Goal: Task Accomplishment & Management: Complete application form

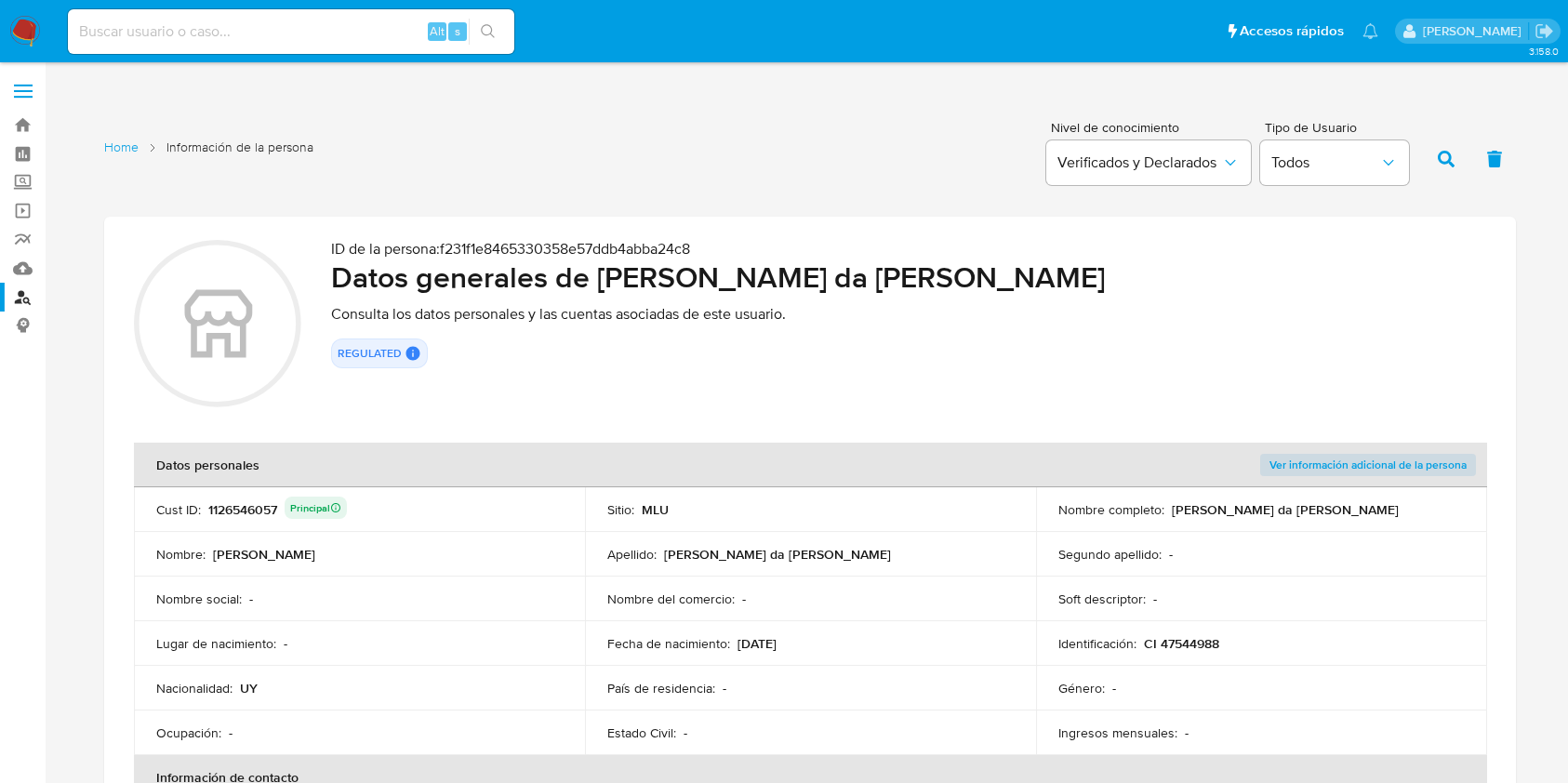
scroll to position [2542, 0]
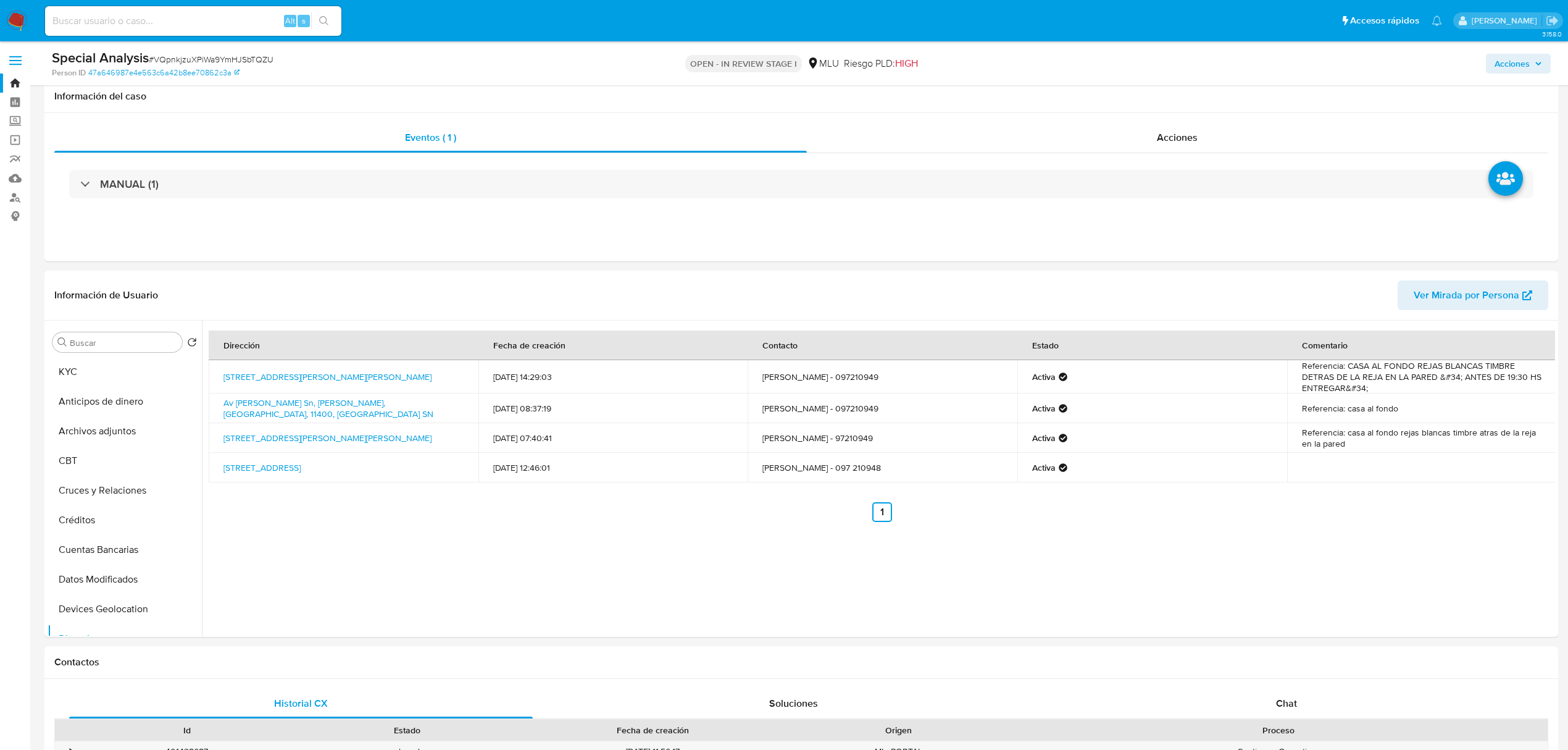
select select "10"
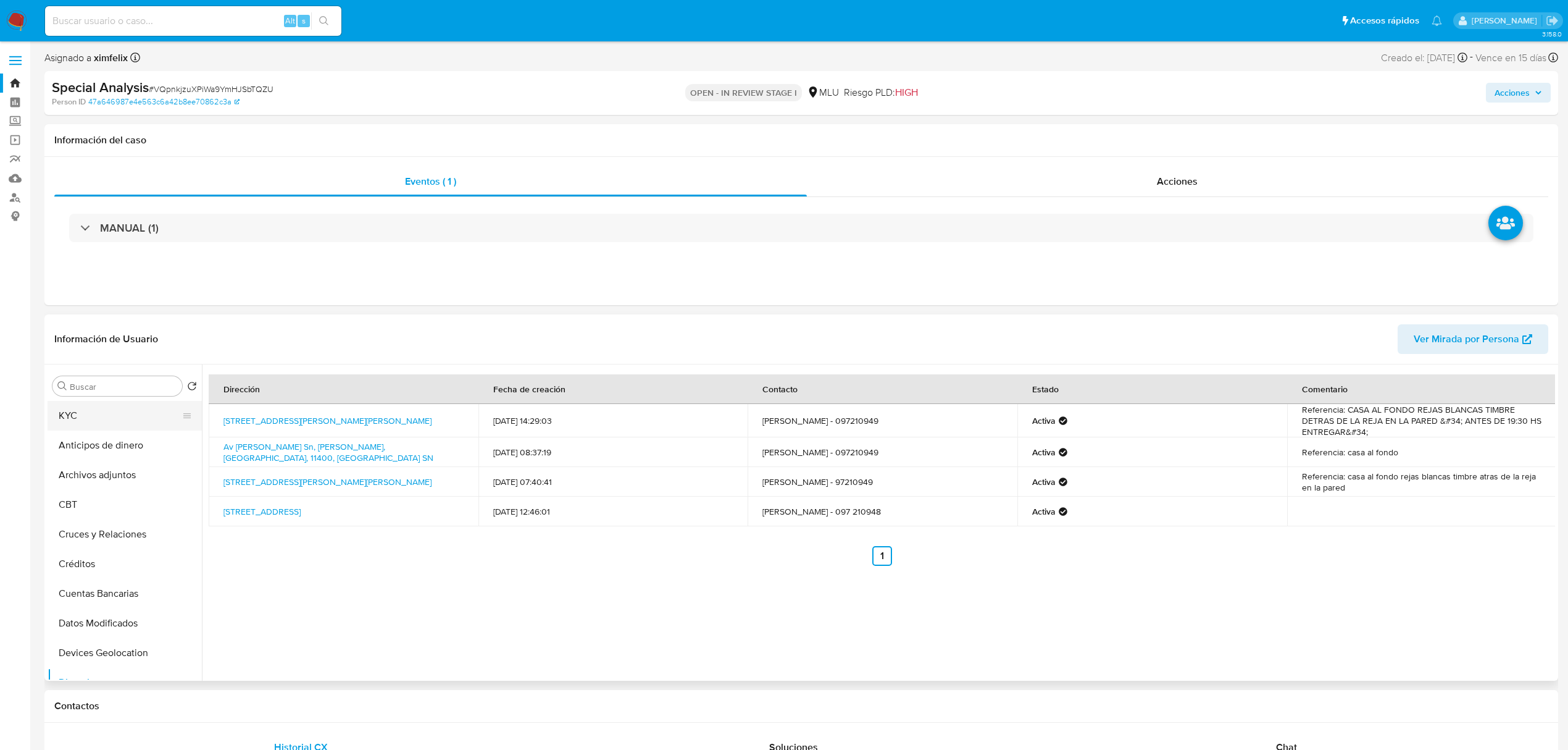
click at [99, 422] on button "KYC" at bounding box center [119, 416] width 145 height 30
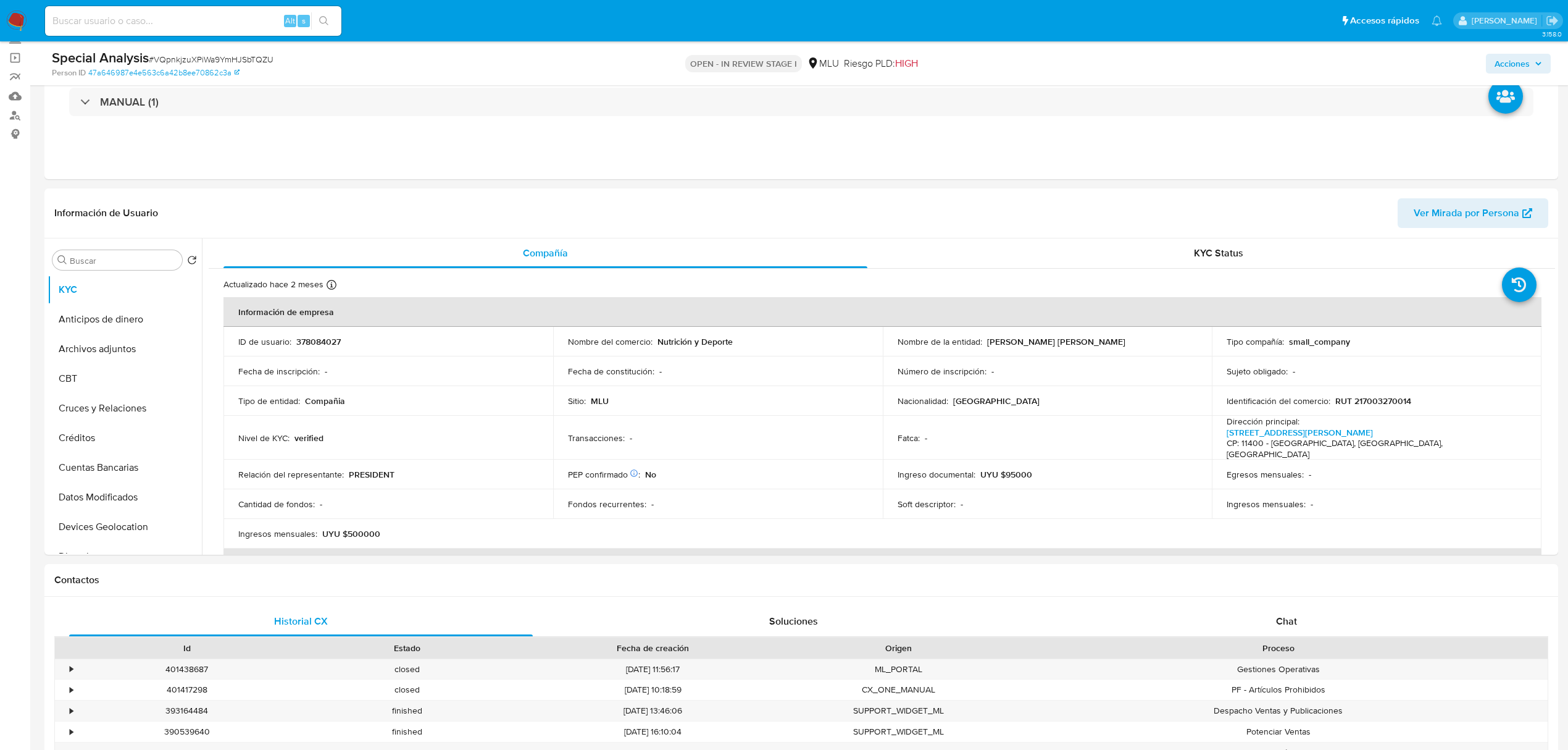
scroll to position [247, 0]
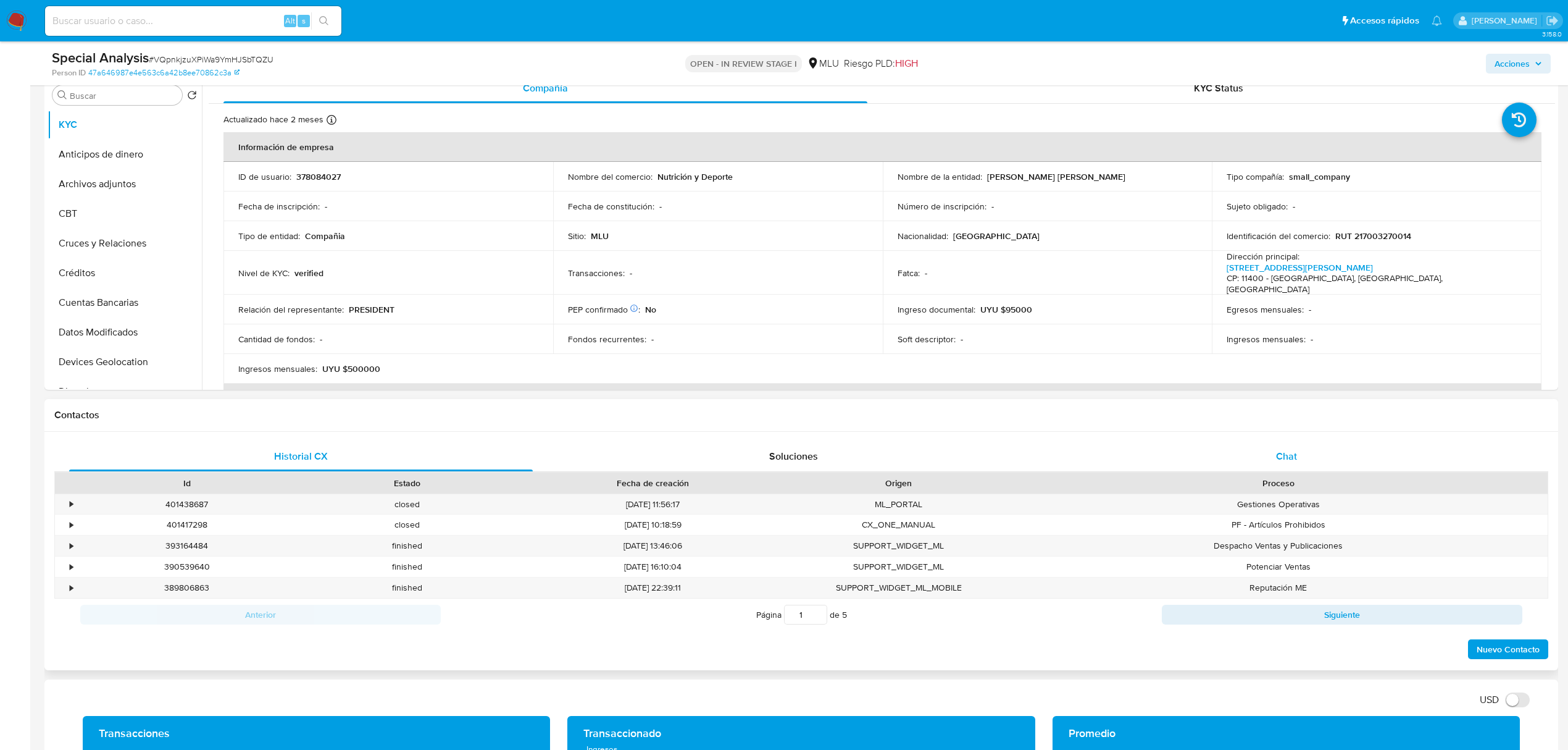
click at [1334, 454] on div "Chat" at bounding box center [1287, 456] width 464 height 30
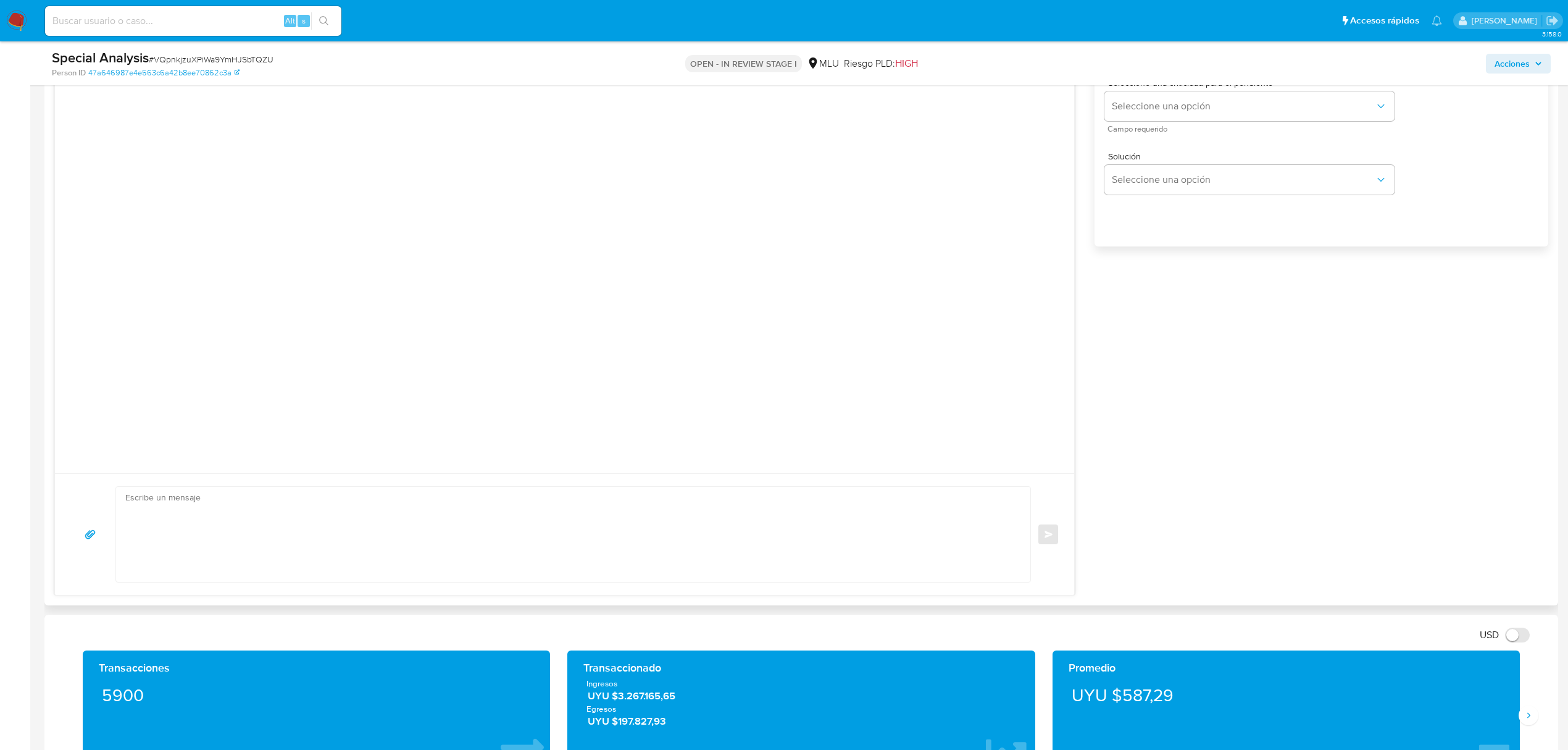
scroll to position [906, 0]
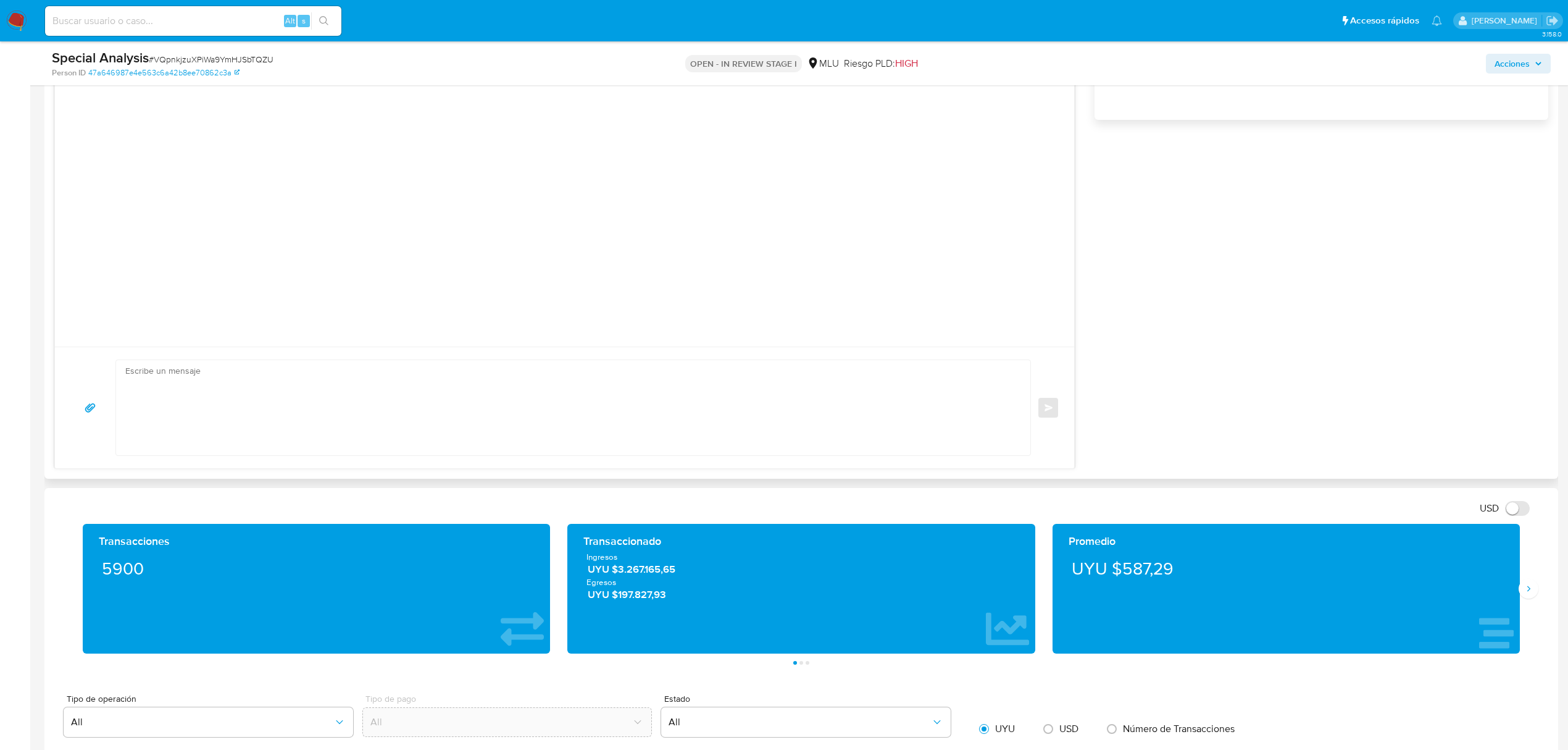
click at [310, 393] on textarea at bounding box center [570, 407] width 890 height 95
paste textarea "Buenas tardes, Te contactamos ya que detectamos que tus ingresos superan amplia…"
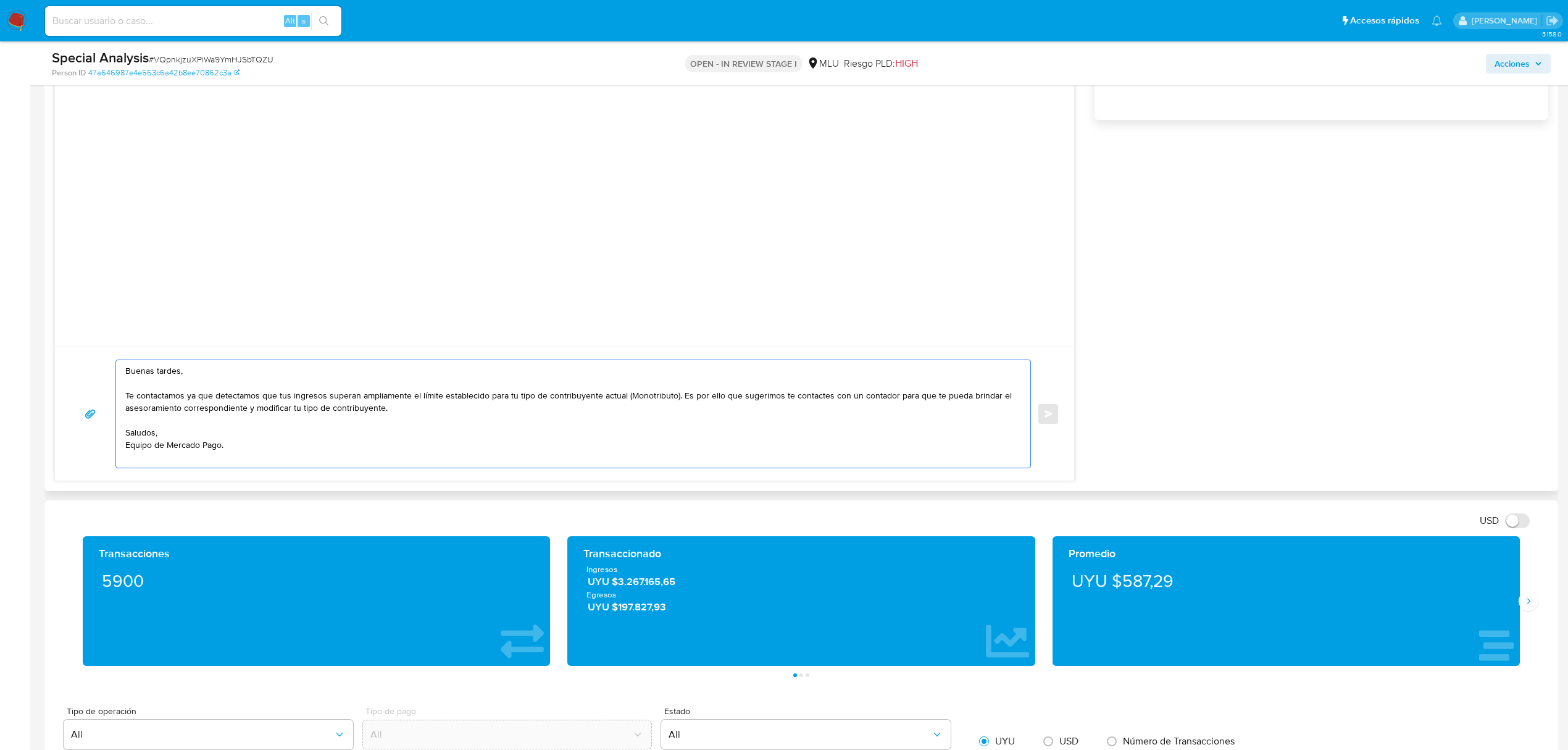
click at [657, 401] on textarea "Buenas tardes, Te contactamos ya que detectamos que tus ingresos superan amplia…" at bounding box center [570, 413] width 890 height 107
click at [445, 422] on textarea "Buenas tardes, Te contactamos ya que detectamos que tus ingresos superan amplia…" at bounding box center [570, 413] width 890 height 107
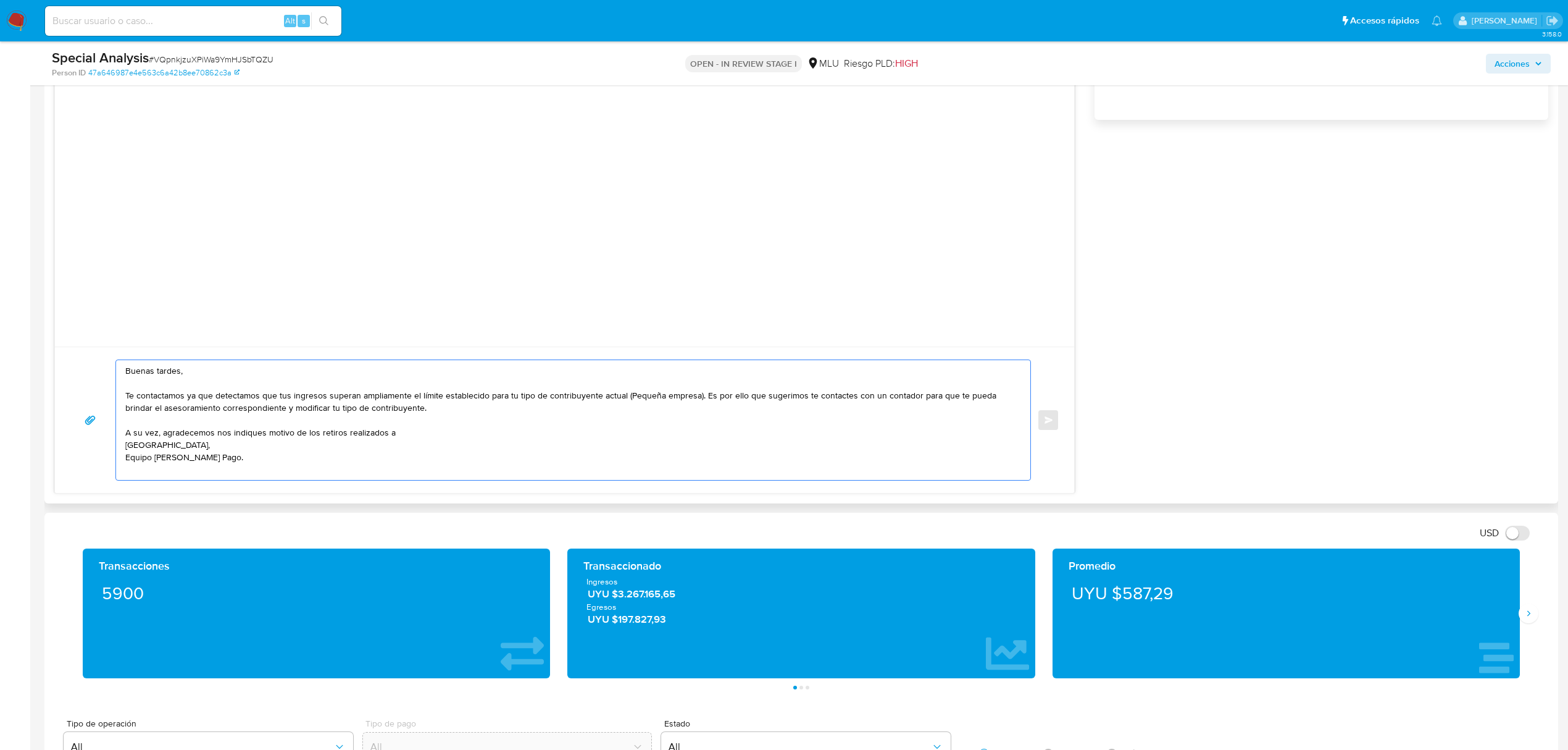
click at [414, 431] on textarea "Buenas tardes, Te contactamos ya que detectamos que tus ingresos superan amplia…" at bounding box center [570, 420] width 890 height 120
paste textarea "Jimena Fagundez"
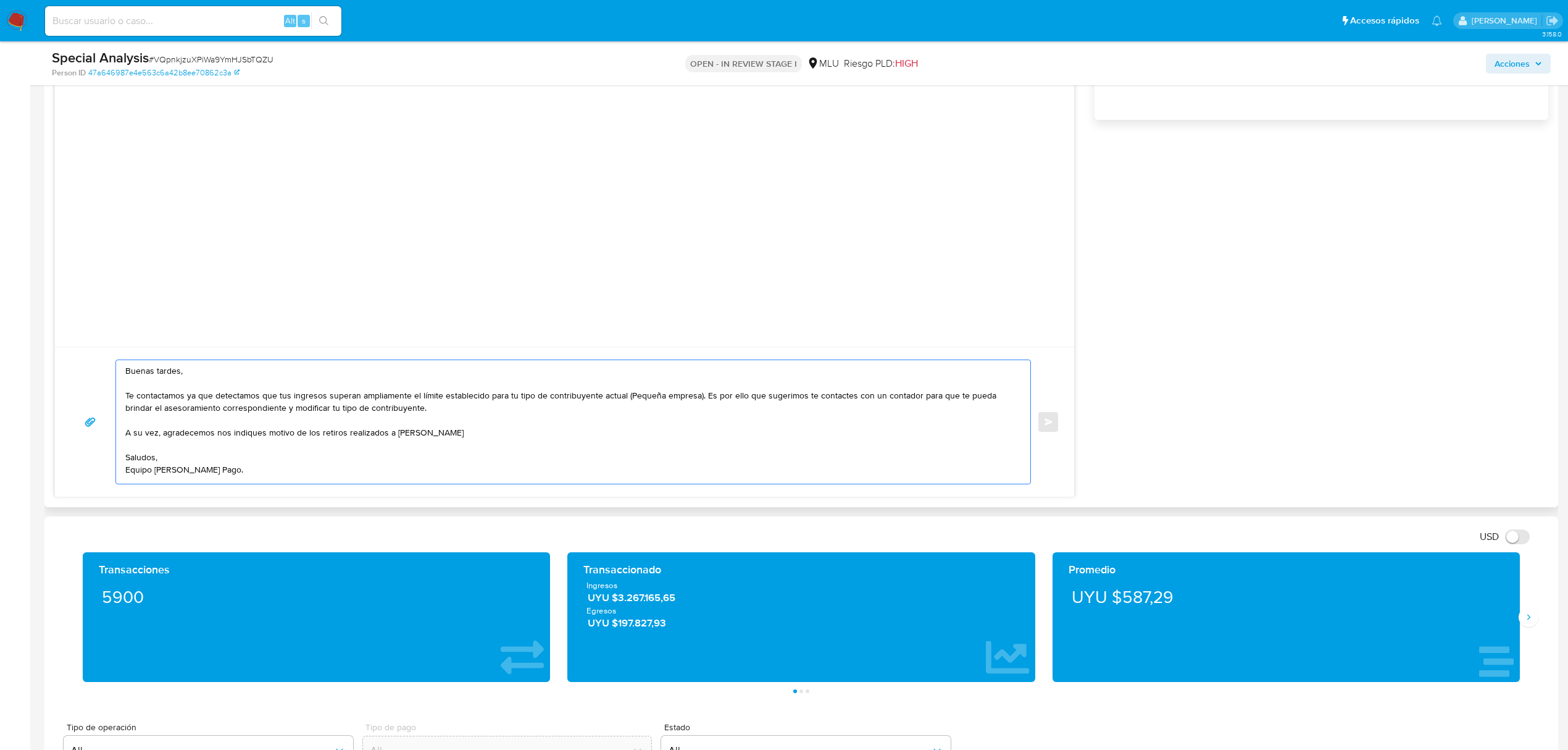
click at [484, 431] on textarea "Buenas tardes, Te contactamos ya que detectamos que tus ingresos superan amplia…" at bounding box center [570, 422] width 890 height 123
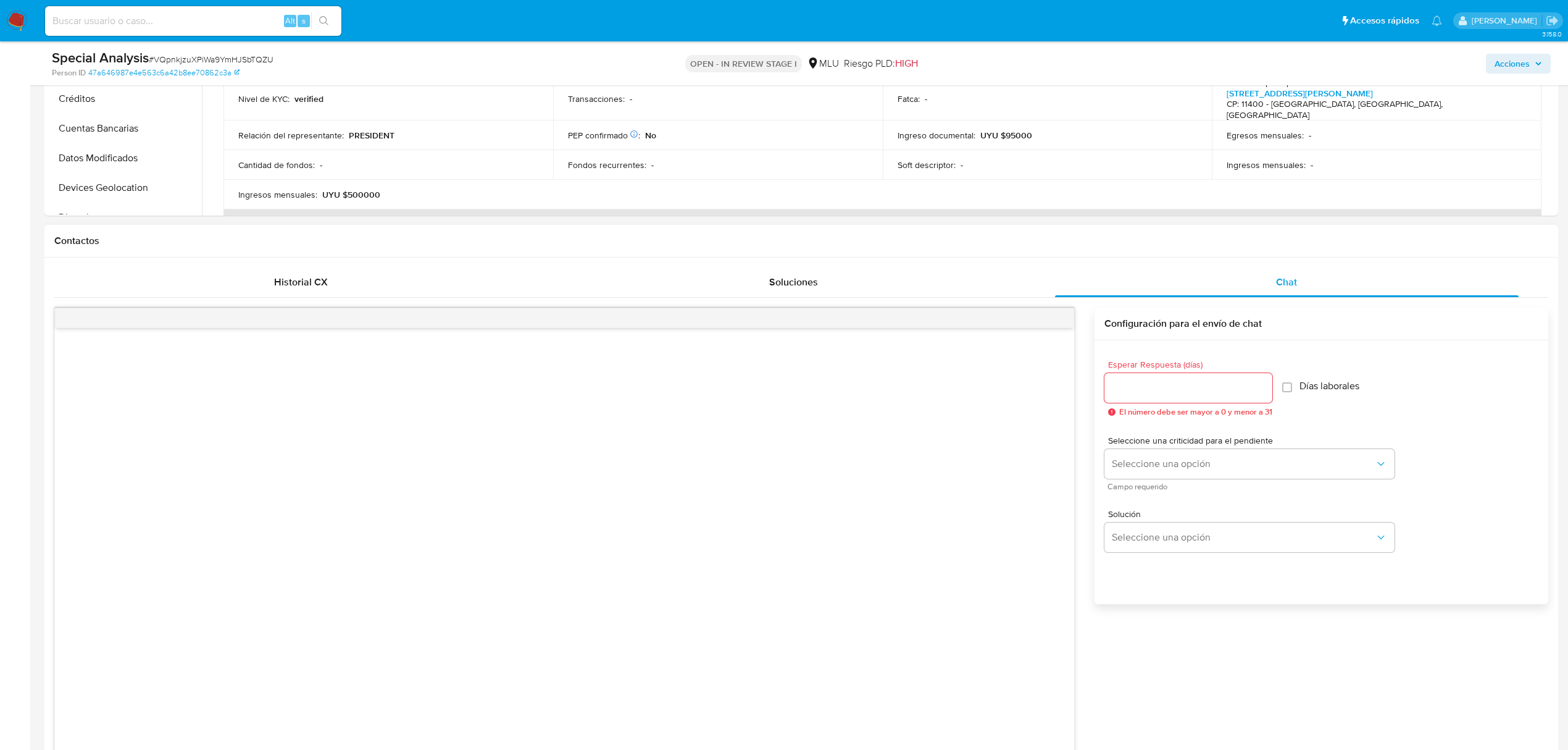
scroll to position [411, 0]
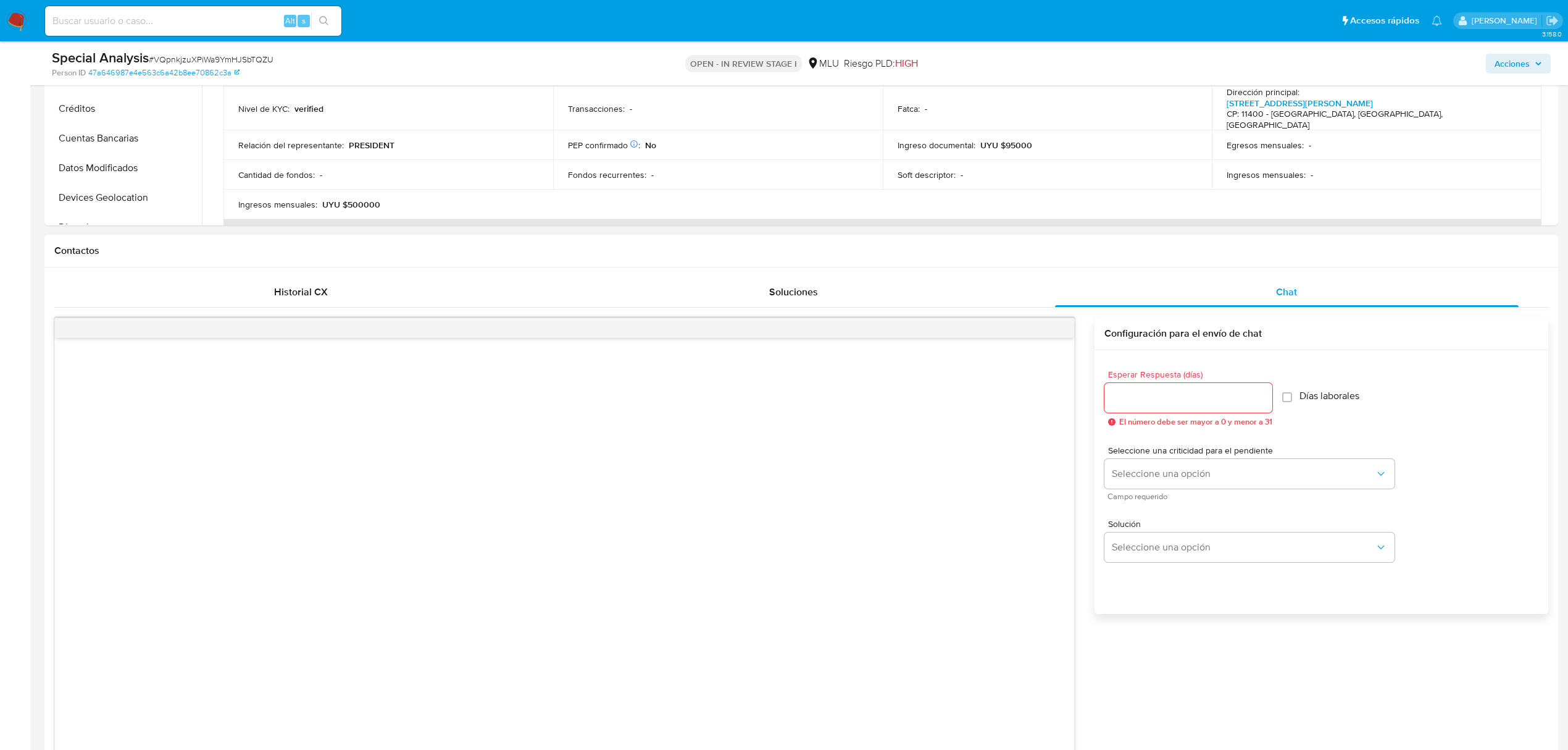
type textarea "Buenas tardes, Te contactamos ya que detectamos que tus ingresos superan amplia…"
click at [1149, 384] on div at bounding box center [1188, 398] width 168 height 30
click at [1149, 391] on input "Esperar Respuesta (días)" at bounding box center [1188, 398] width 168 height 16
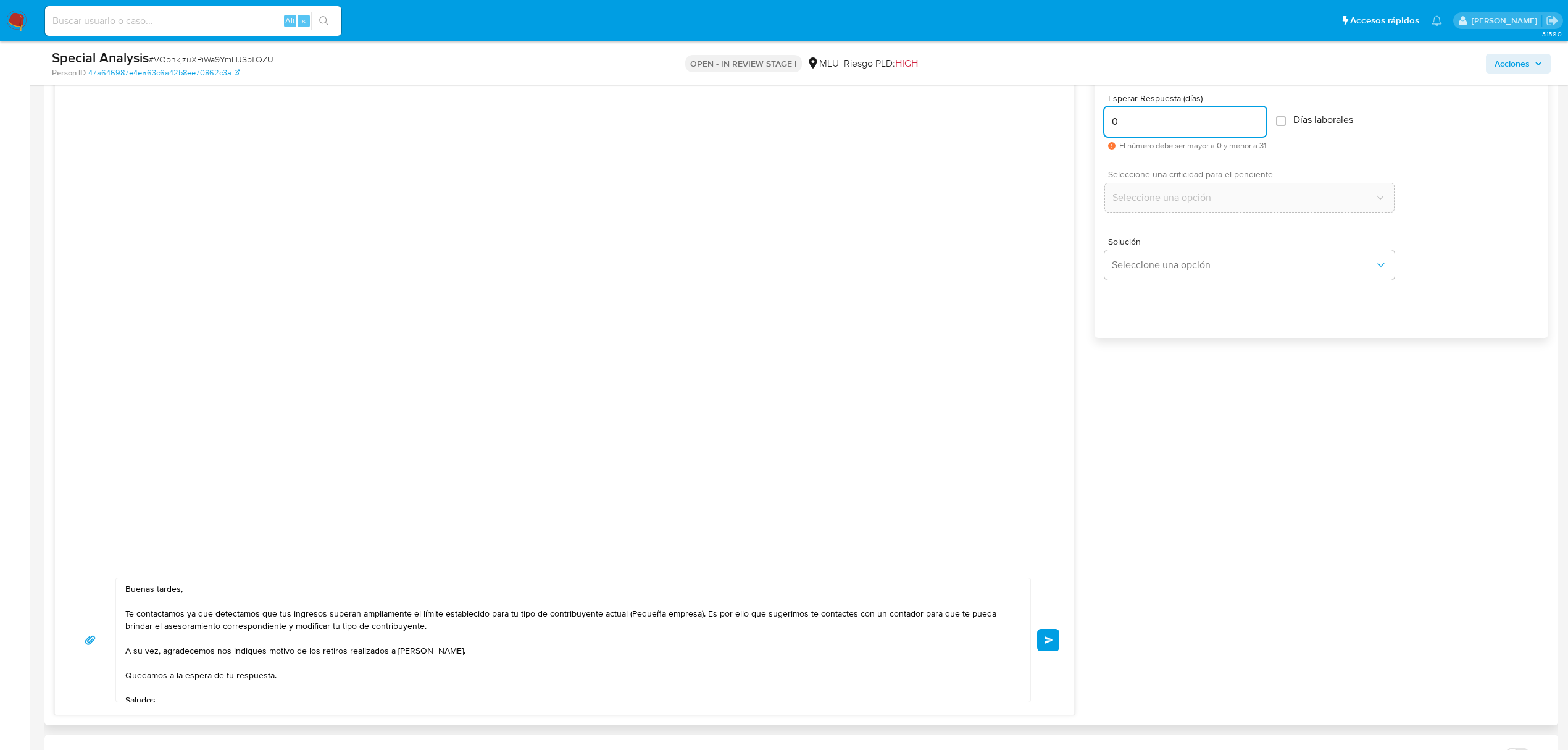
scroll to position [659, 0]
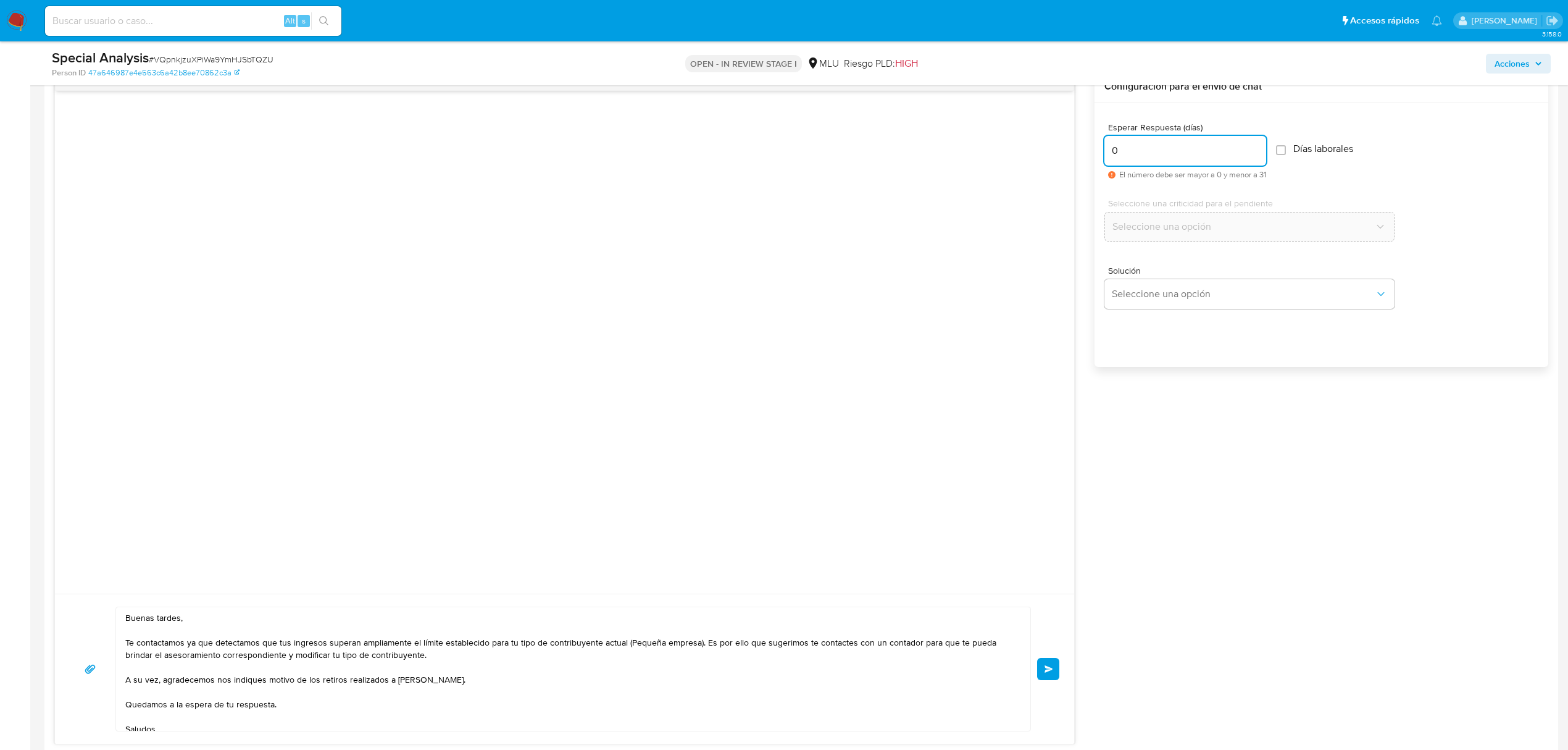
drag, startPoint x: 1141, startPoint y: 152, endPoint x: 1048, endPoint y: 156, distance: 93.1
click at [1048, 156] on div "Buenas tardes, Te contactamos ya que detectamos que tus ingresos superan amplia…" at bounding box center [802, 407] width 1494 height 674
type input "3"
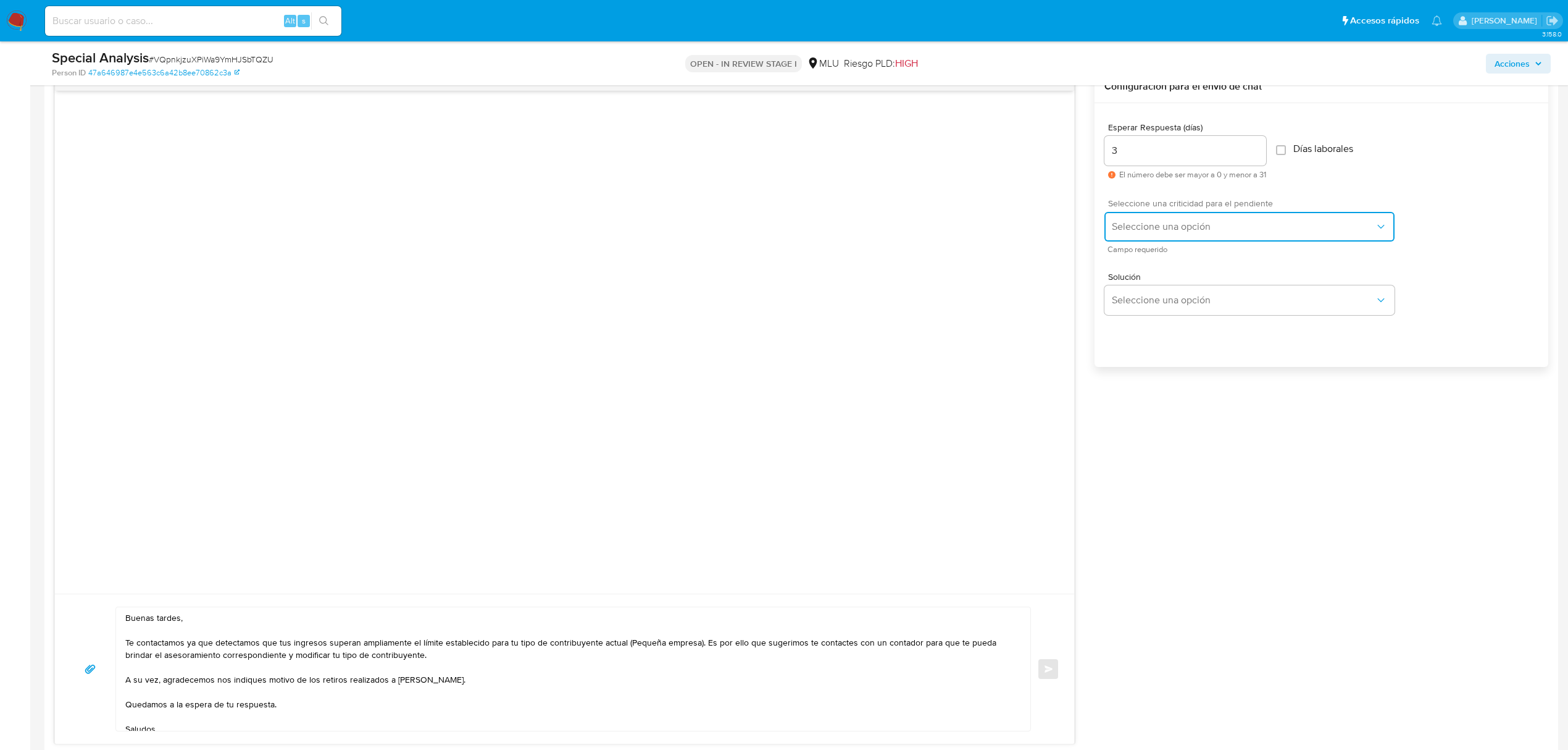
click at [1179, 237] on button "Seleccione una opción" at bounding box center [1250, 227] width 290 height 30
click at [1132, 221] on div "LOW" at bounding box center [1247, 228] width 270 height 24
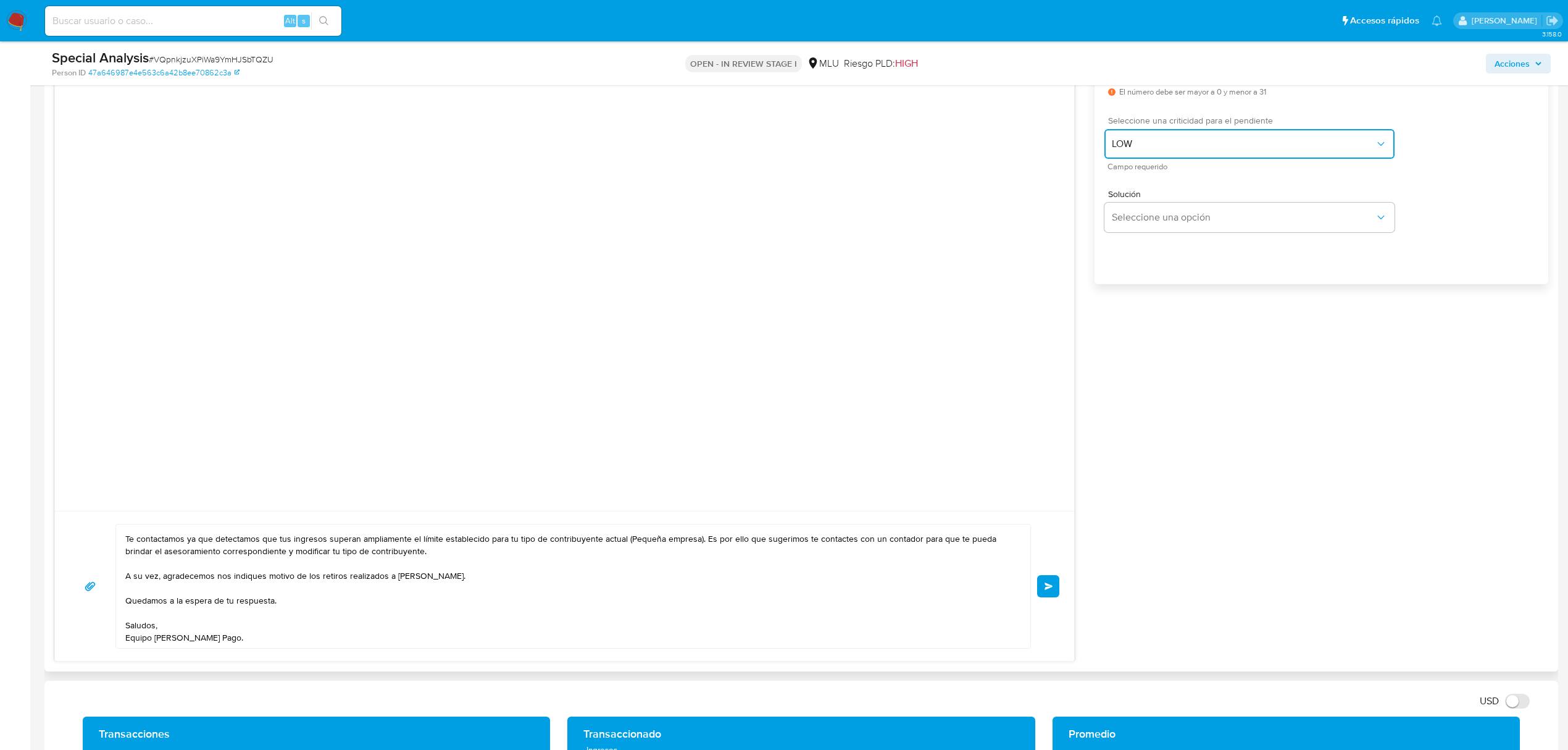
scroll to position [0, 0]
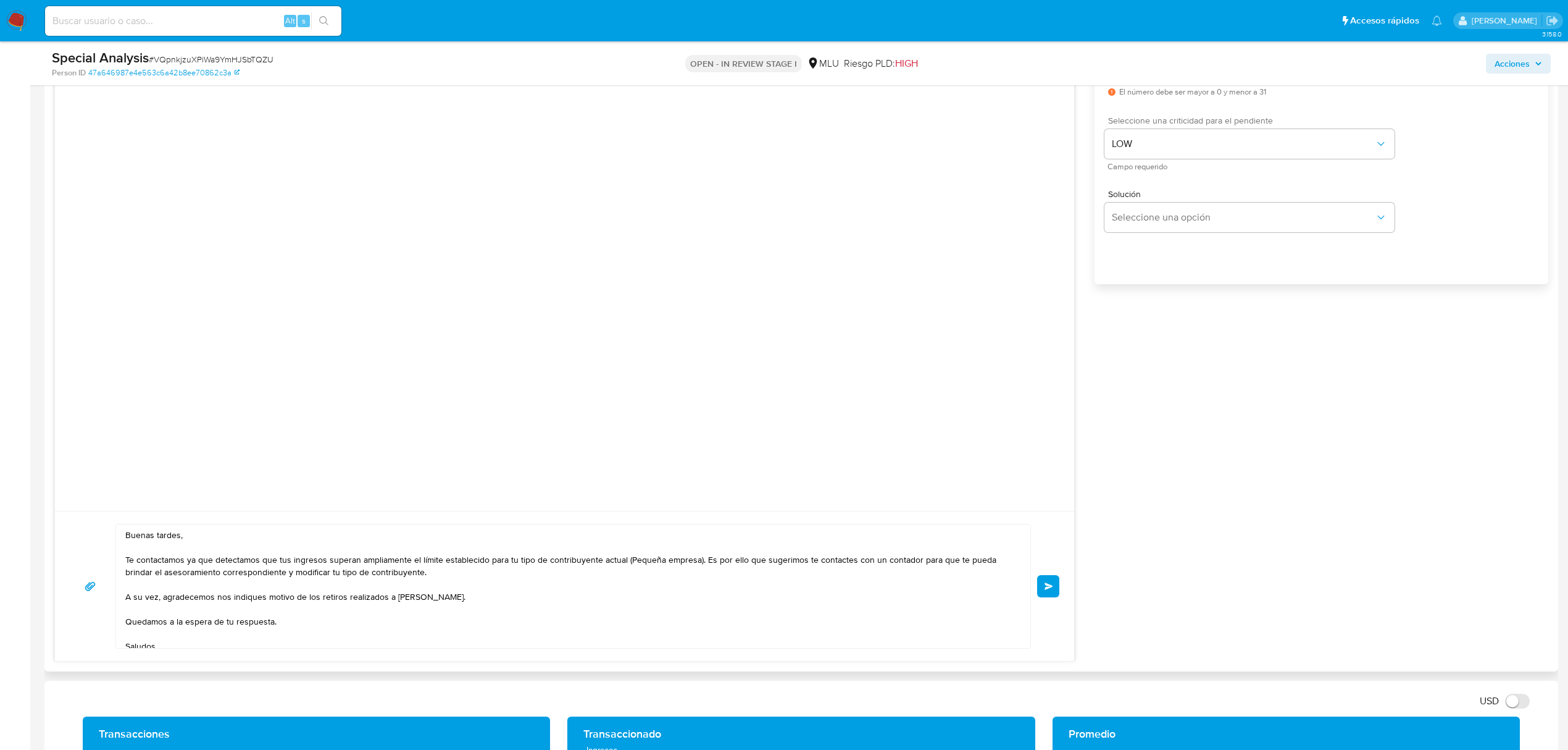
click at [1046, 583] on span "Enviar" at bounding box center [1048, 586] width 8 height 8
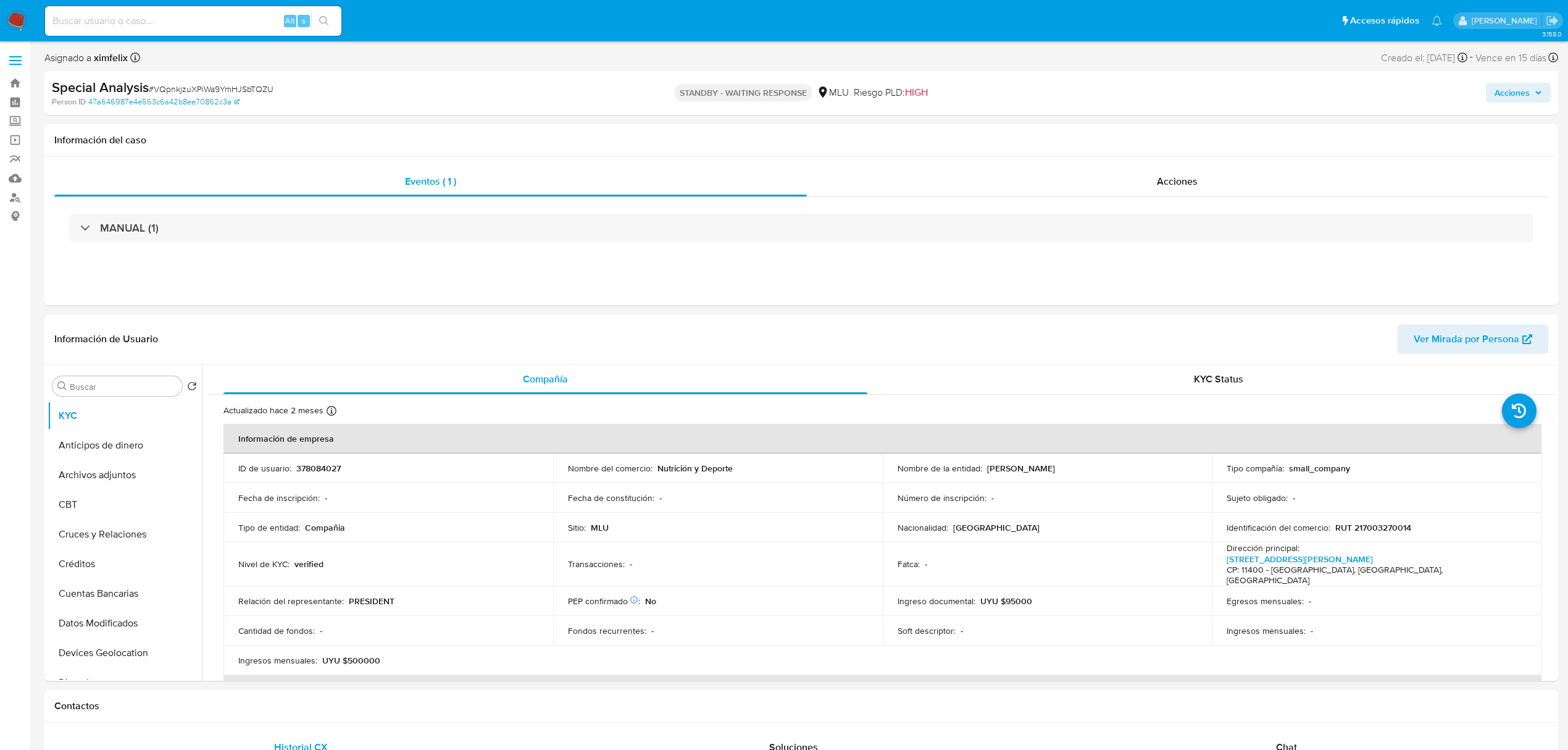
select select "10"
click at [235, 24] on input at bounding box center [193, 21] width 296 height 16
paste input "LliczC1vbx569bo6APL0I7qS"
type input "LliczC1vbx569bo6APL0I7qS"
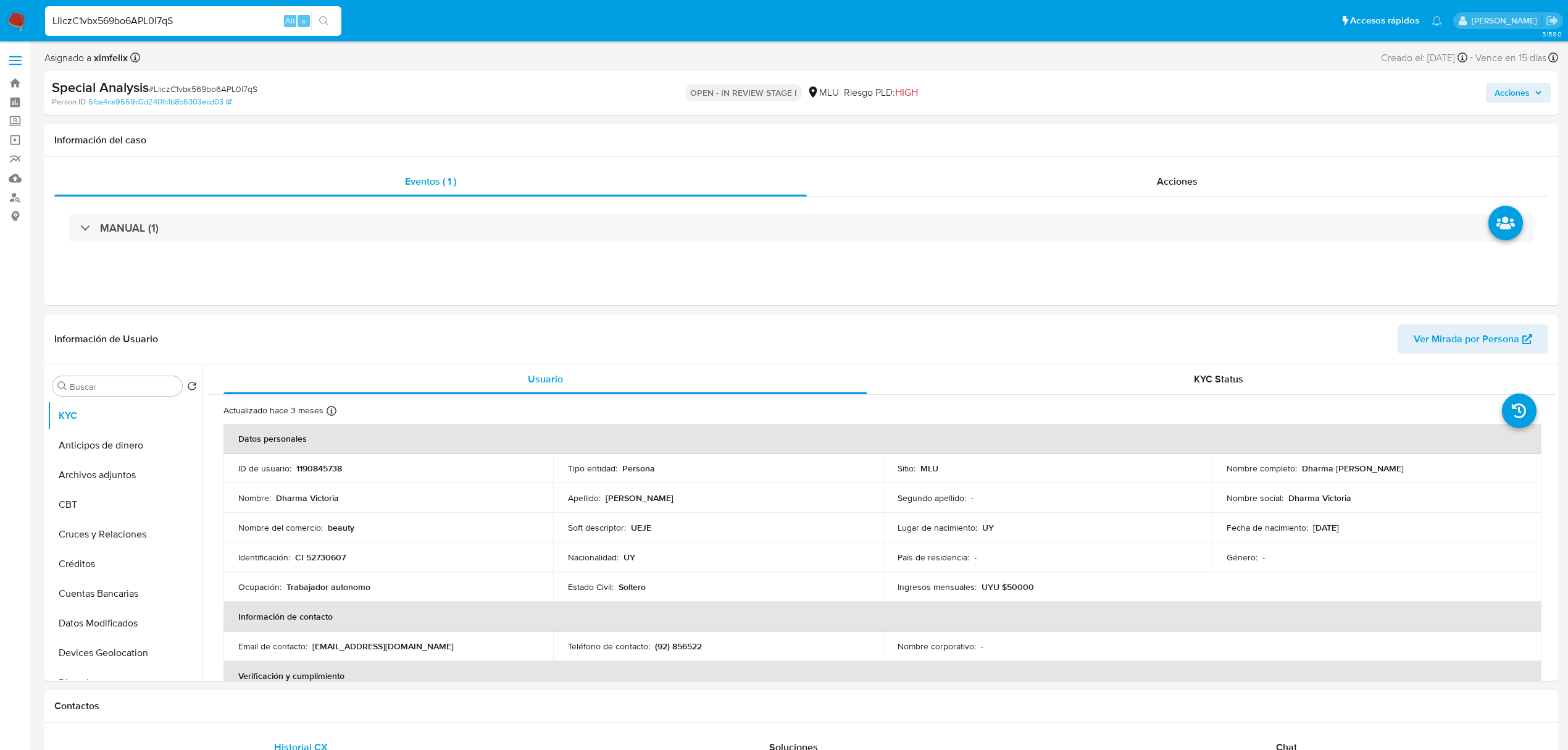
select select "10"
click at [1458, 336] on span "Ver Mirada por Persona" at bounding box center [1467, 339] width 105 height 30
drag, startPoint x: 1428, startPoint y: 465, endPoint x: 1299, endPoint y: 468, distance: 129.0
click at [1299, 468] on div "Nombre completo : Dharma Victoria Tabarez Delgado" at bounding box center [1377, 468] width 300 height 11
copy p "Dharma Victoria Tabarez Delgado"
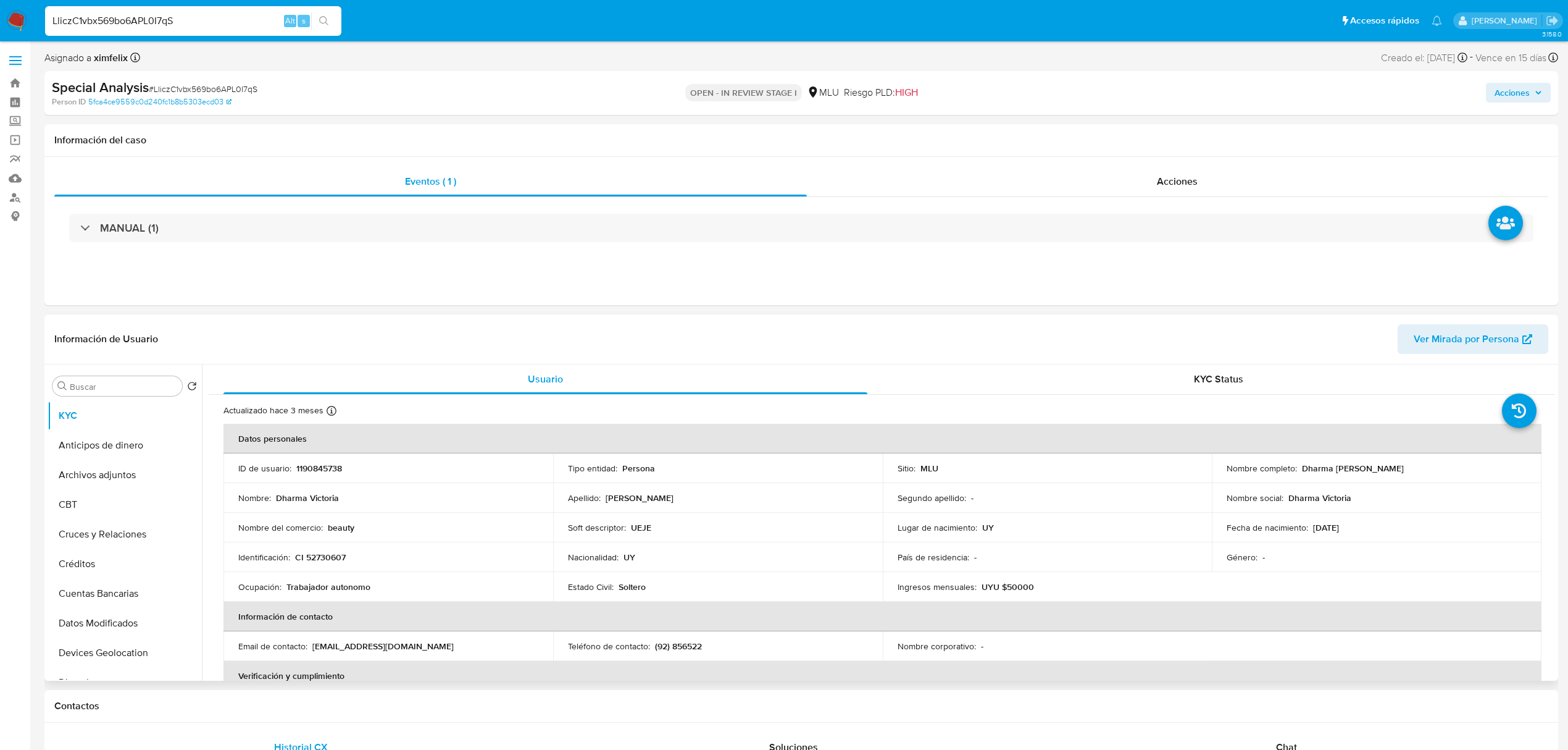
click at [332, 553] on p "CI 52730607" at bounding box center [320, 557] width 51 height 11
click at [336, 557] on p "CI 52730607" at bounding box center [320, 557] width 51 height 11
copy p "52730607"
drag, startPoint x: 360, startPoint y: 584, endPoint x: 297, endPoint y: 588, distance: 63.1
click at [286, 584] on div "Ocupación : Trabajador autonomo" at bounding box center [388, 586] width 300 height 11
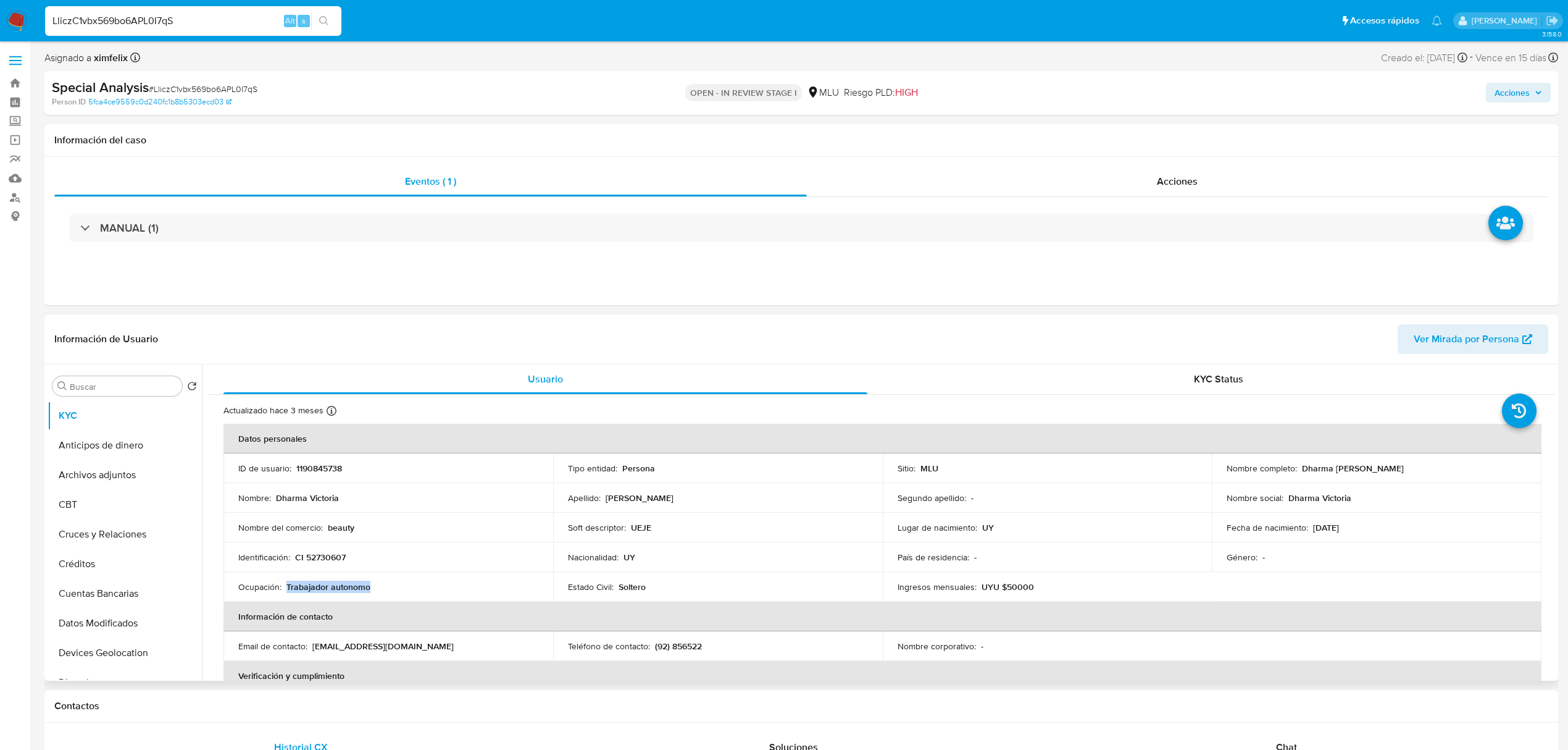
copy p "Trabajador autonomo"
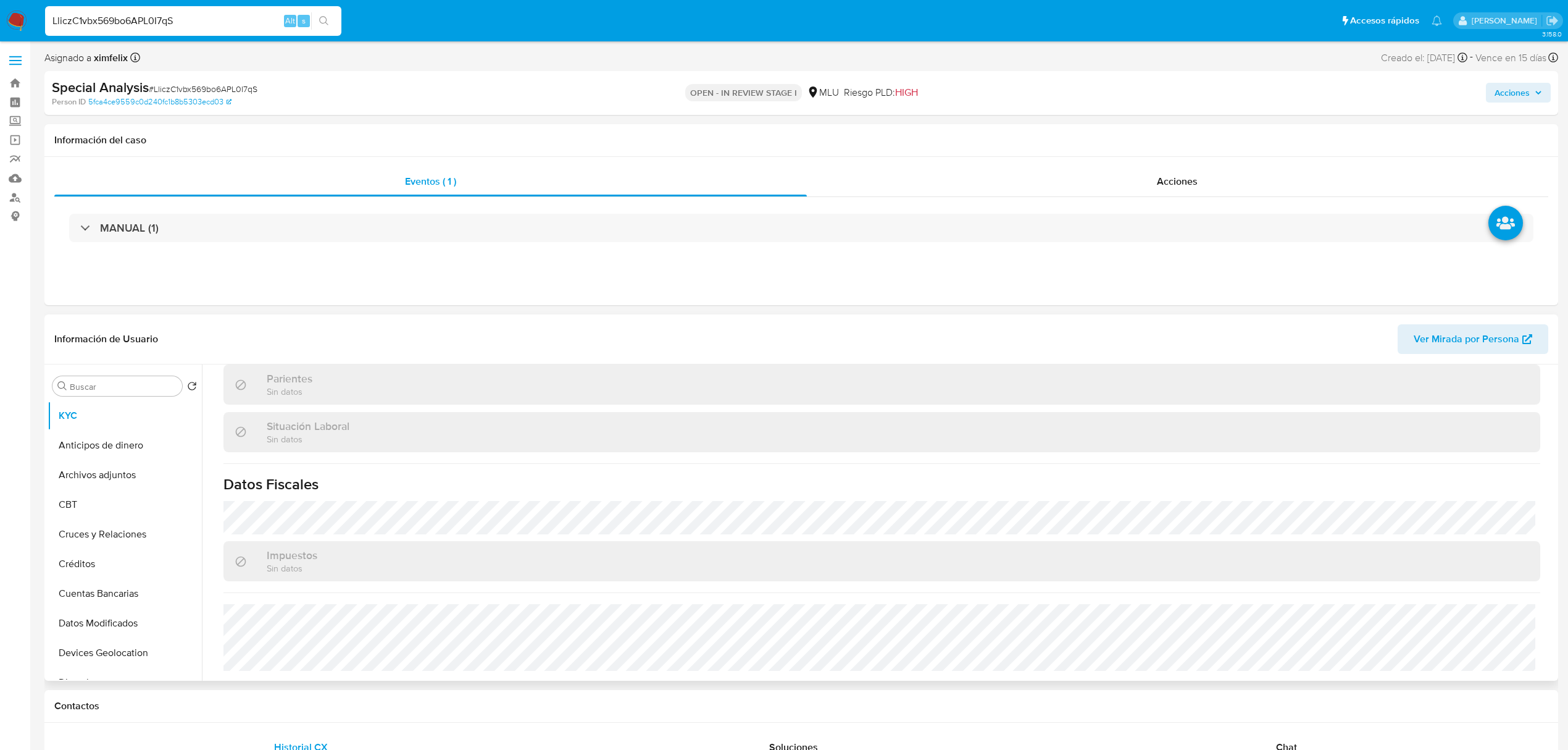
scroll to position [165, 0]
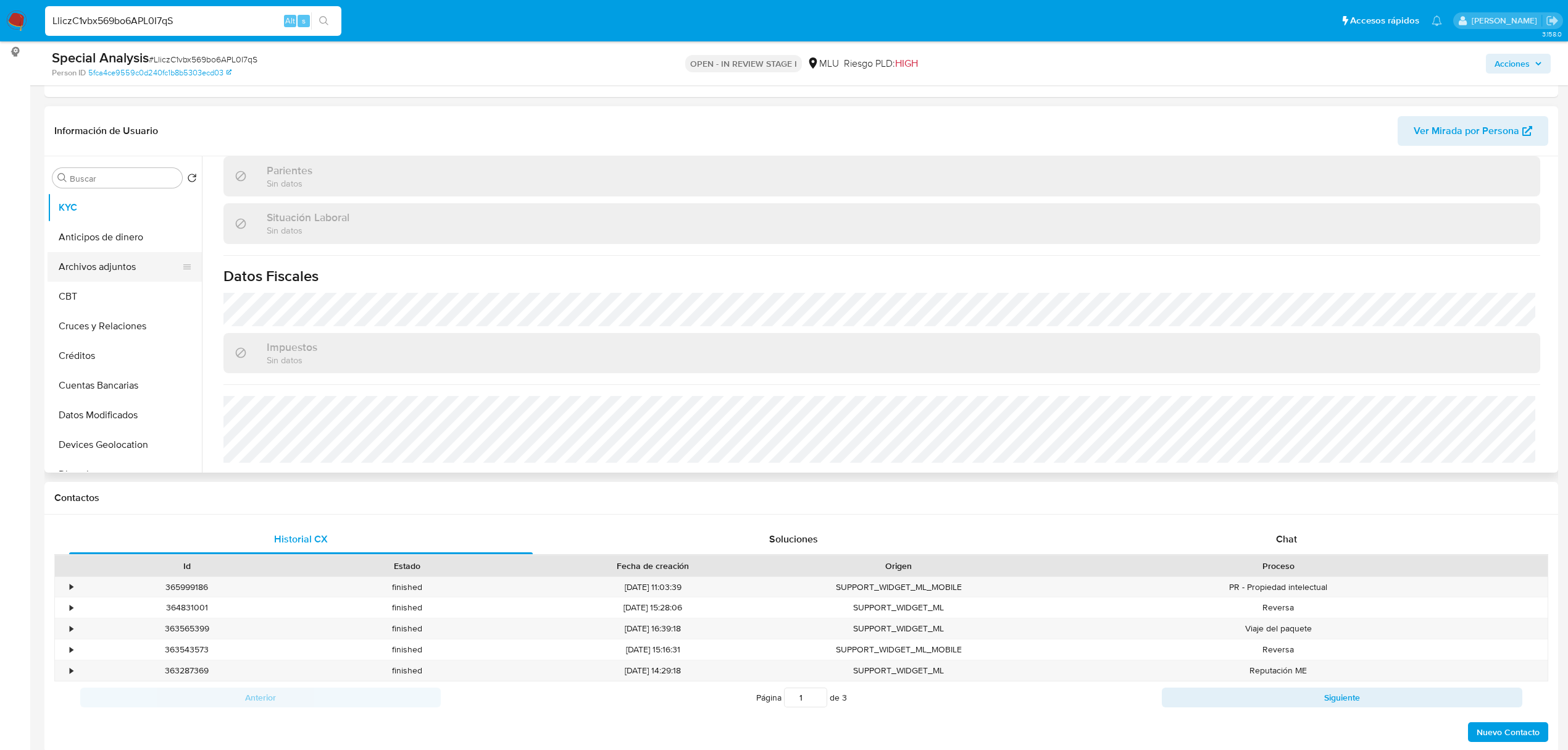
click at [103, 260] on button "Archivos adjuntos" at bounding box center [119, 267] width 145 height 30
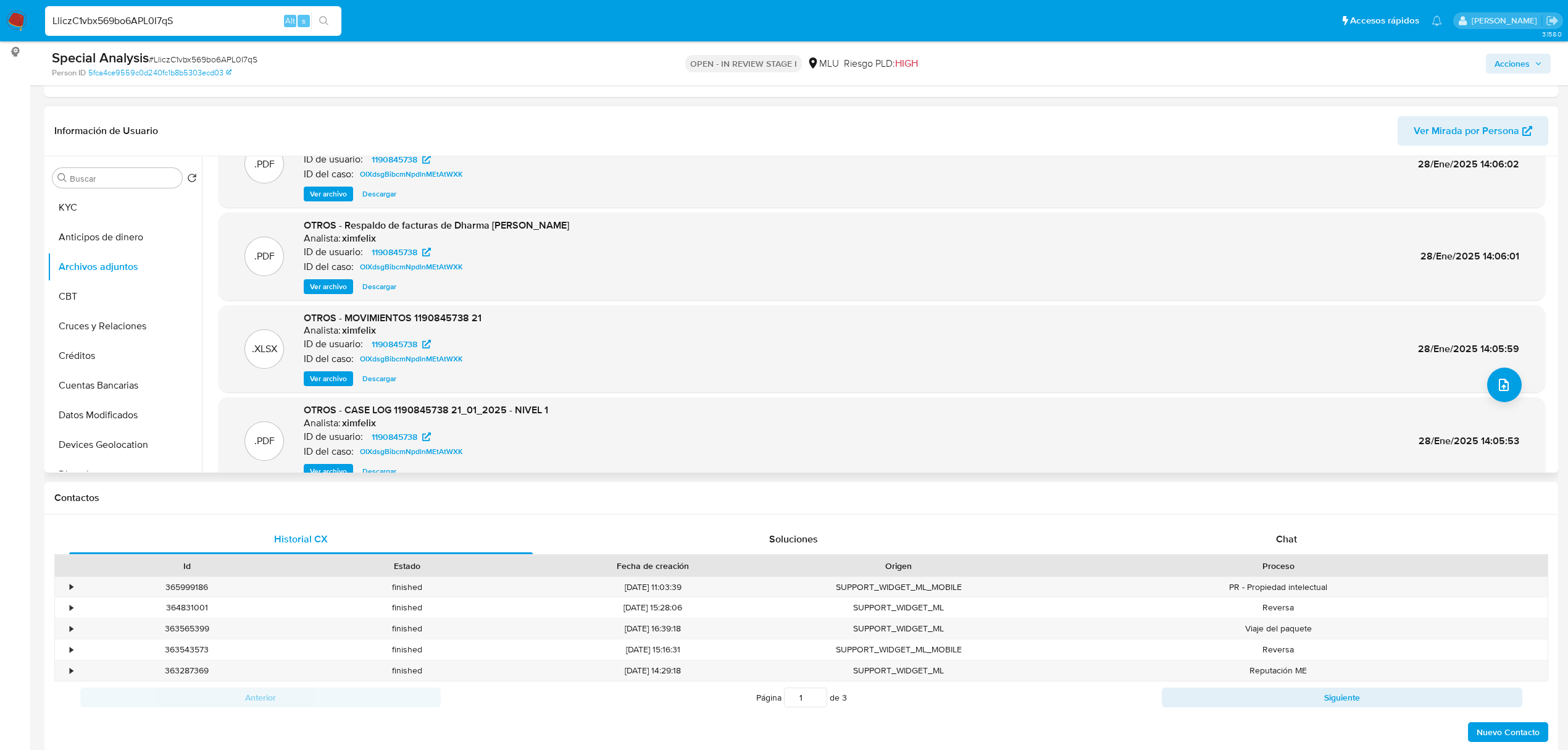
scroll to position [69, 0]
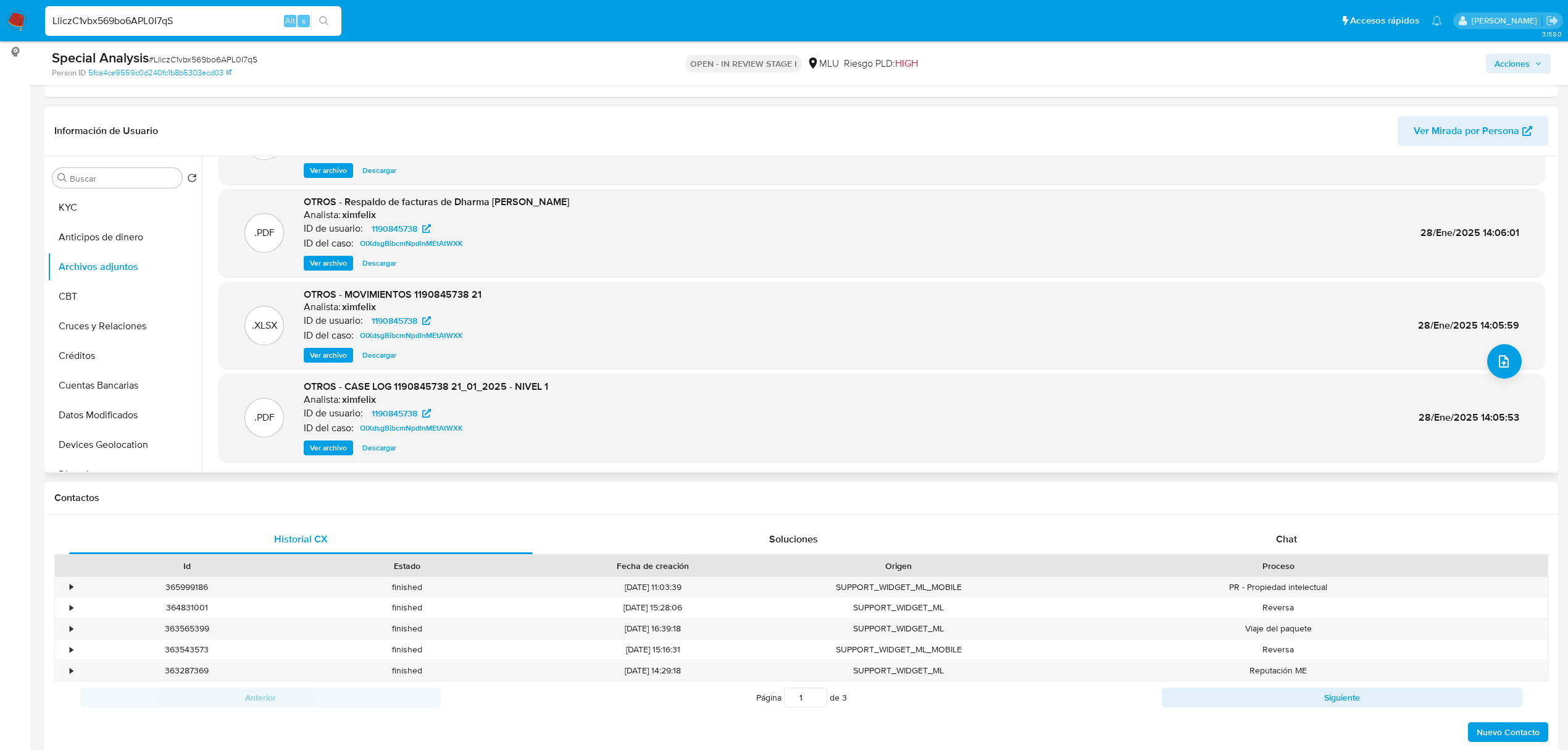
click at [337, 458] on div ".PDF OTROS - CASE LOG 1190845738 21_01_2025 - NIVEL 1 Analista: ximfelix ID de …" at bounding box center [882, 418] width 1327 height 87
click at [341, 442] on span "Ver archivo" at bounding box center [329, 447] width 37 height 12
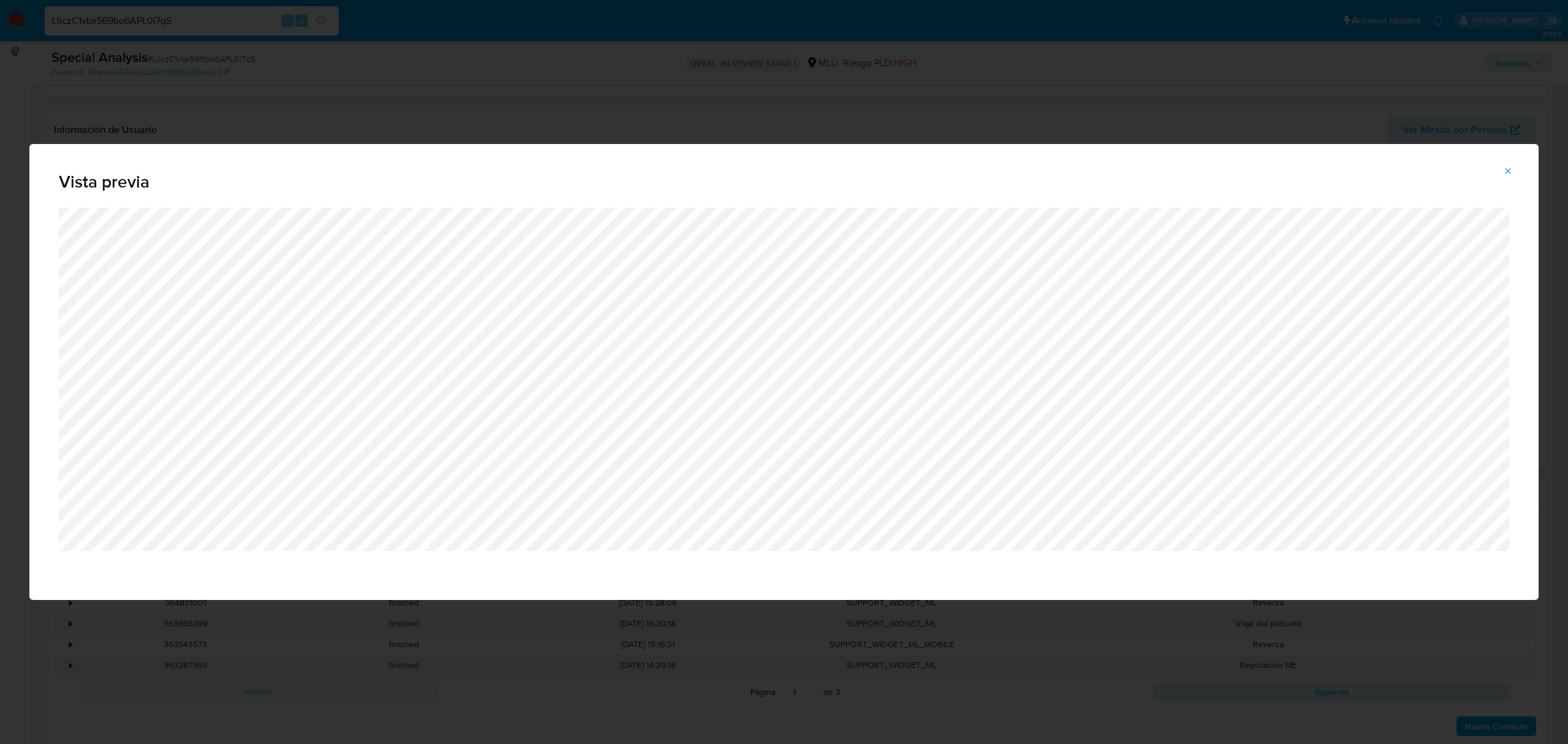
click at [1505, 171] on icon "Attachment preview" at bounding box center [1507, 170] width 10 height 10
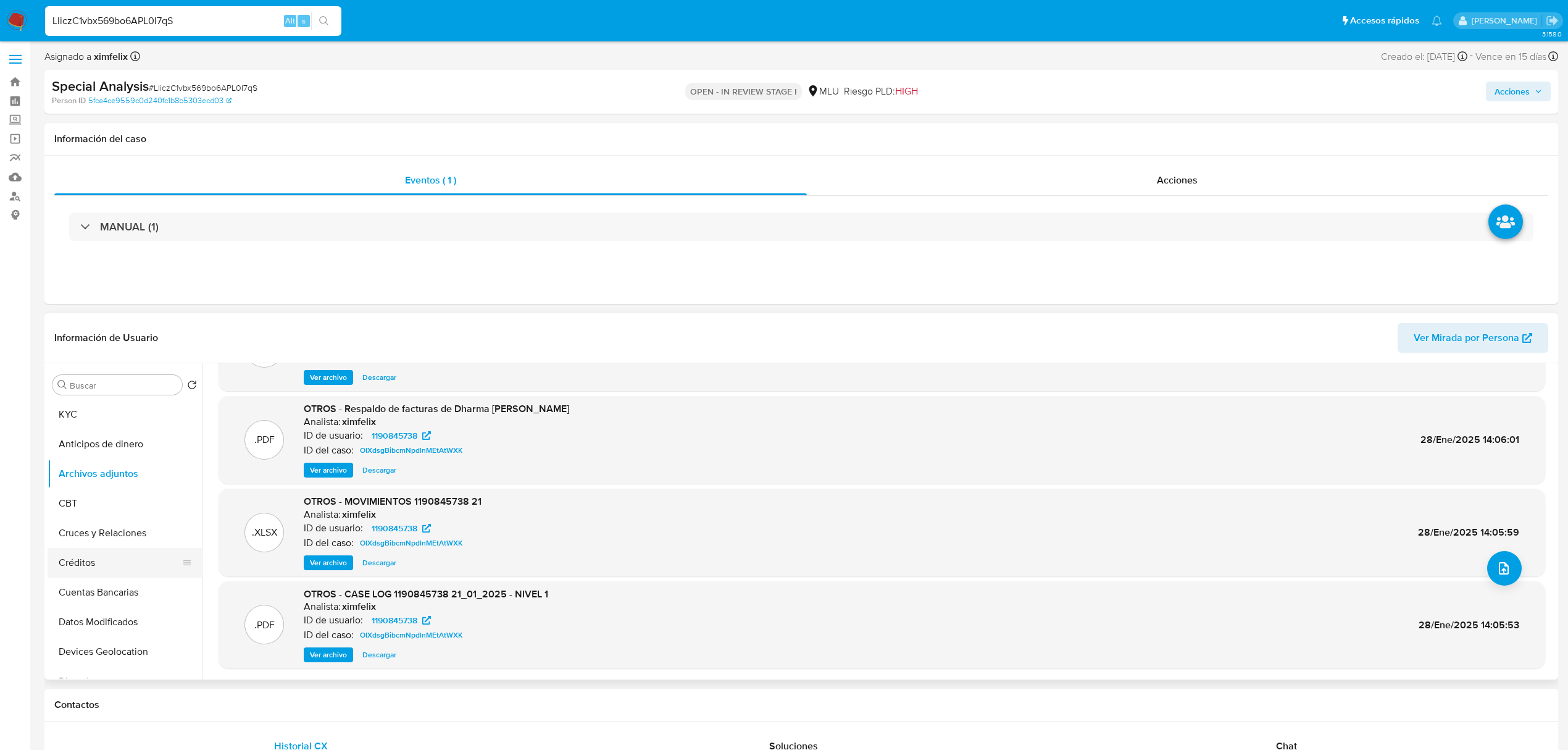
scroll to position [0, 0]
click at [109, 536] on button "Cruces y Relaciones" at bounding box center [119, 534] width 145 height 30
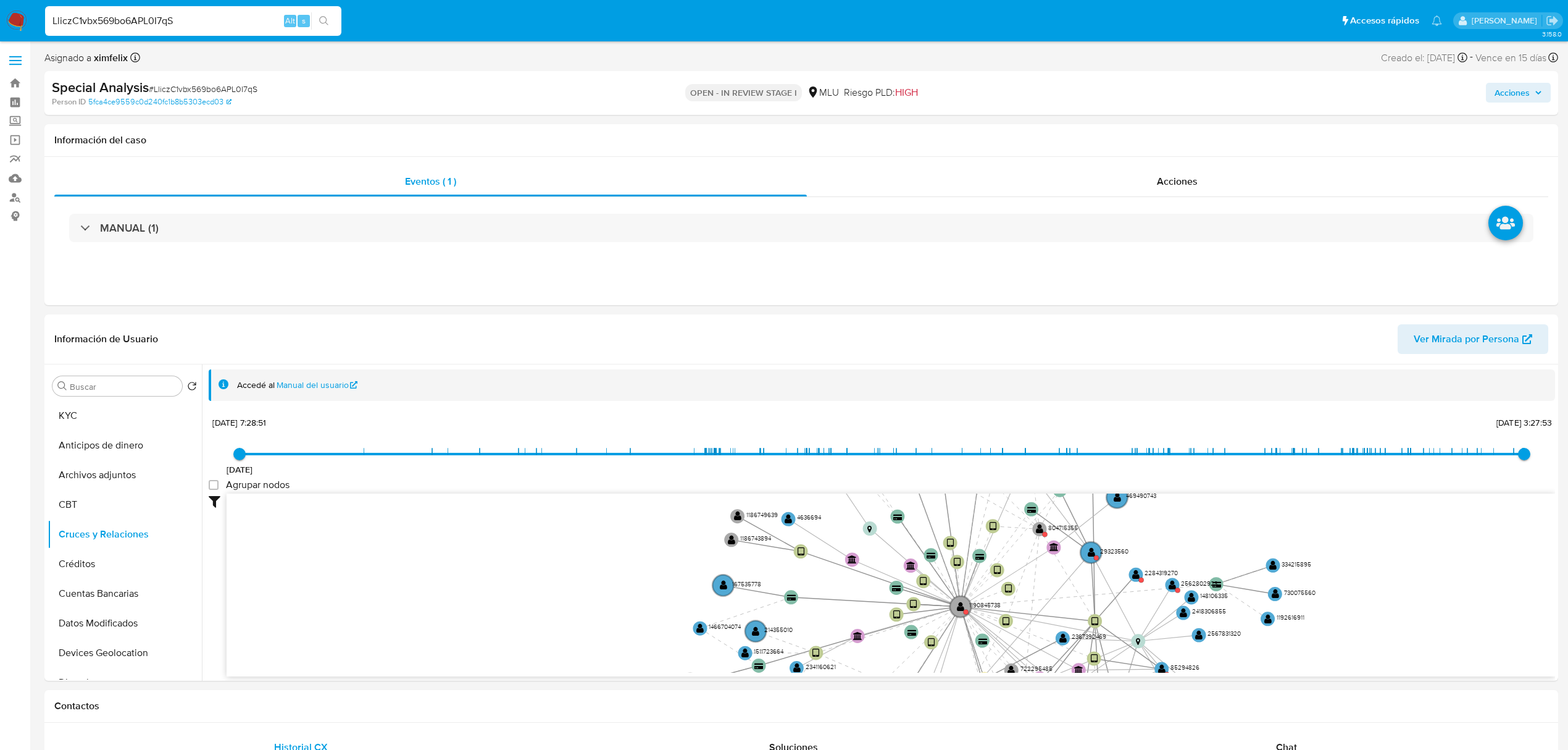
drag, startPoint x: 1342, startPoint y: 545, endPoint x: 1344, endPoint y: 574, distance: 29.1
click at [1344, 574] on icon "device-6789456dcdf72539d477f8ca  user-1190845738  1190845738 device-65e668265…" at bounding box center [891, 583] width 1328 height 179
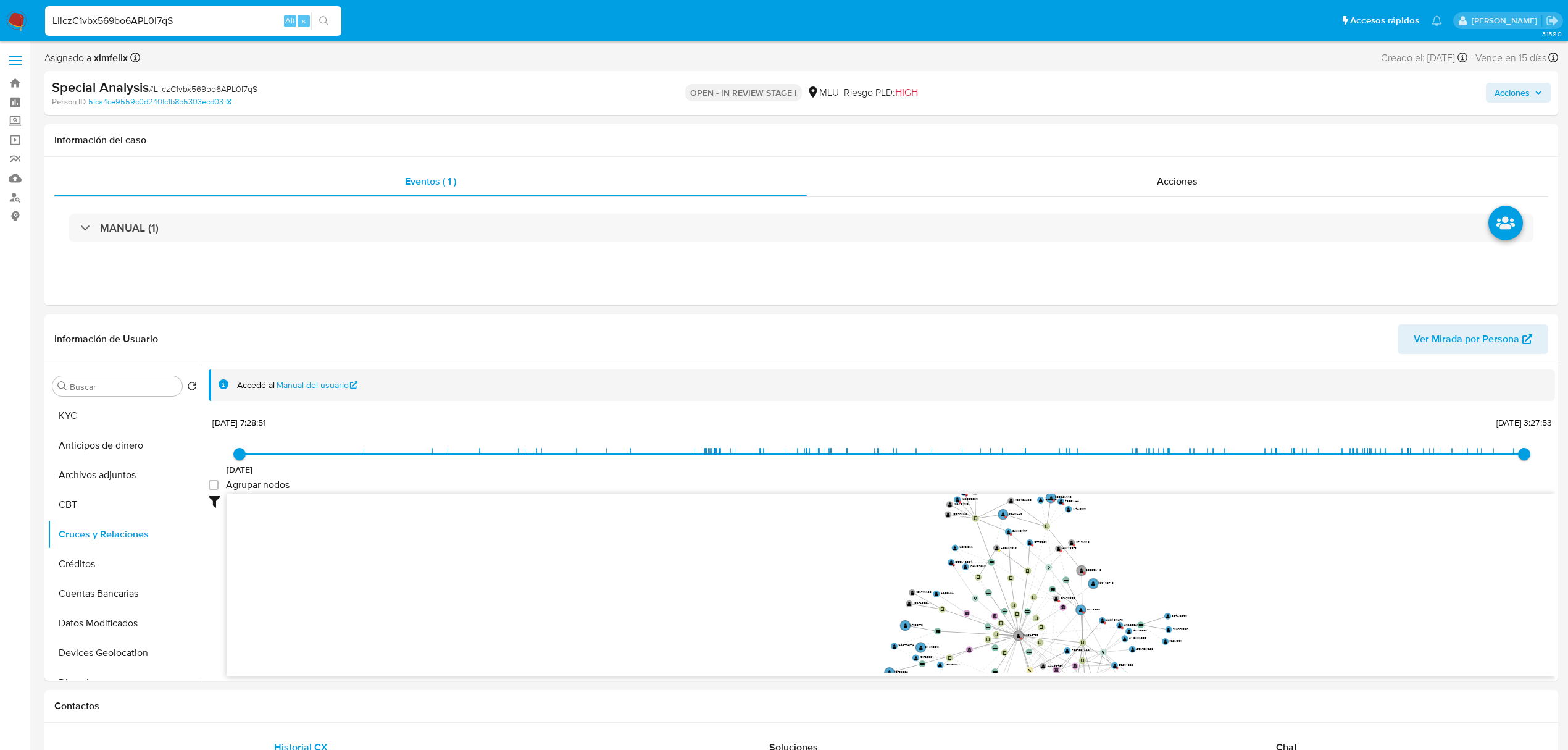
drag, startPoint x: 1276, startPoint y: 541, endPoint x: 1206, endPoint y: 569, distance: 75.4
click at [1213, 572] on icon "device-6789456dcdf72539d477f8ca  user-1190845738  1190845738 device-65e668265…" at bounding box center [891, 583] width 1328 height 179
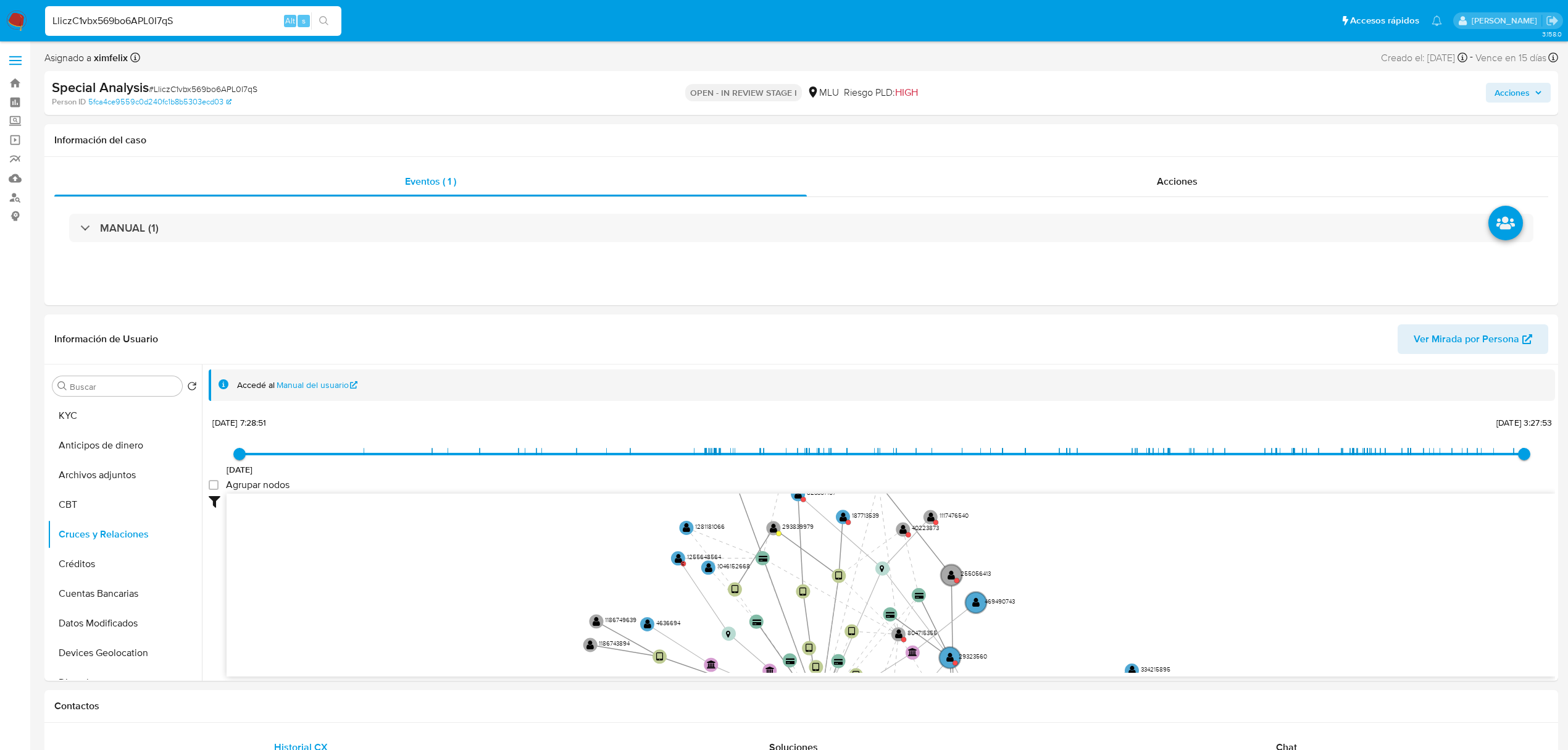
click at [1185, 566] on icon "device-6789456dcdf72539d477f8ca  user-1190845738  1190845738 device-65e668265…" at bounding box center [891, 583] width 1328 height 179
click at [109, 573] on button "Perfiles" at bounding box center [119, 576] width 145 height 30
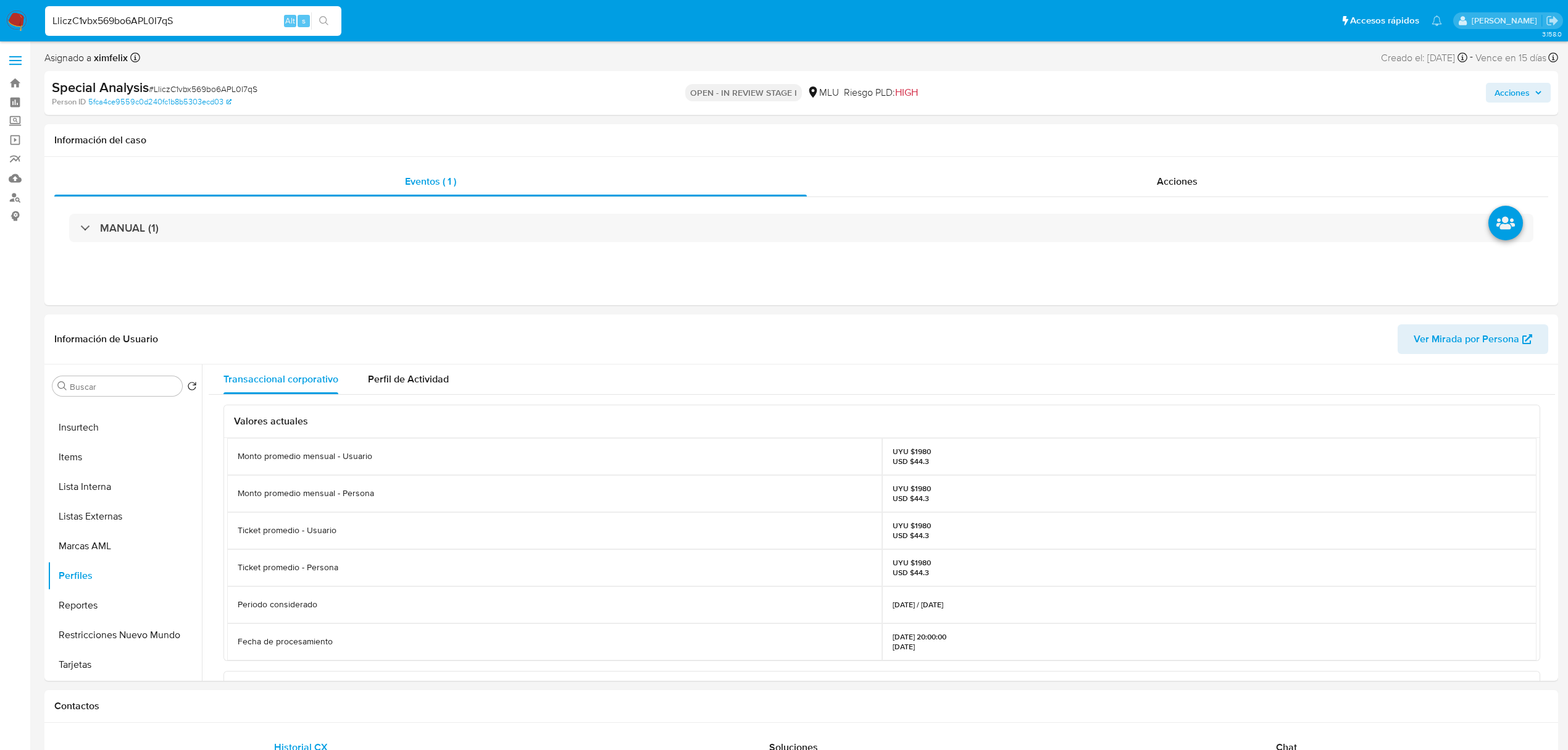
click at [922, 485] on p "UYU $1980 USD $44.3" at bounding box center [912, 494] width 39 height 20
click at [917, 485] on p "UYU $1980 USD $44.3" at bounding box center [912, 494] width 39 height 20
copy p "1980"
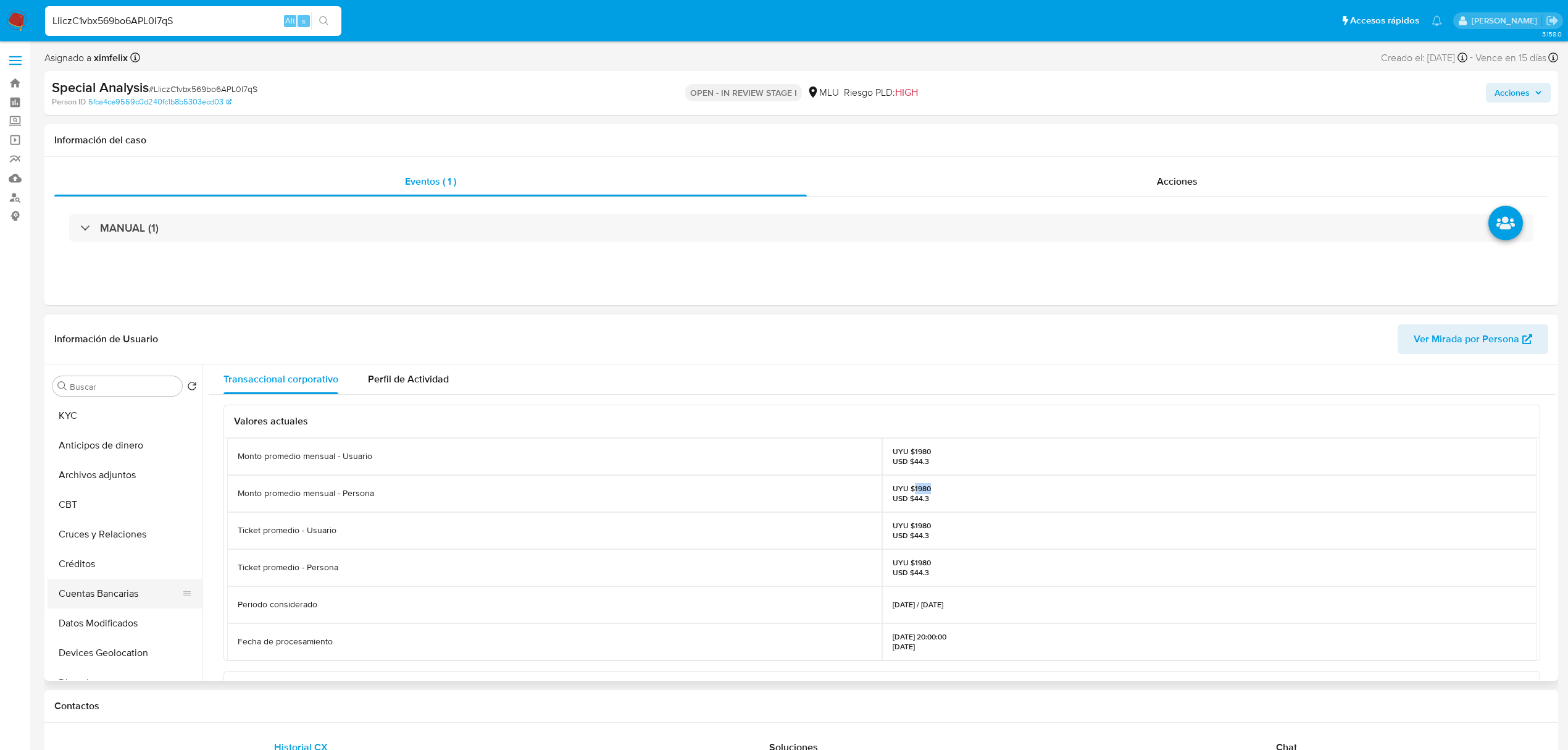
click at [131, 584] on button "Cuentas Bancarias" at bounding box center [119, 594] width 145 height 30
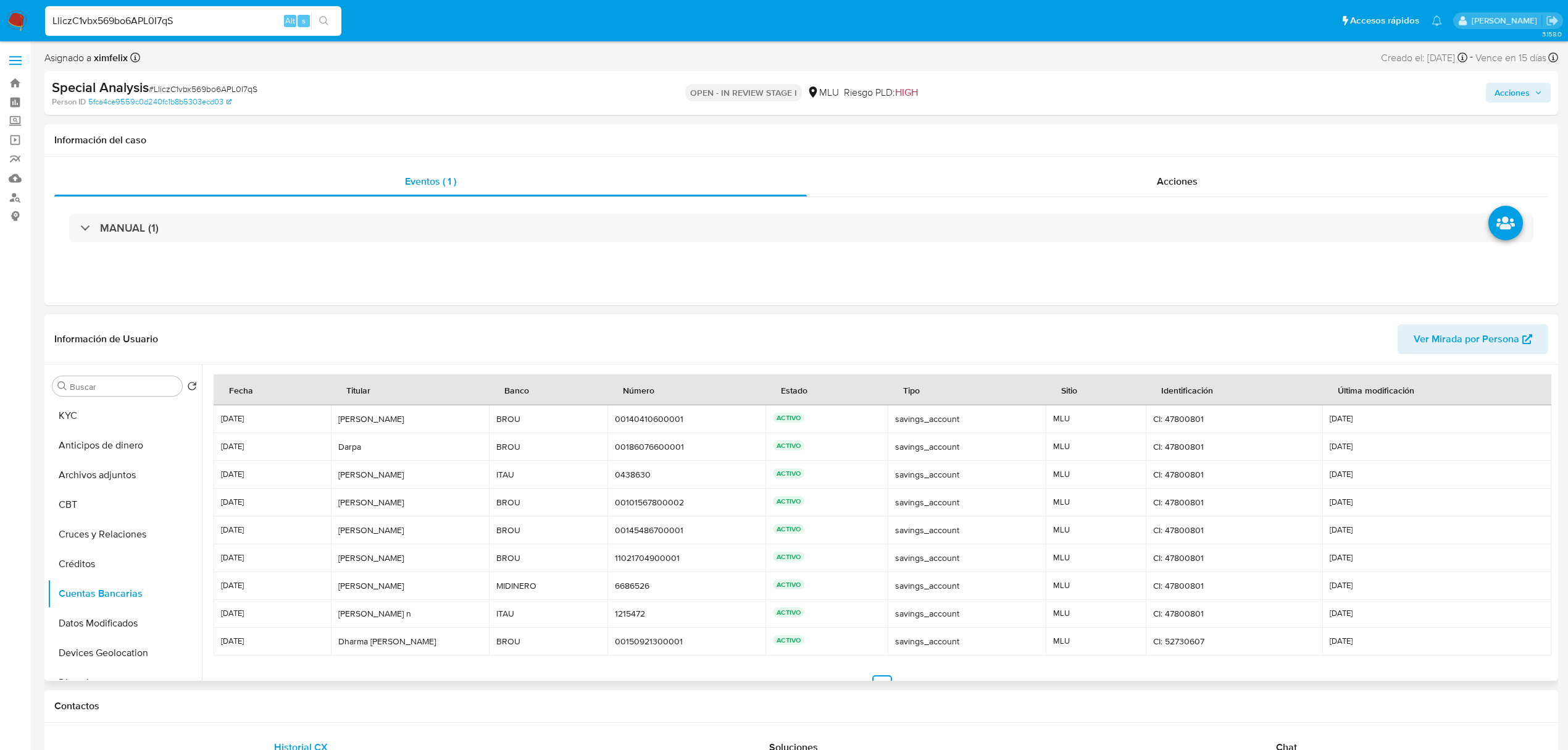
click at [531, 601] on td "ITAU ITAU" at bounding box center [548, 613] width 119 height 28
click at [493, 501] on td "BROU BROU" at bounding box center [548, 502] width 119 height 28
click at [69, 483] on button "Archivos adjuntos" at bounding box center [119, 475] width 145 height 30
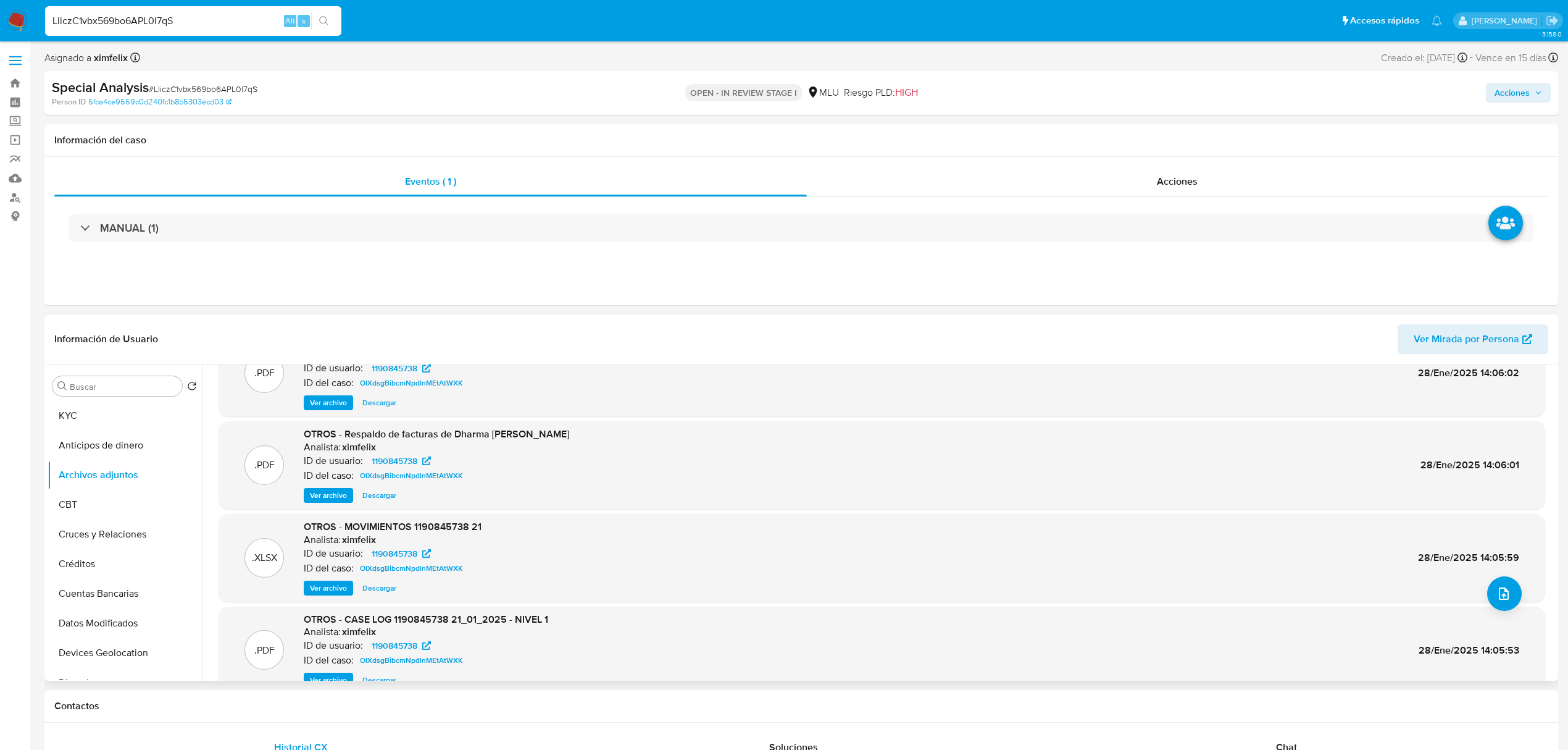
scroll to position [69, 0]
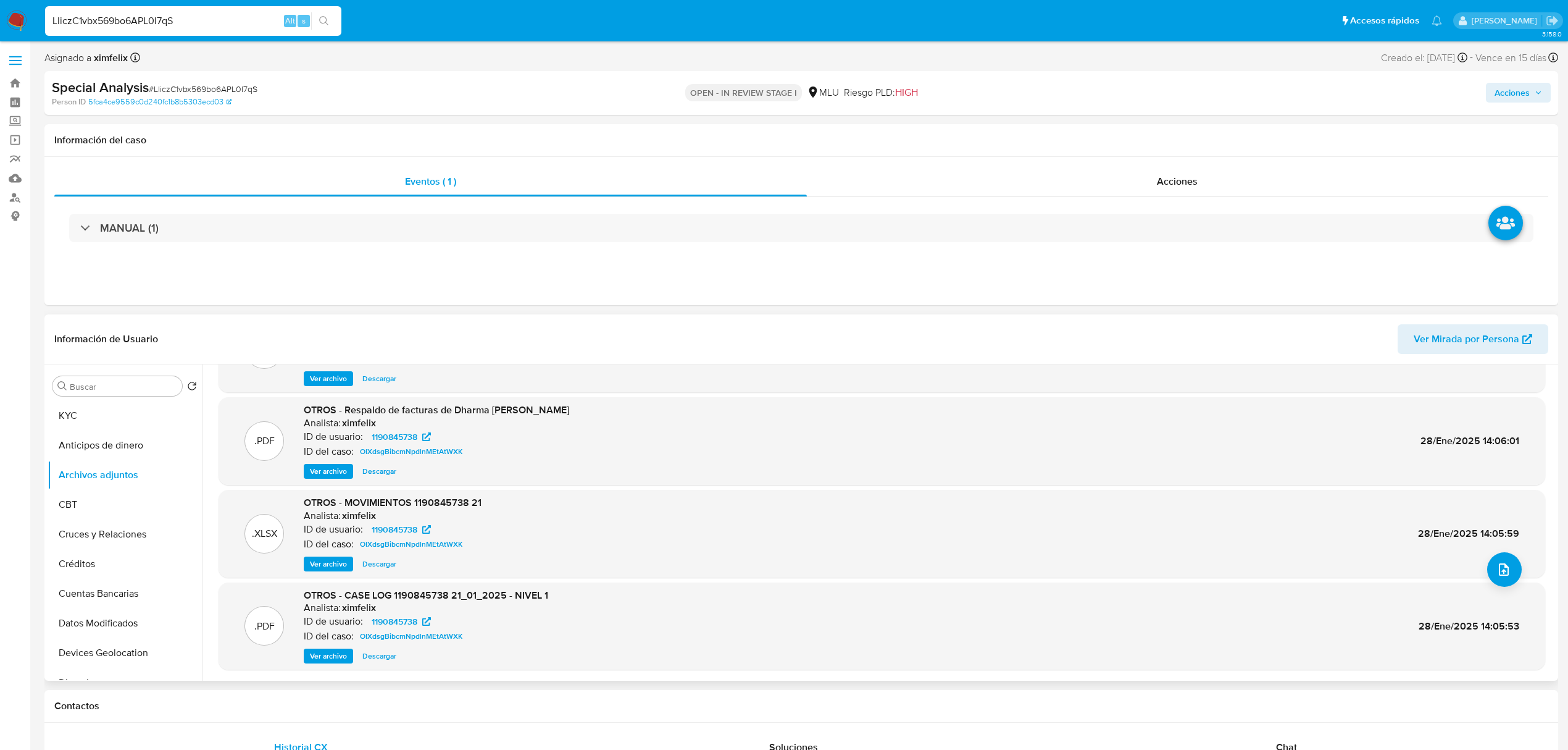
click at [337, 656] on span "Ver archivo" at bounding box center [329, 656] width 37 height 12
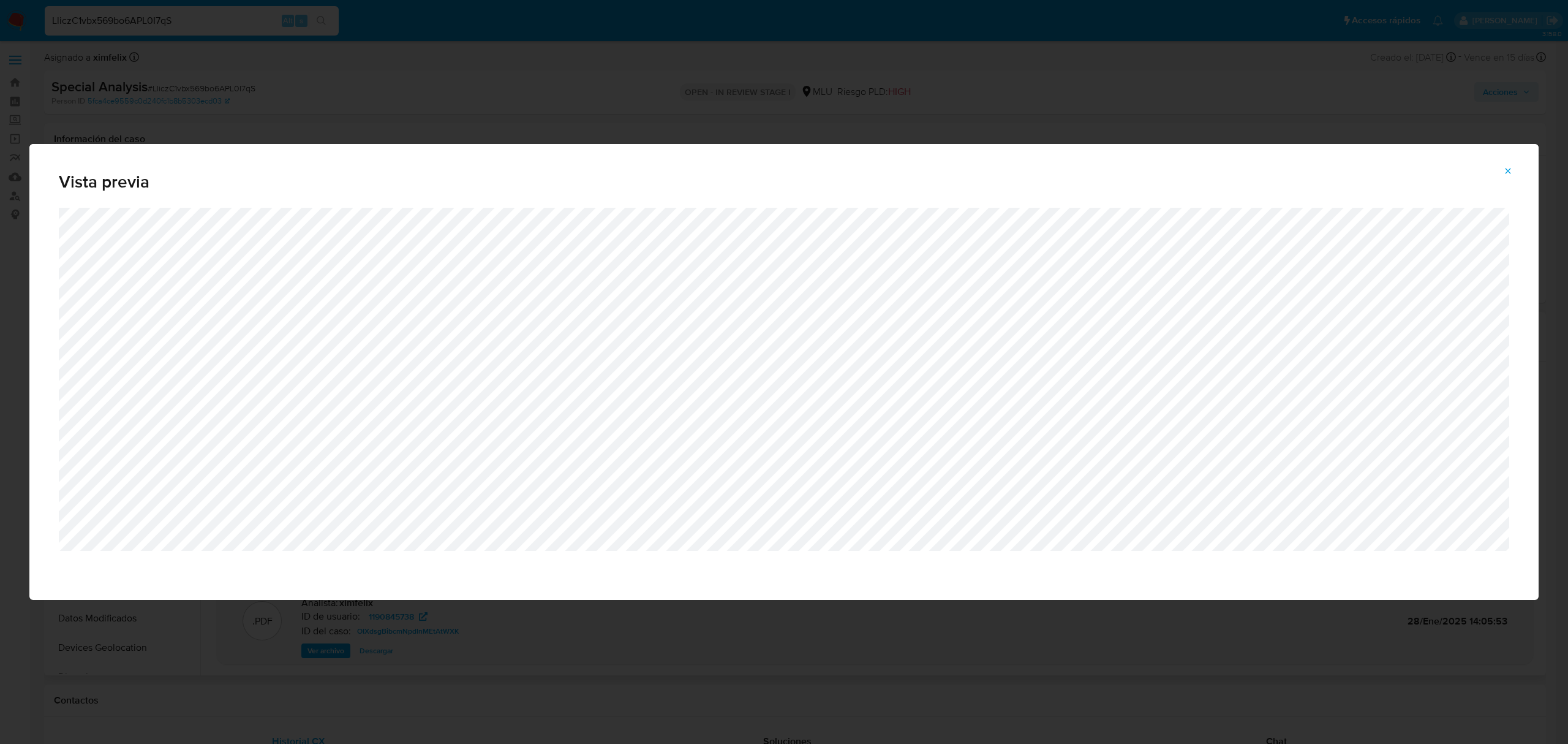
click at [1511, 170] on icon "Attachment preview" at bounding box center [1507, 170] width 10 height 10
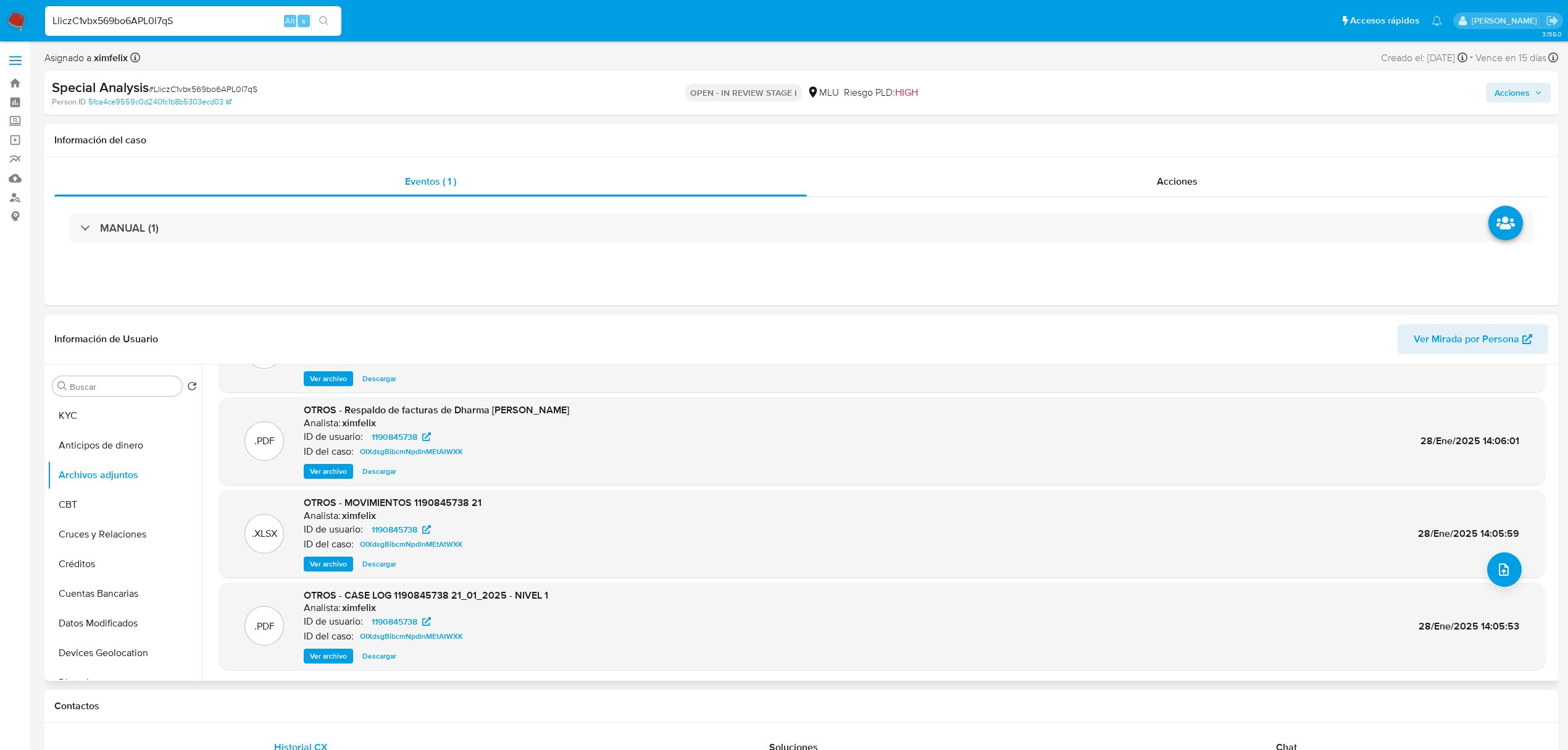
click at [87, 17] on input "LliczC1vbx569bo6APL0I7qS" at bounding box center [193, 21] width 296 height 16
click at [123, 35] on div "LliczC1vbx569bo6APL0I7qS Alt s" at bounding box center [193, 21] width 296 height 30
click at [121, 13] on input "LliczC1vbx569bo6APL0I7qS" at bounding box center [193, 21] width 296 height 16
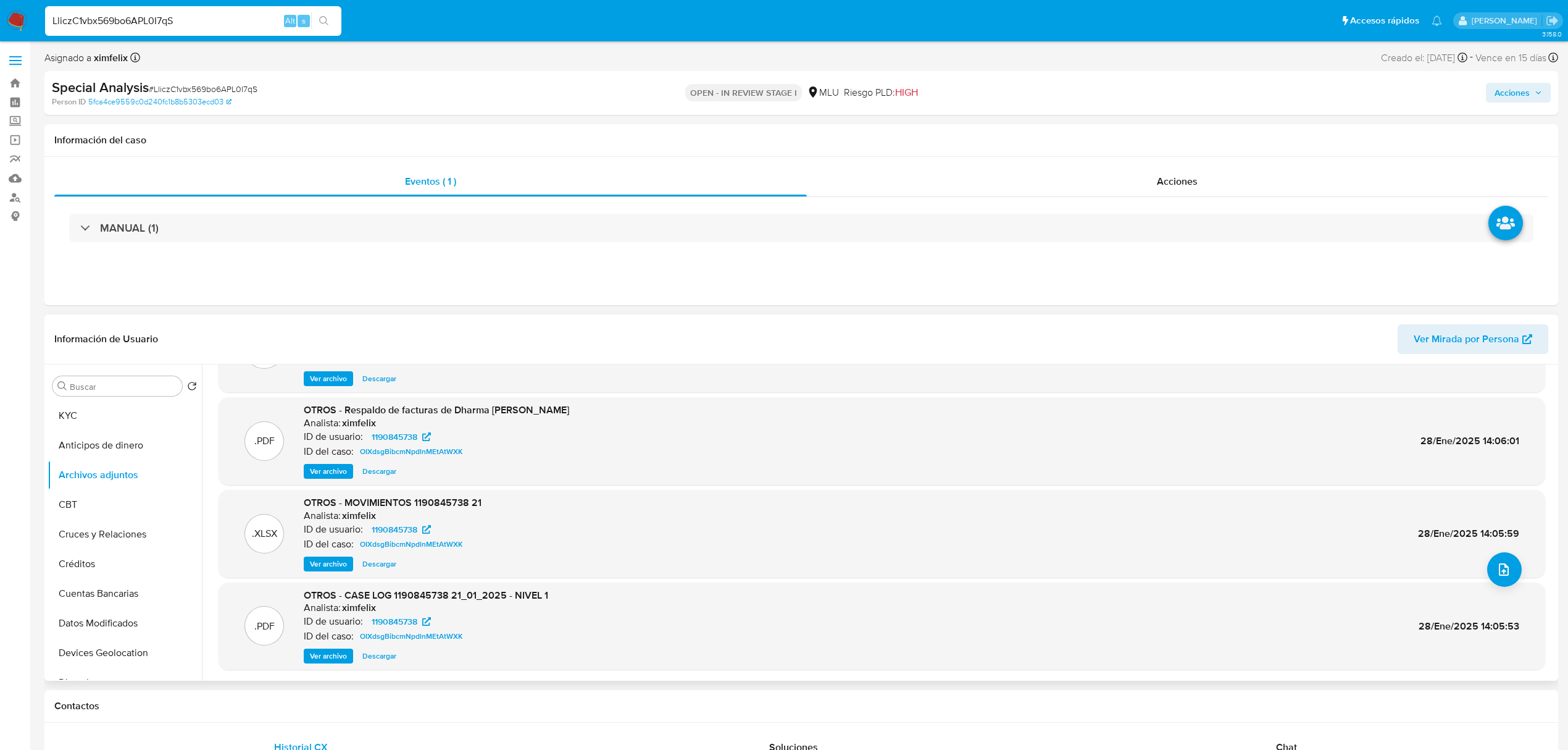
paste input "BqqRpXneXcDFKKpIBltDuKWX"
type input "BqqRpXneXcDFKKpIBltDuKWX"
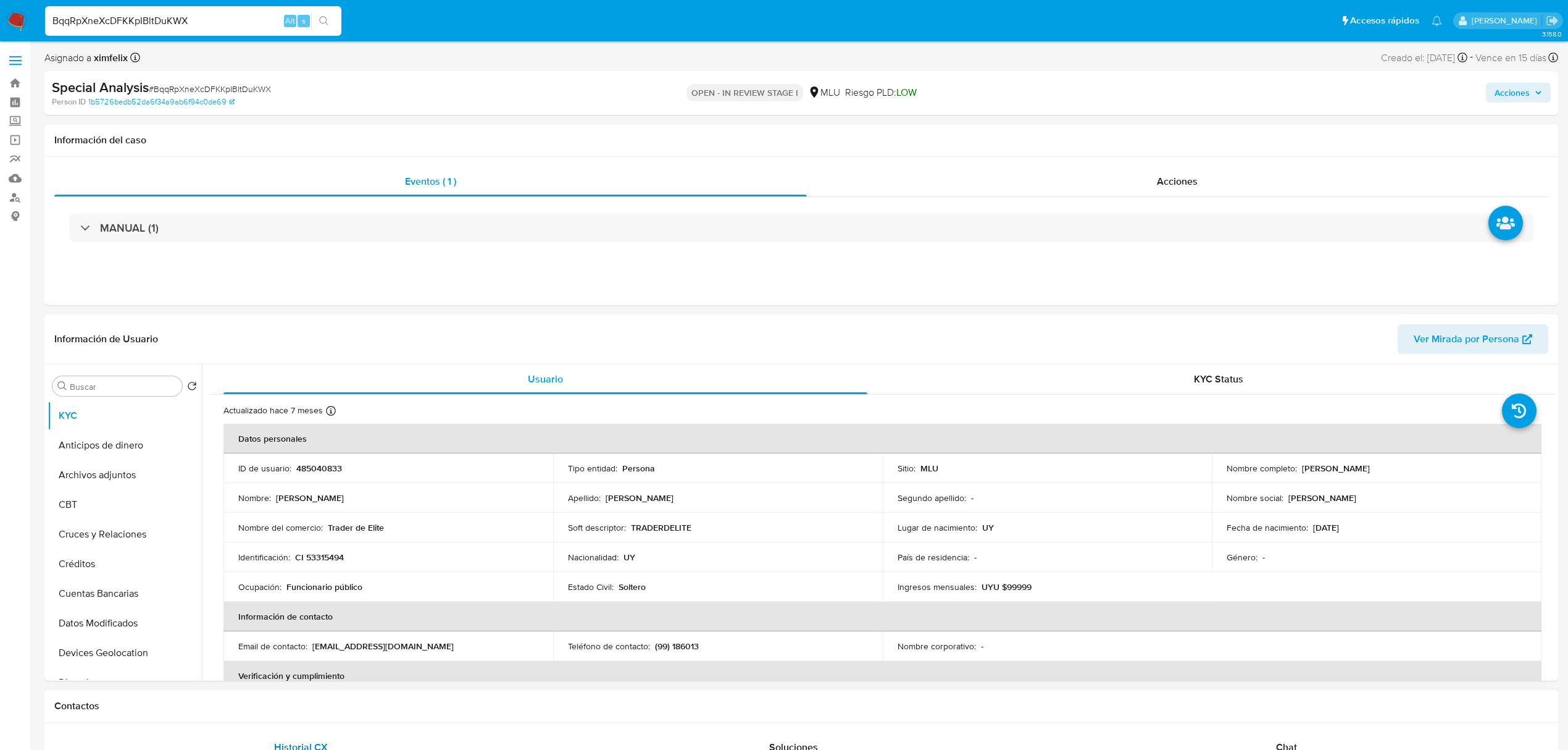
select select "10"
click at [114, 537] on button "Cruces y Relaciones" at bounding box center [119, 534] width 145 height 30
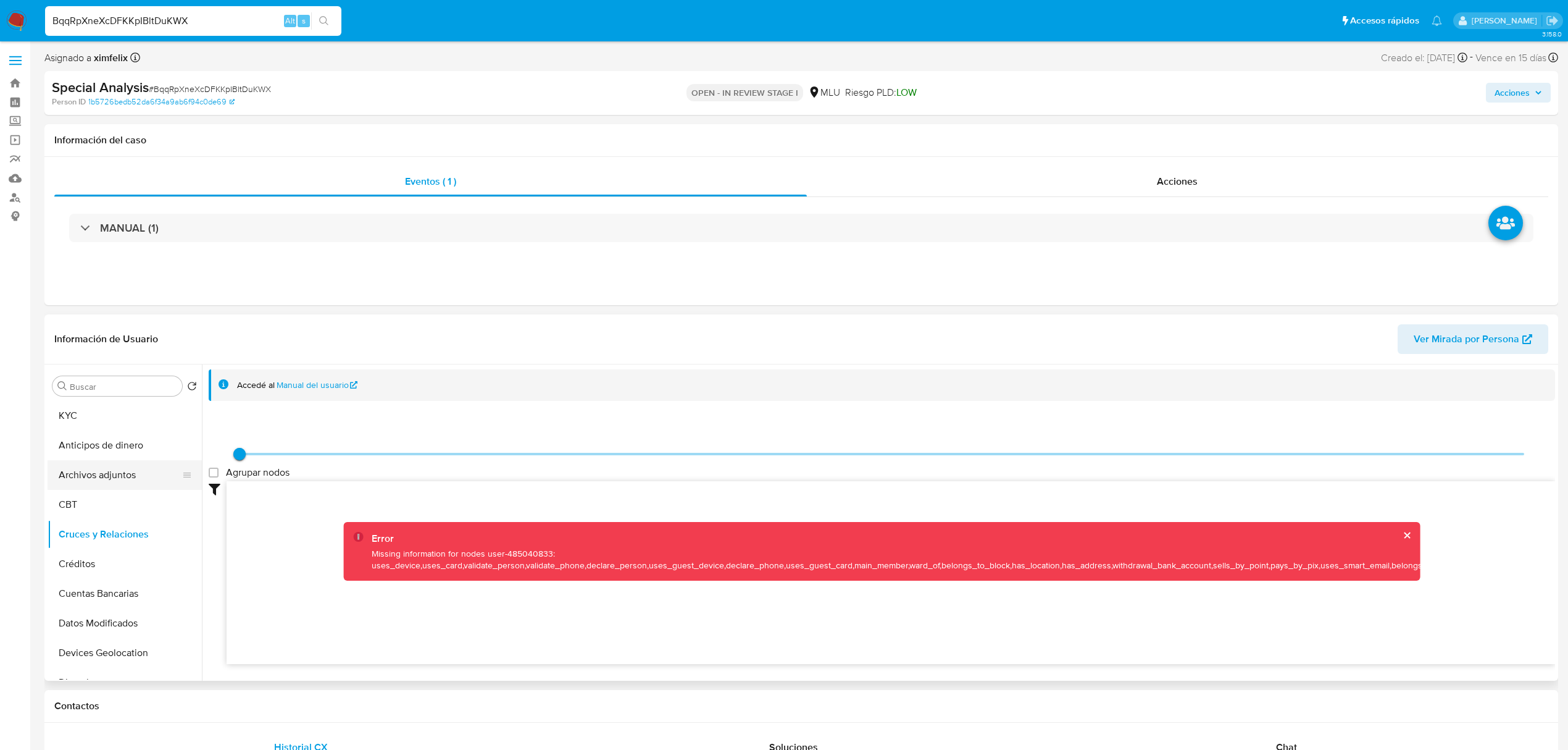
click at [131, 472] on button "Archivos adjuntos" at bounding box center [119, 475] width 145 height 30
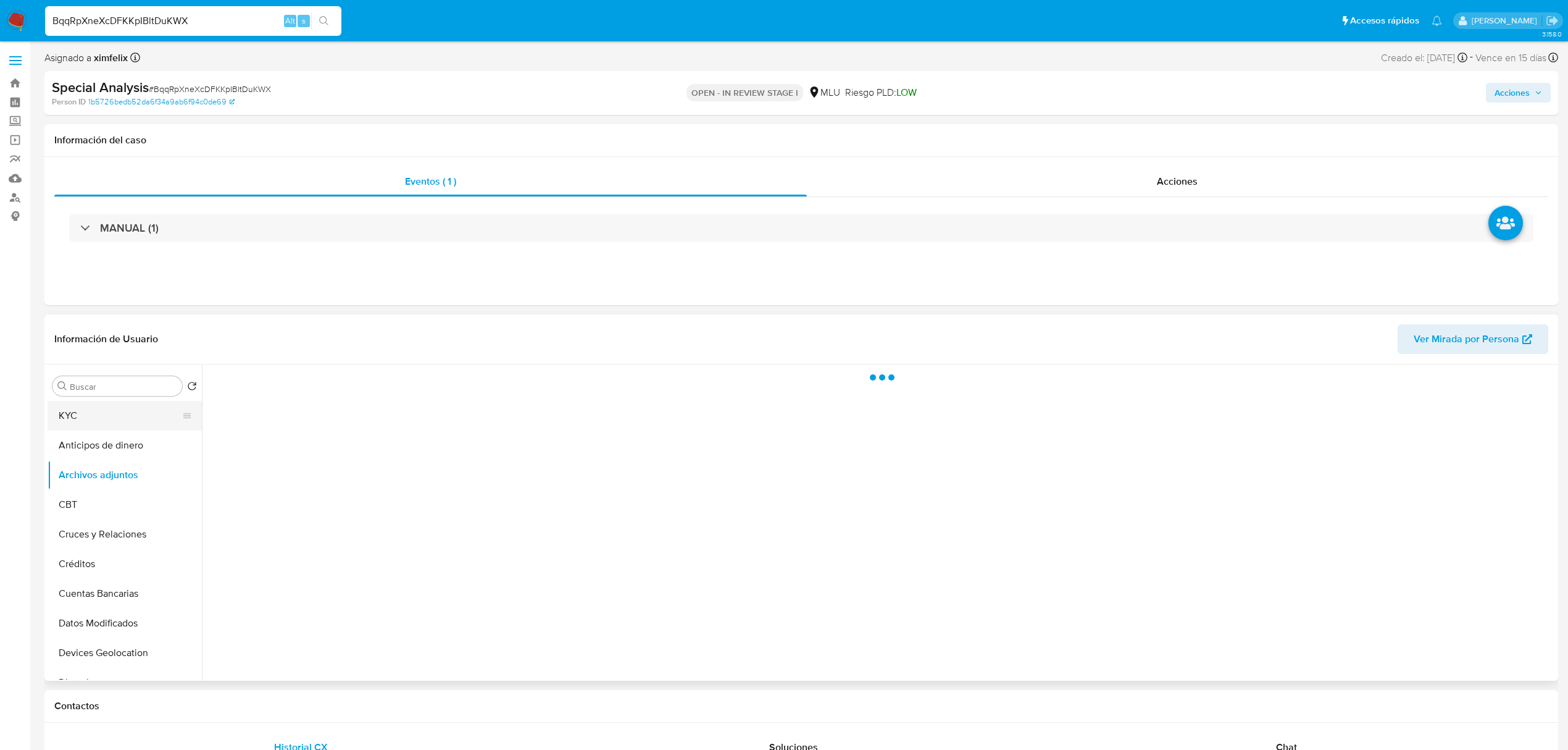
click at [138, 411] on button "KYC" at bounding box center [119, 416] width 145 height 30
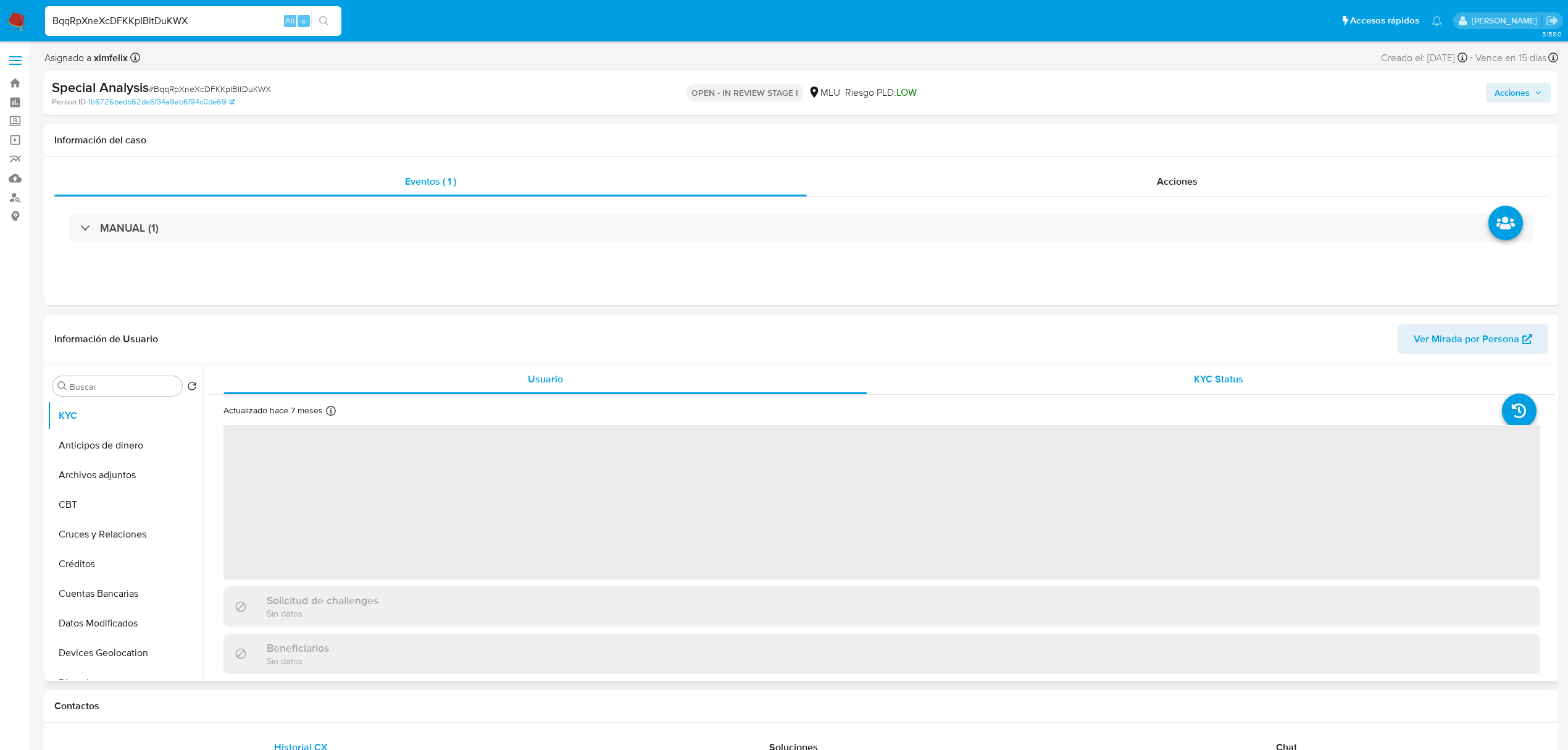
click at [1217, 391] on div "KYC Status" at bounding box center [1219, 379] width 644 height 30
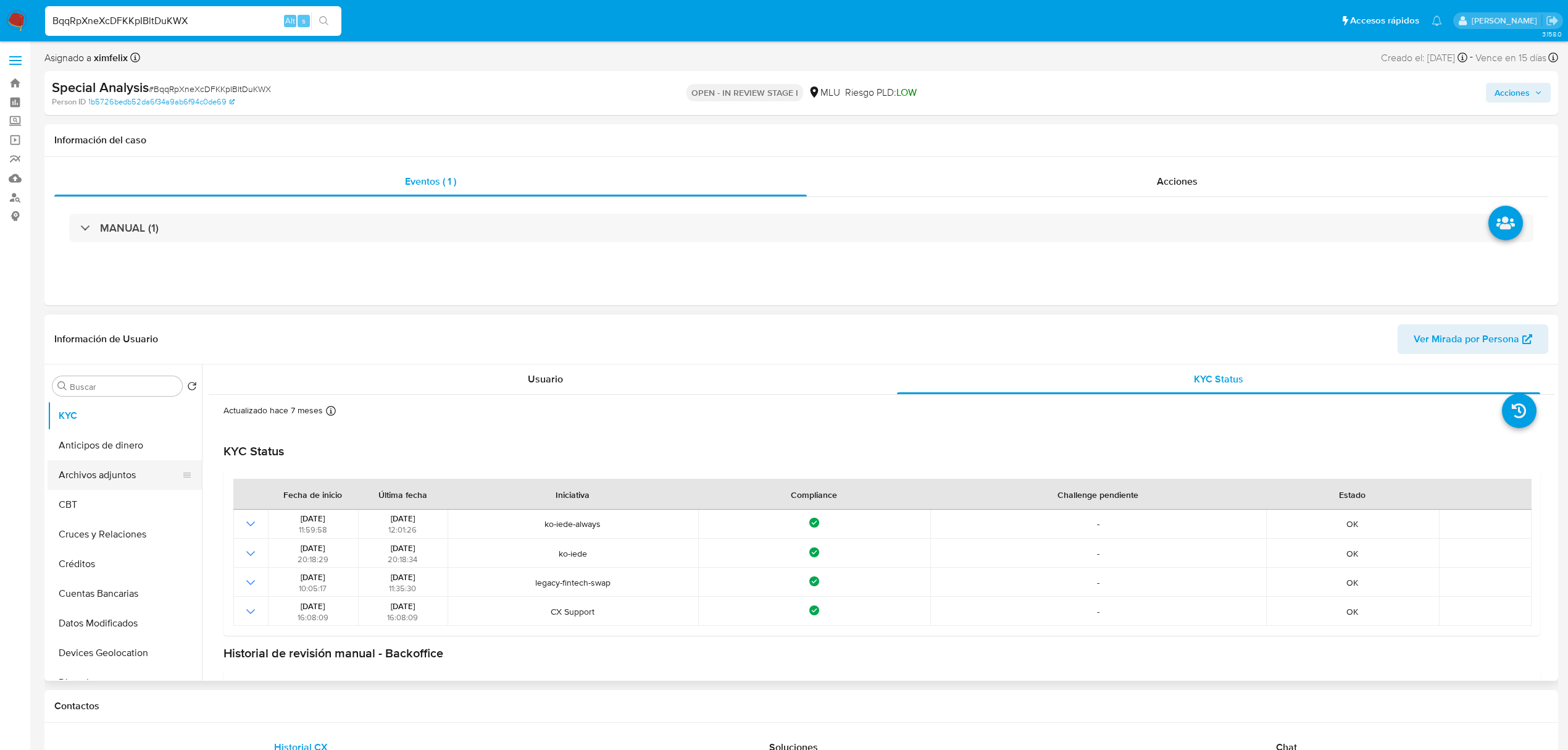
click at [141, 467] on button "Archivos adjuntos" at bounding box center [119, 475] width 145 height 30
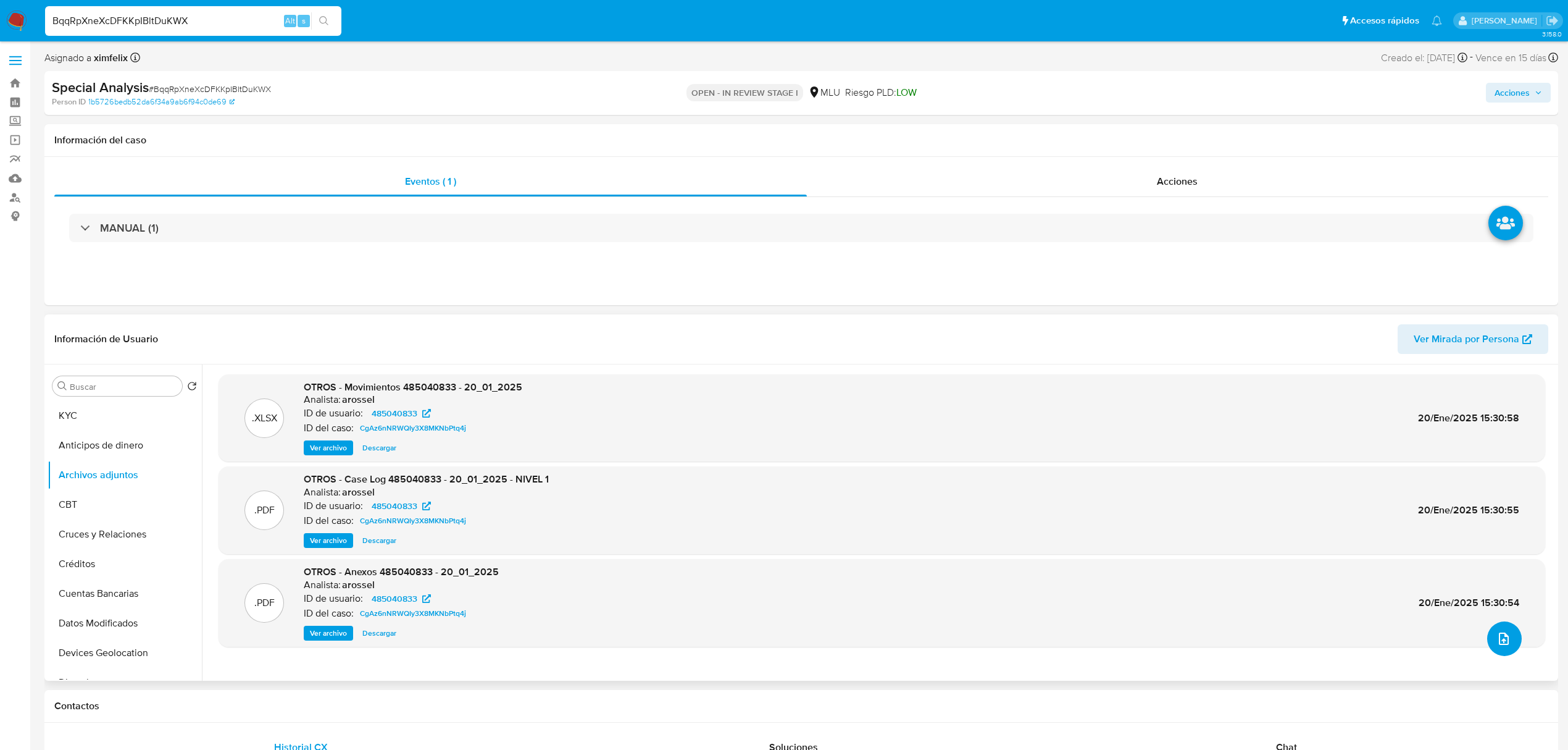
click at [1508, 643] on button "upload-file" at bounding box center [1505, 639] width 35 height 35
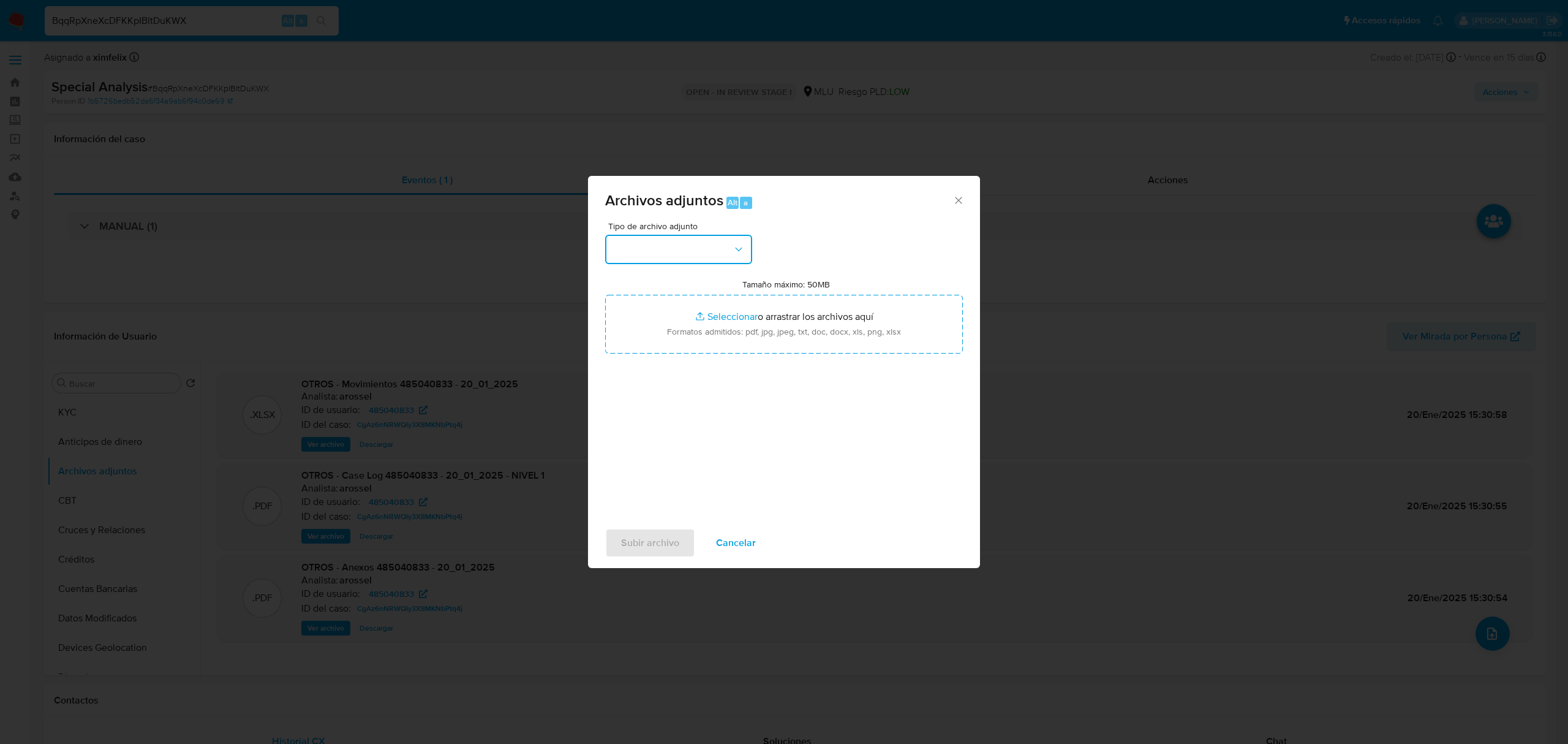
click at [642, 246] on button "button" at bounding box center [679, 249] width 147 height 29
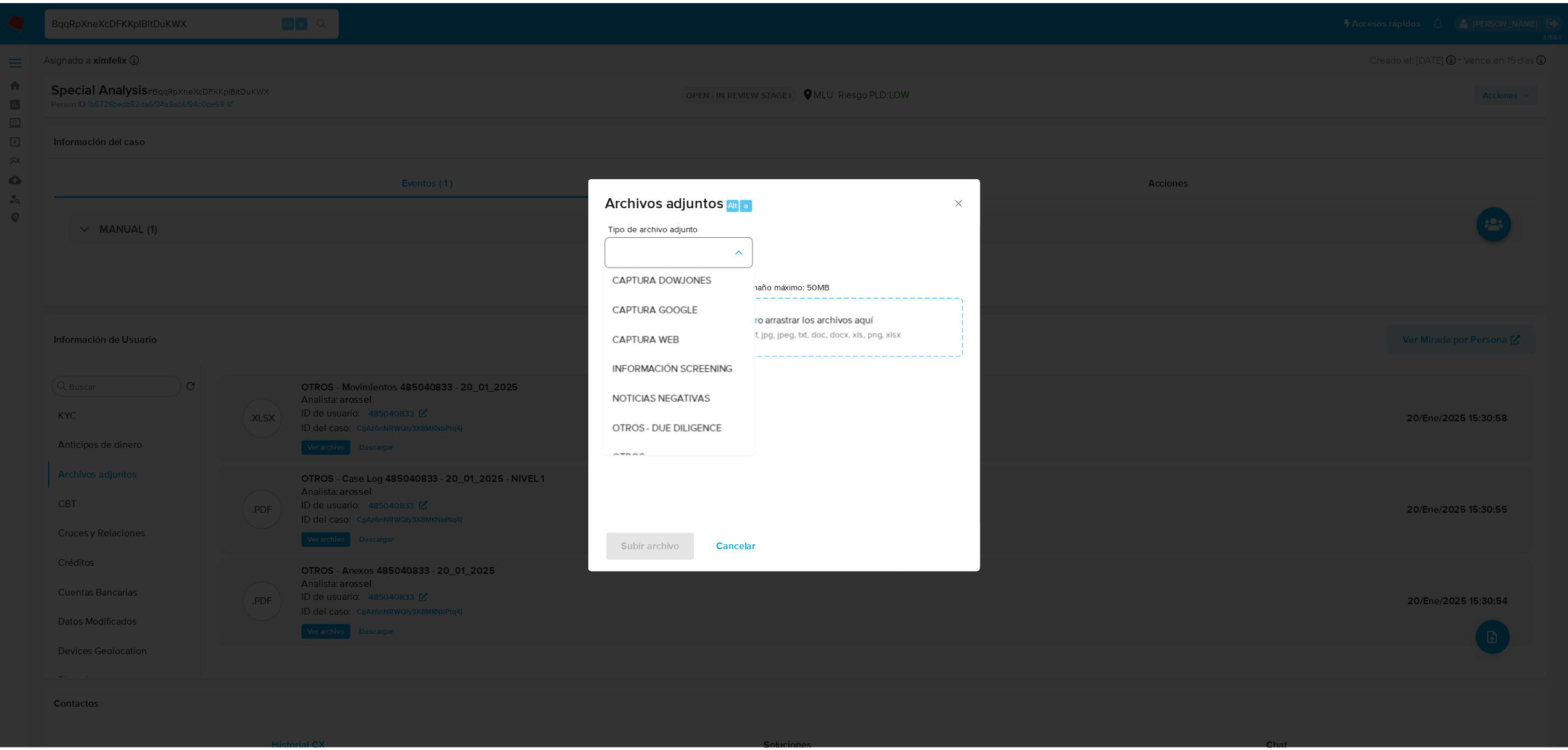
scroll to position [64, 0]
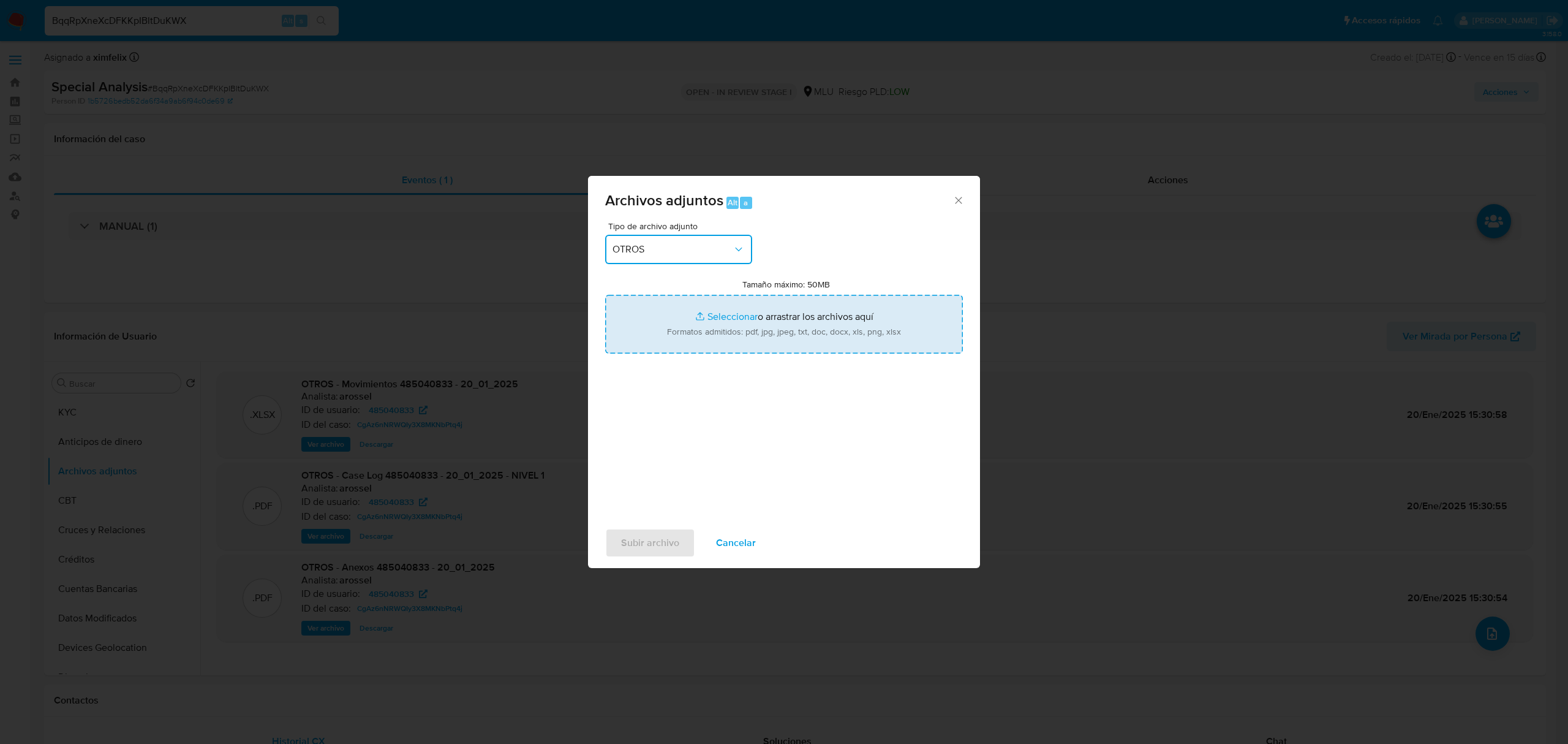
type input "C:\fakepath\Anexo 485040833 03_09_2025.pdf"
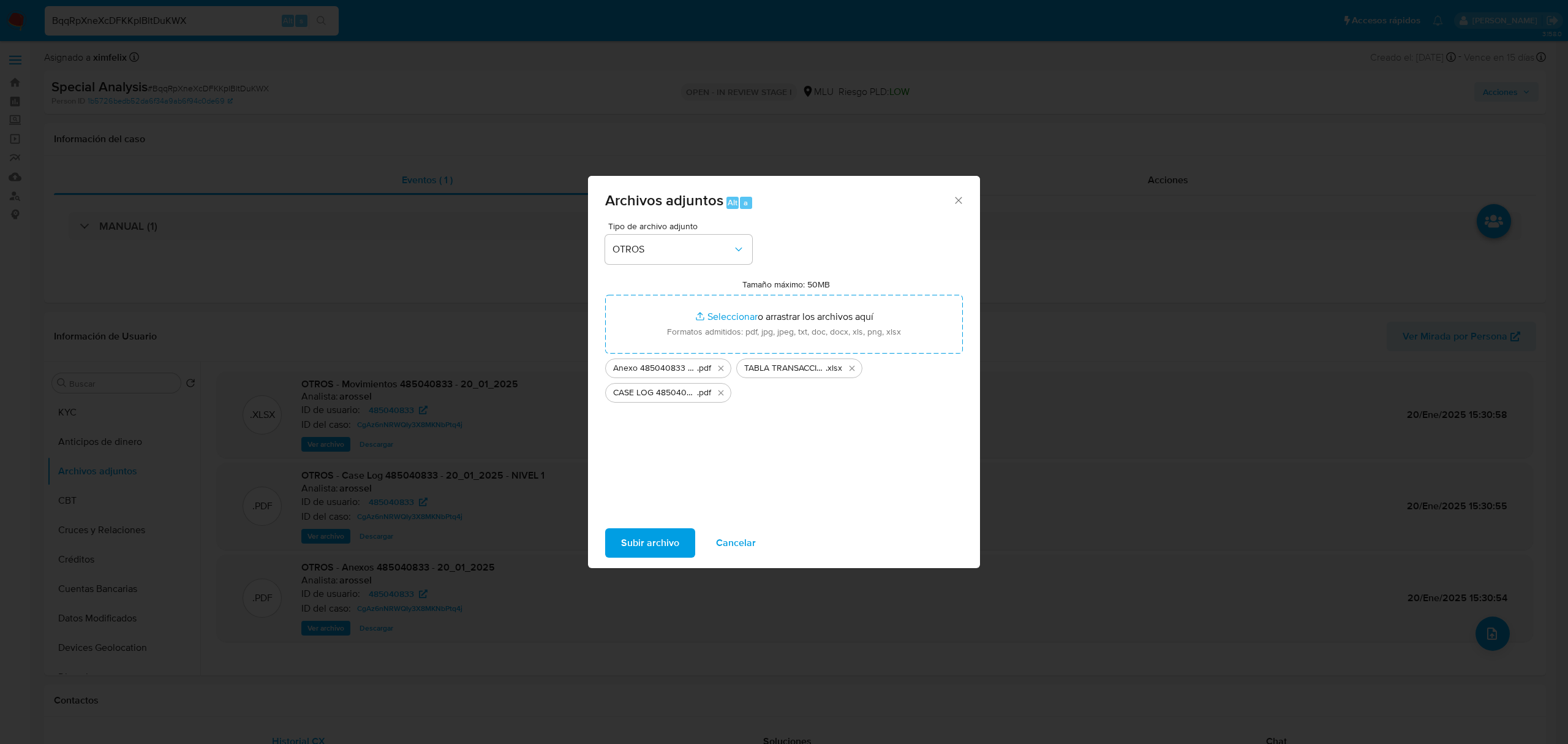
click at [640, 547] on span "Subir archivo" at bounding box center [650, 543] width 58 height 27
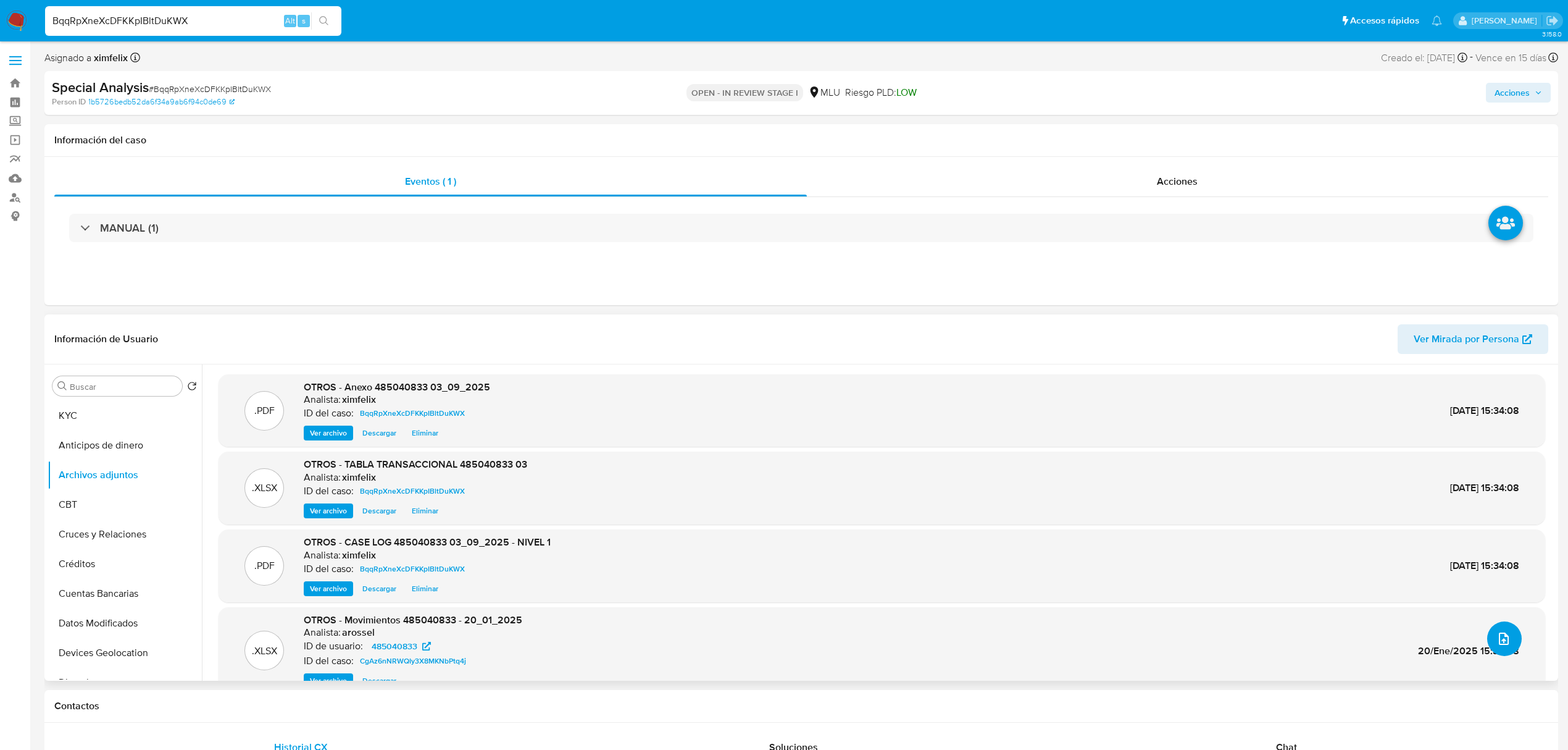
scroll to position [24, 0]
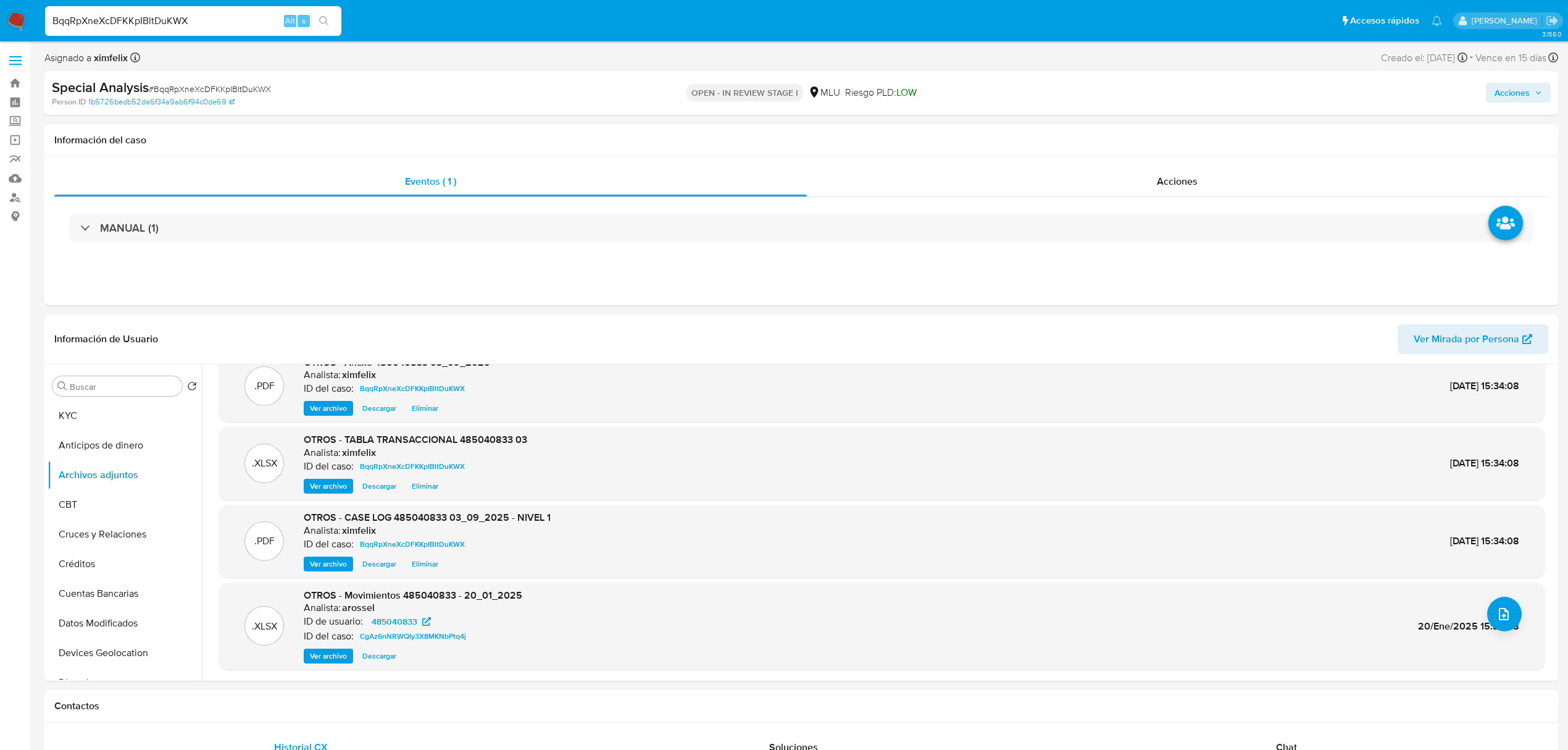
click at [1519, 104] on div "Acciones" at bounding box center [1303, 93] width 497 height 29
drag, startPoint x: 1513, startPoint y: 90, endPoint x: 1503, endPoint y: 102, distance: 15.6
click at [1511, 94] on span "Acciones" at bounding box center [1512, 93] width 35 height 20
click at [1190, 130] on span "Resolución del caso" at bounding box center [1167, 132] width 88 height 14
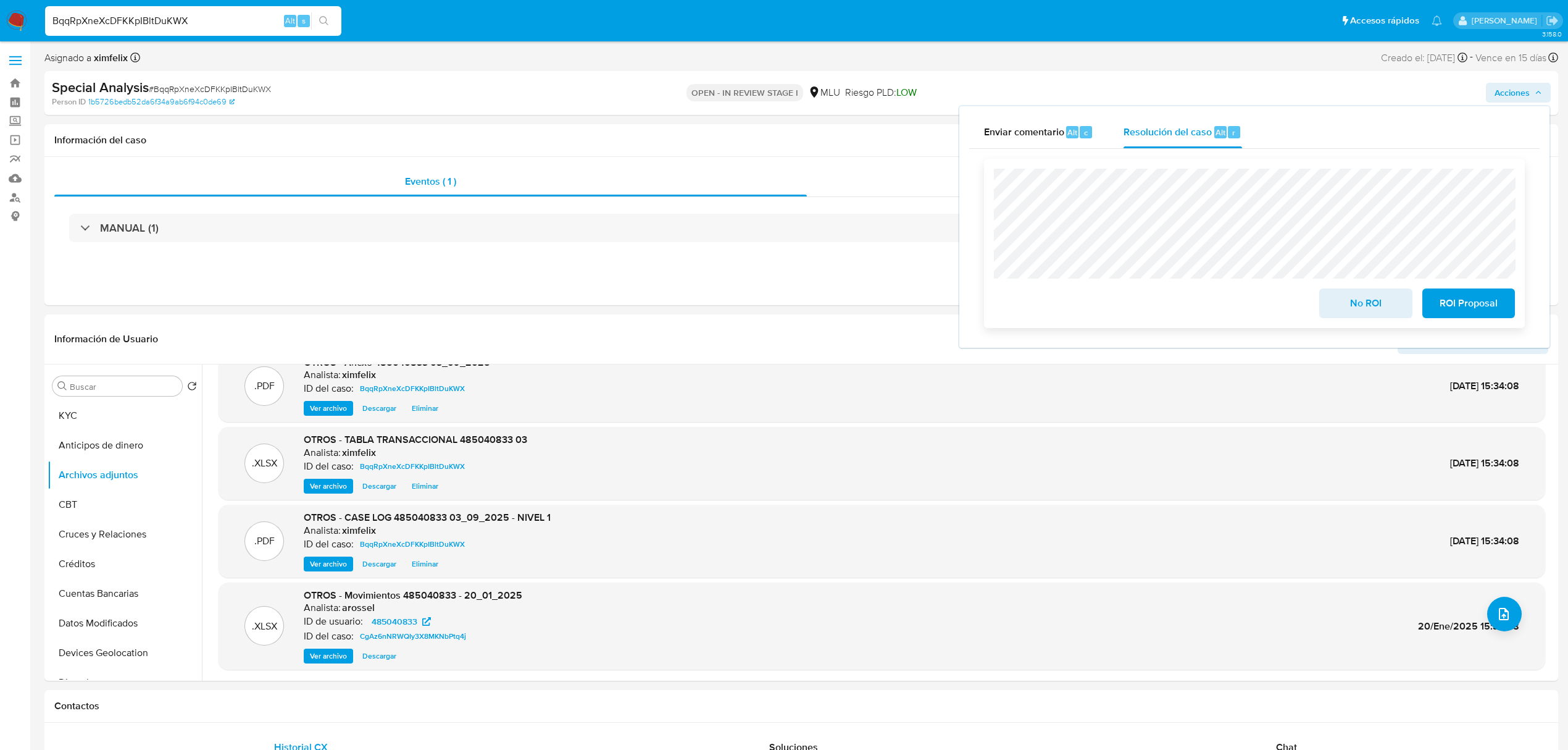
click at [1359, 309] on span "No ROI" at bounding box center [1366, 303] width 60 height 27
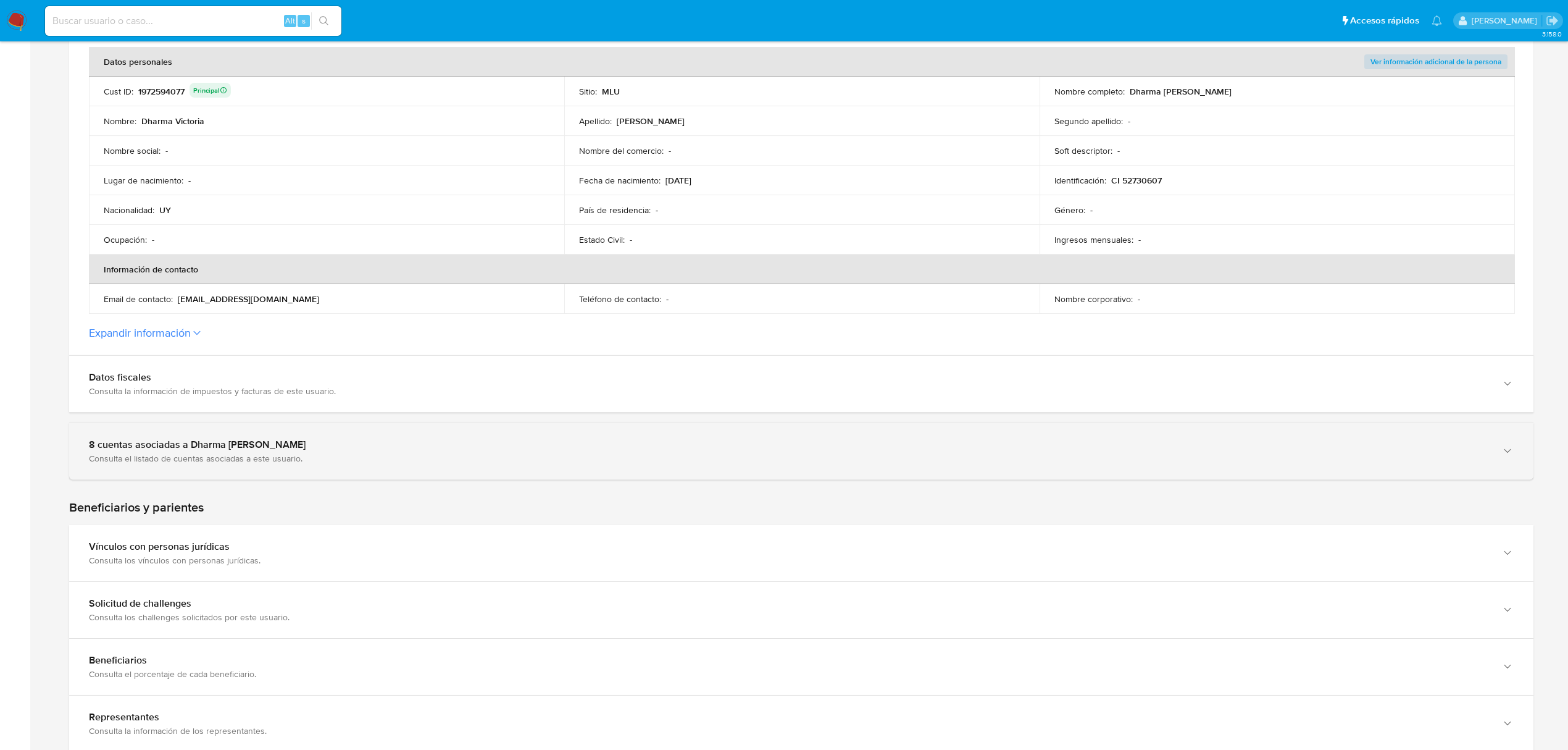
click at [529, 425] on div "8 cuentas asociadas a Dharma Victoria Tabarez Delgado Consulta el listado de cu…" at bounding box center [802, 451] width 1465 height 56
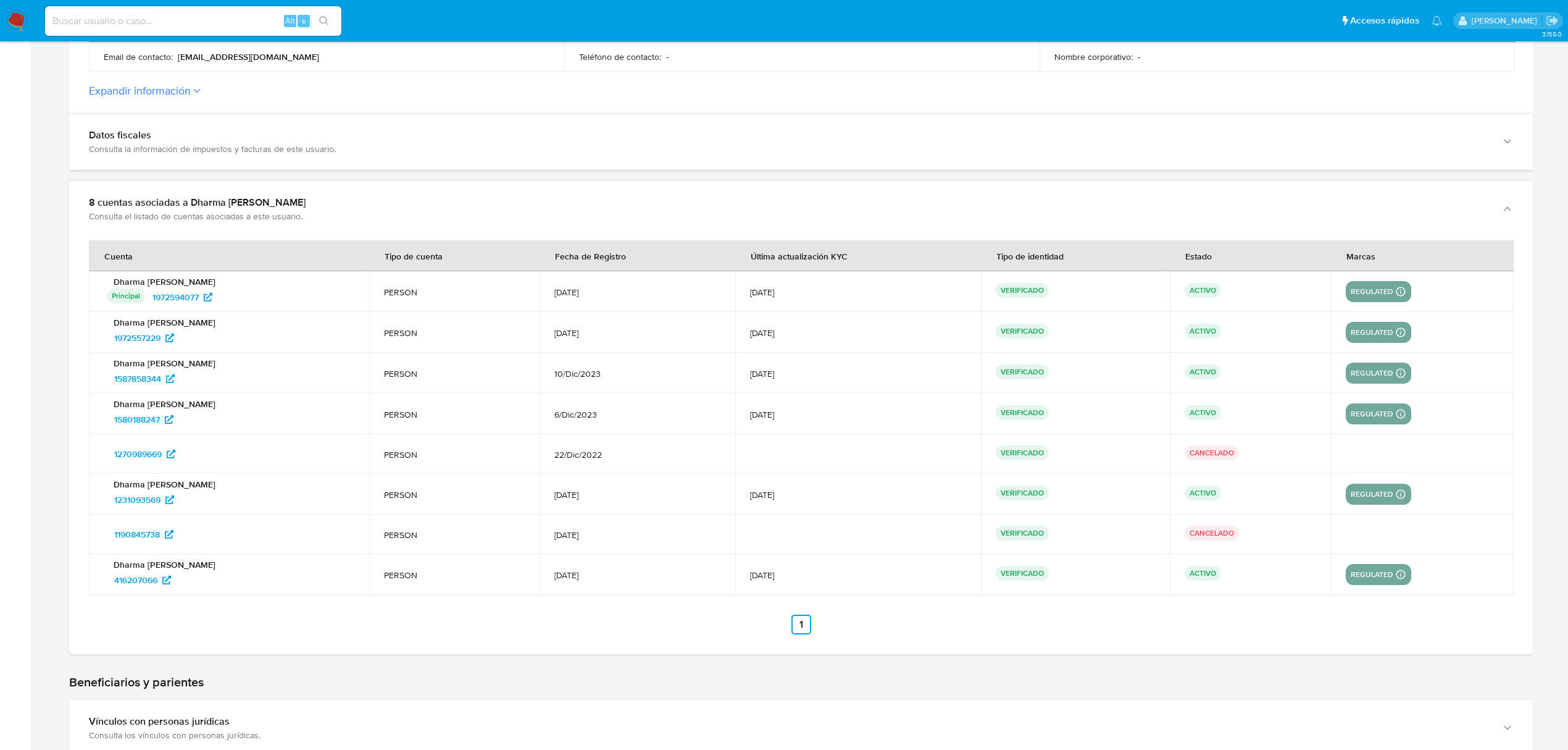
scroll to position [494, 0]
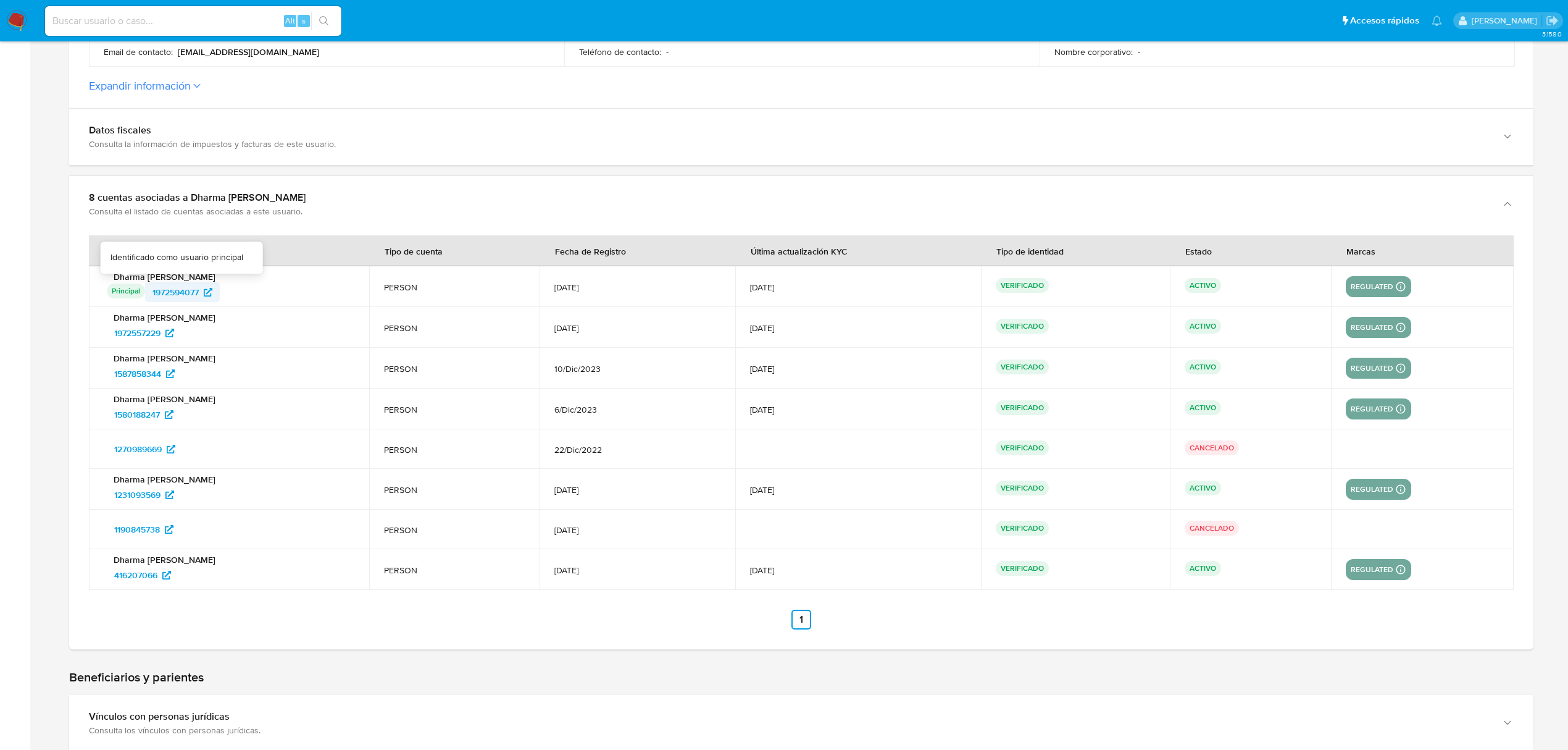
drag, startPoint x: 237, startPoint y: 285, endPoint x: 148, endPoint y: 287, distance: 89.0
click at [148, 287] on div "Principal Identificado como usuario principal 1972594077" at bounding box center [230, 292] width 247 height 20
drag, startPoint x: 198, startPoint y: 342, endPoint x: 112, endPoint y: 332, distance: 86.6
click at [112, 332] on div "1972557229" at bounding box center [230, 333] width 247 height 20
drag, startPoint x: 294, startPoint y: 378, endPoint x: 103, endPoint y: 380, distance: 191.0
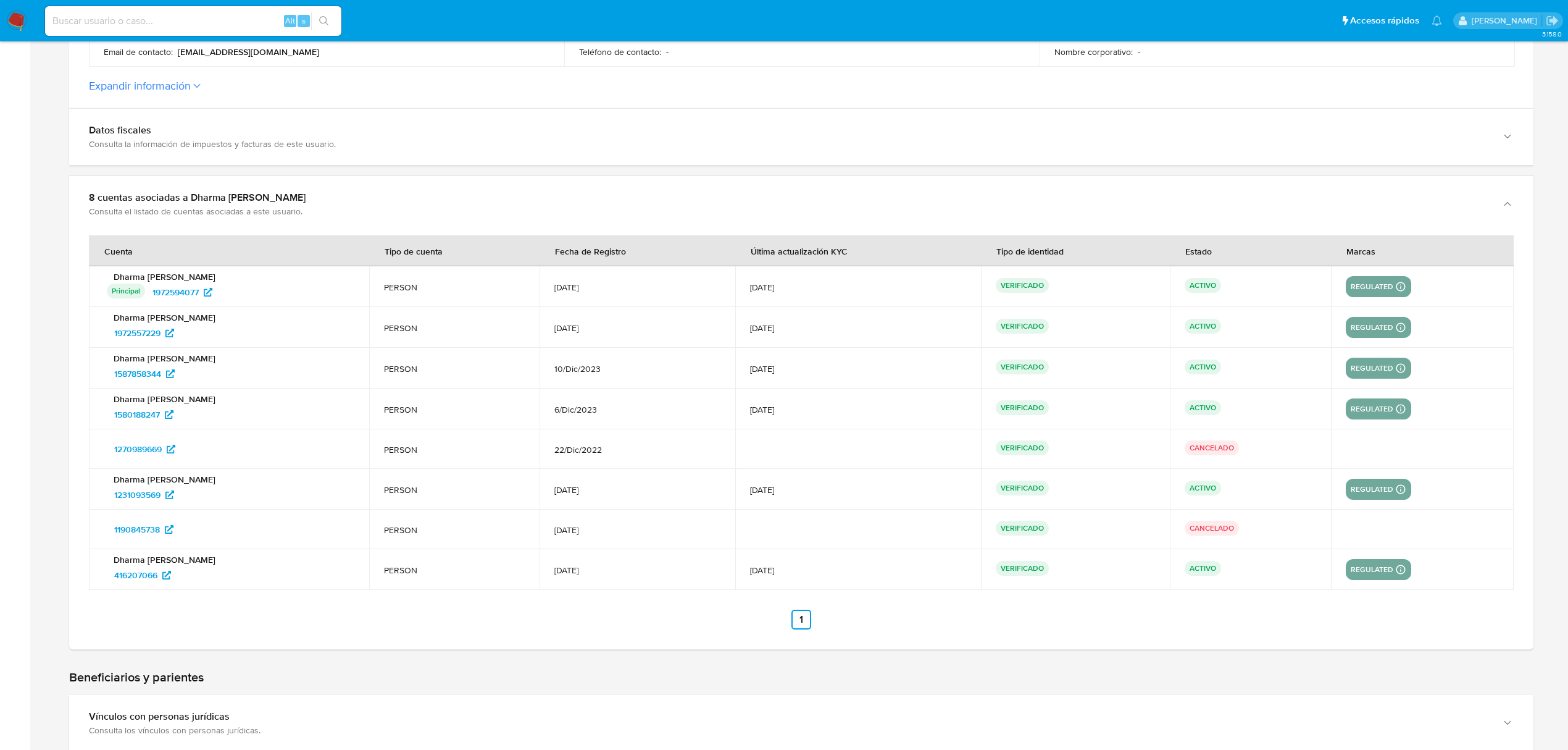
click at [102, 380] on td "Dharma Victoria Tabarez Delgado 1587858344" at bounding box center [229, 368] width 280 height 40
drag, startPoint x: 224, startPoint y: 418, endPoint x: 87, endPoint y: 422, distance: 137.1
click at [87, 422] on div "Cuenta Tipo de cuenta Fecha de Registro Última actualización KYC Tipo de identi…" at bounding box center [802, 440] width 1465 height 417
click at [247, 329] on div "1972557229" at bounding box center [230, 333] width 247 height 20
click at [263, 294] on div "Principal Identificado como usuario principal 1972594077" at bounding box center [230, 292] width 247 height 20
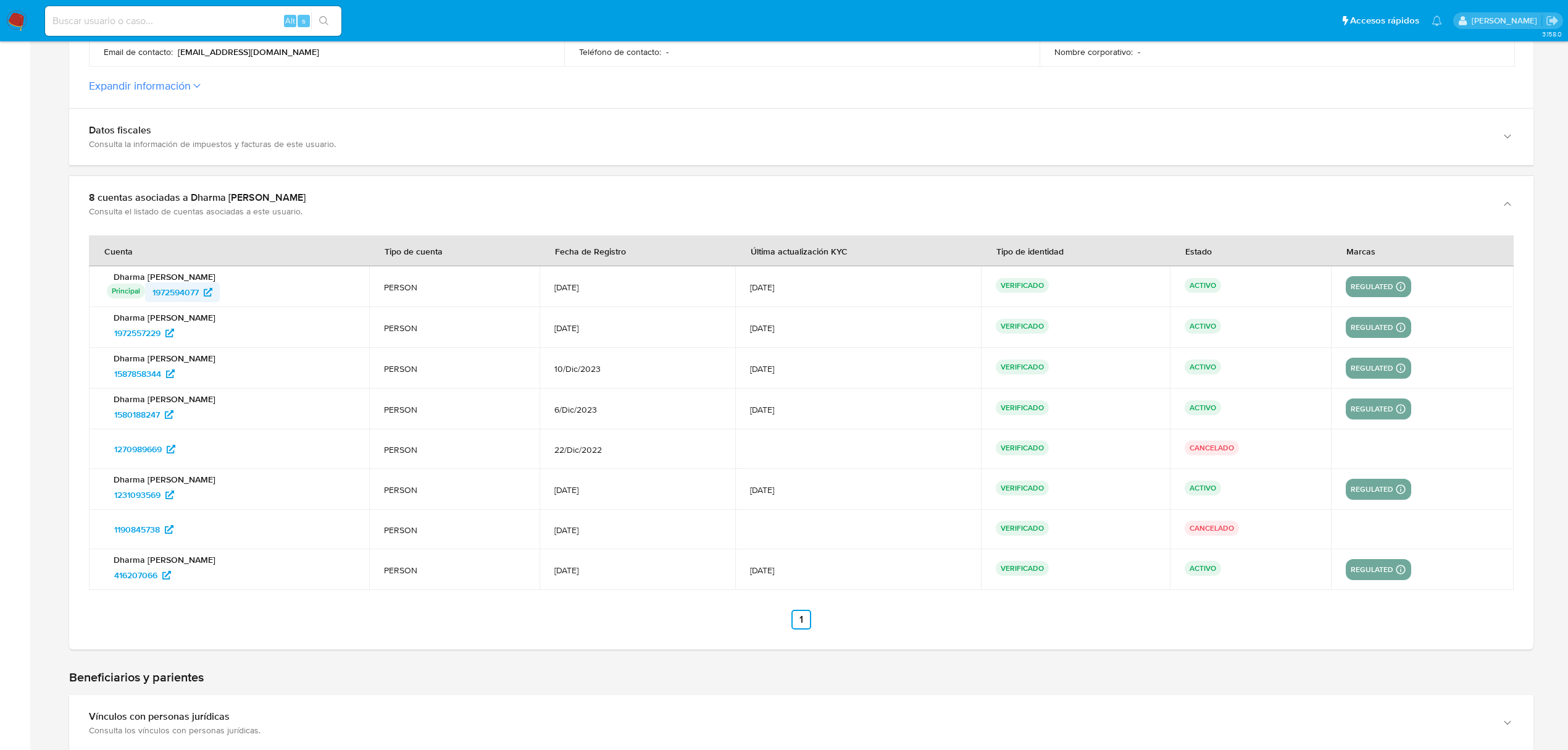
drag, startPoint x: 263, startPoint y: 294, endPoint x: 148, endPoint y: 285, distance: 115.4
click at [148, 285] on div "Principal Identificado como usuario principal 1972594077" at bounding box center [230, 292] width 247 height 20
drag, startPoint x: 206, startPoint y: 342, endPoint x: 114, endPoint y: 346, distance: 92.1
click at [114, 346] on td "Dharma Victoria Tabarez Delgado 1972557229" at bounding box center [229, 327] width 280 height 40
drag, startPoint x: 185, startPoint y: 366, endPoint x: 112, endPoint y: 371, distance: 73.2
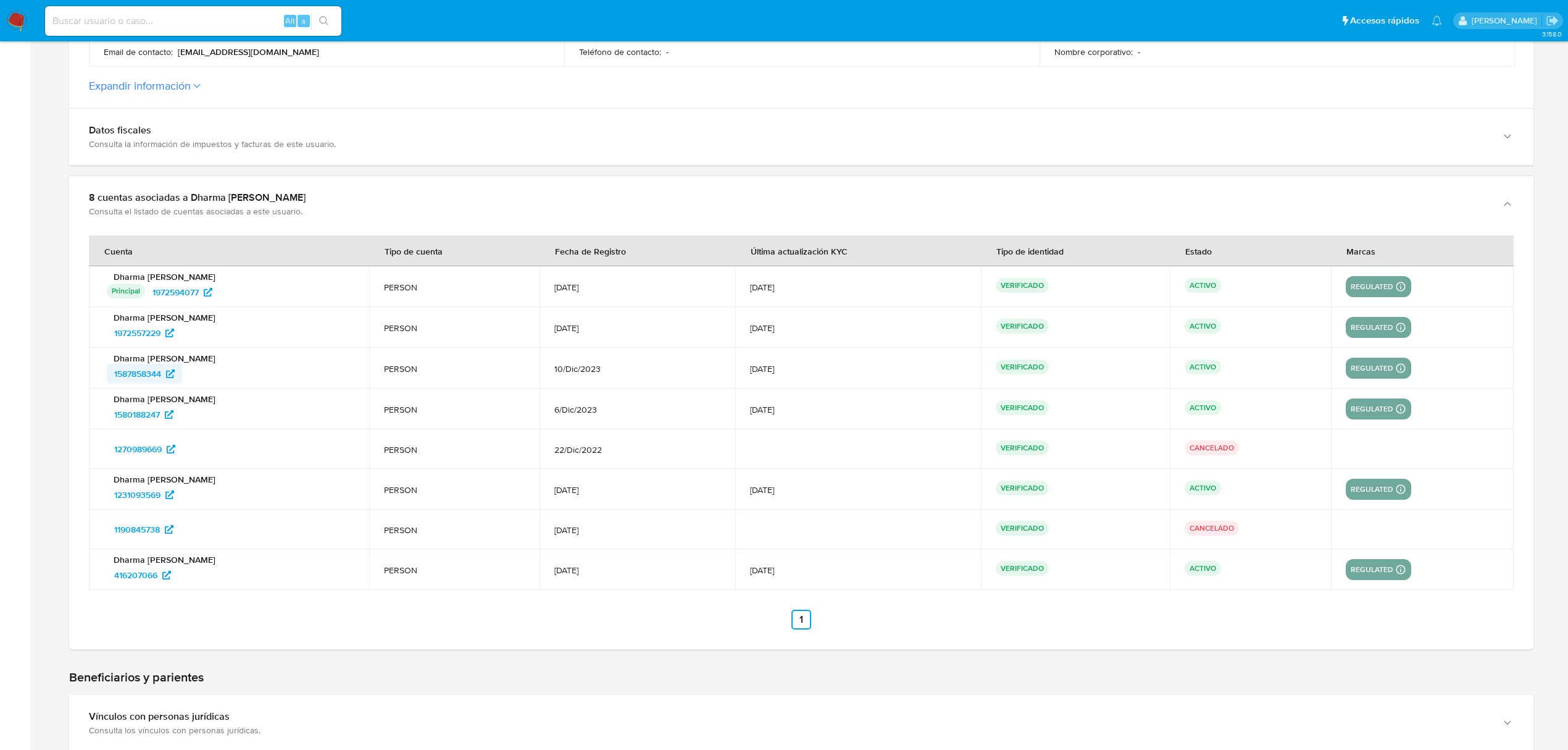
click at [112, 371] on div "1587858344" at bounding box center [230, 373] width 247 height 20
drag, startPoint x: 190, startPoint y: 416, endPoint x: 114, endPoint y: 422, distance: 76.2
click at [114, 422] on div "1580188247" at bounding box center [230, 415] width 247 height 20
drag, startPoint x: 203, startPoint y: 490, endPoint x: 103, endPoint y: 497, distance: 100.2
click at [104, 497] on div "Dharma Victoria Tabarez Delgado 1231093569" at bounding box center [229, 489] width 251 height 31
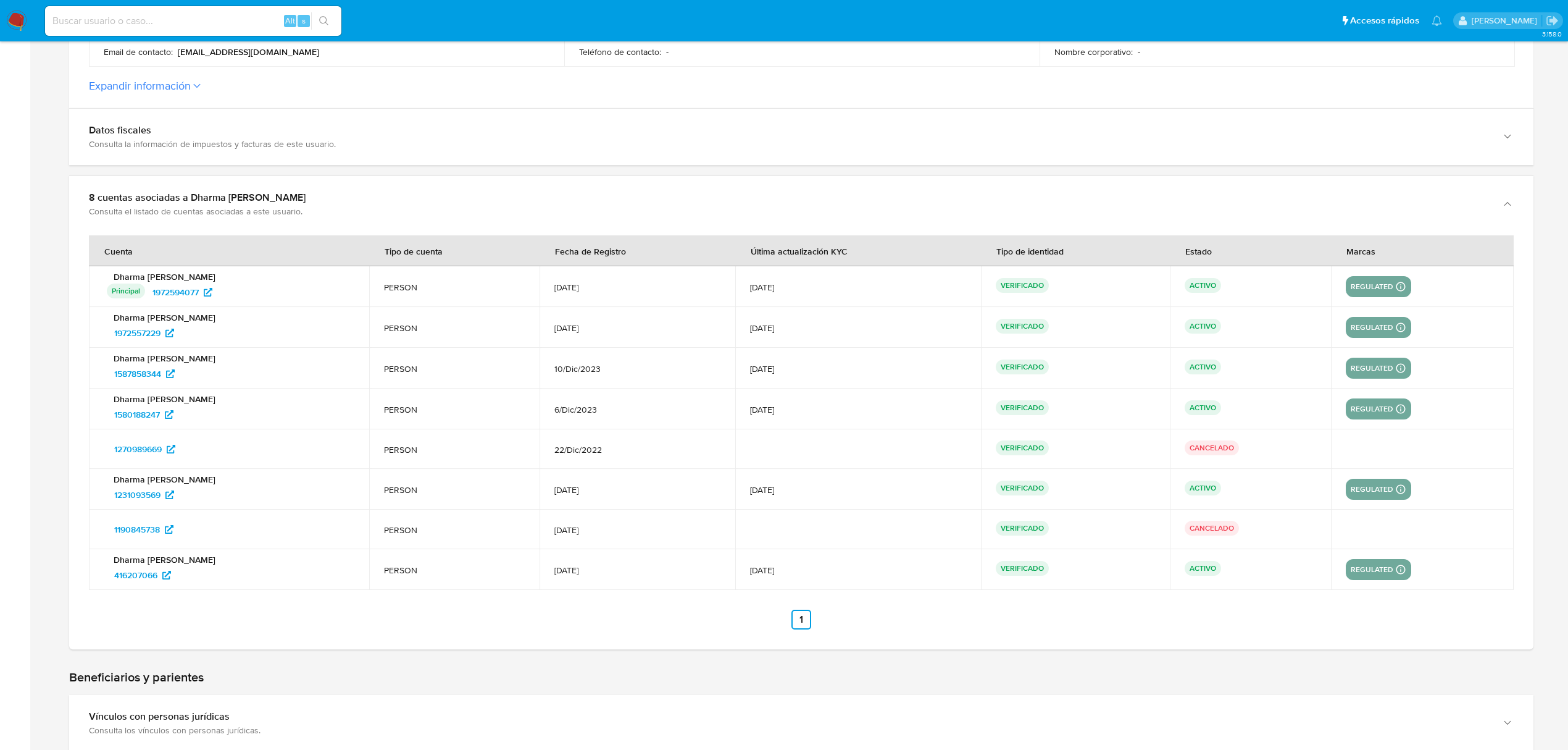
drag, startPoint x: 199, startPoint y: 579, endPoint x: 85, endPoint y: 579, distance: 114.0
click at [87, 579] on div "Cuenta Tipo de cuenta Fecha de Registro Última actualización KYC Tipo de identi…" at bounding box center [802, 440] width 1465 height 417
click at [184, 602] on div "Cuenta Tipo de cuenta Fecha de Registro Última actualización KYC Tipo de identi…" at bounding box center [802, 440] width 1465 height 417
drag, startPoint x: 206, startPoint y: 581, endPoint x: 100, endPoint y: 587, distance: 106.2
click at [100, 587] on td "Dharma Victoria Tabarez Delgado 416207066" at bounding box center [229, 569] width 280 height 40
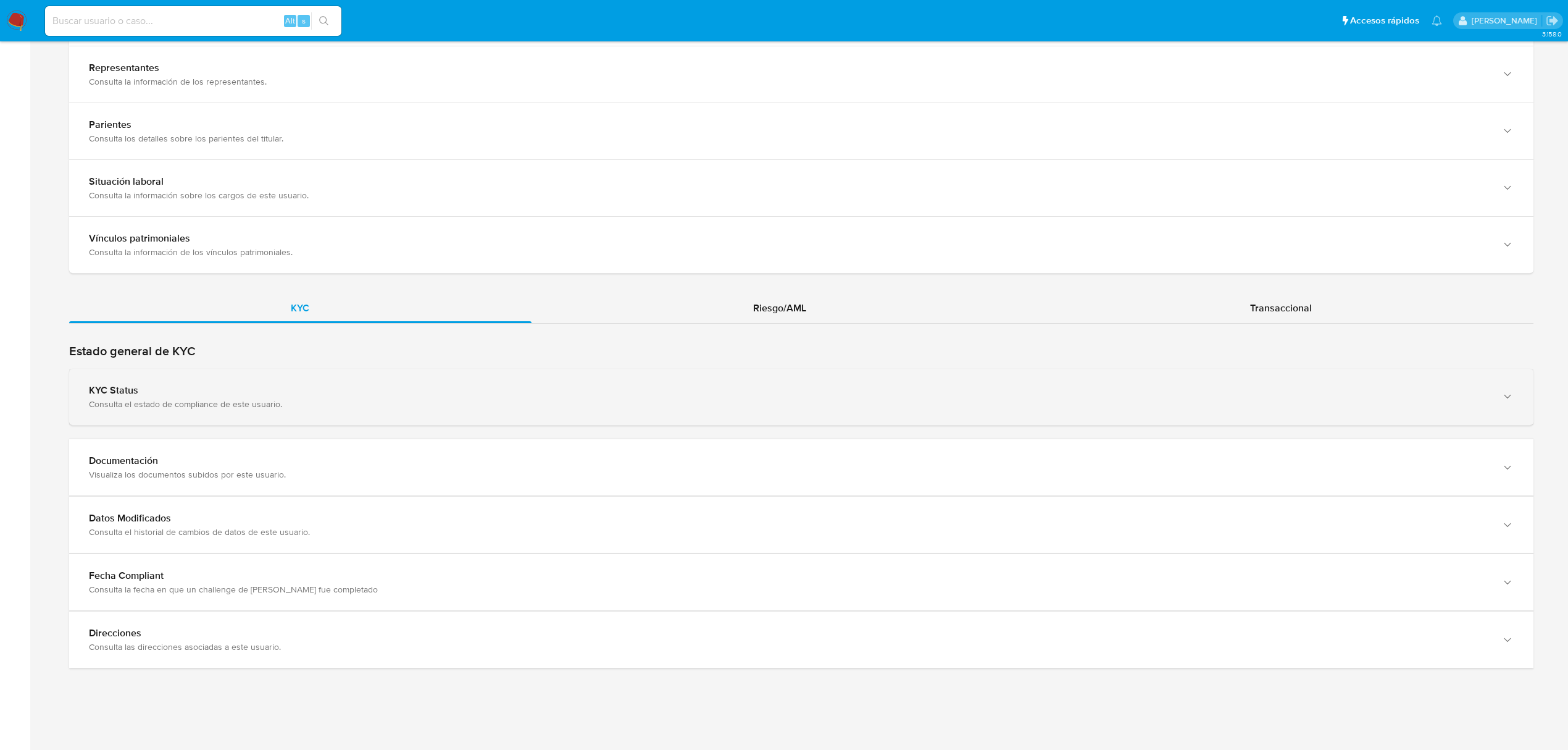
scroll to position [1317, 0]
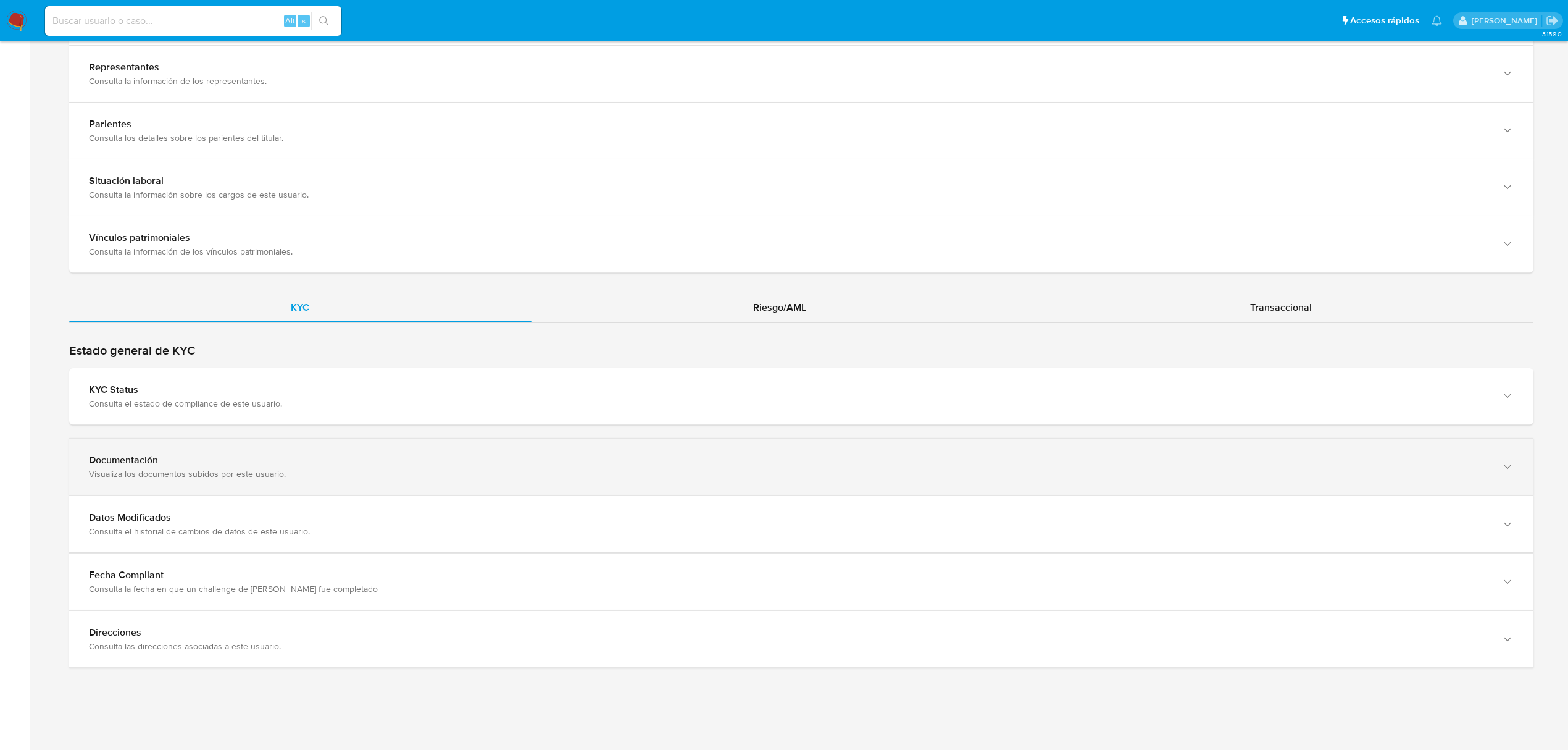
click at [692, 445] on div "Documentación Visualiza los documentos subidos por este usuario." at bounding box center [802, 466] width 1465 height 56
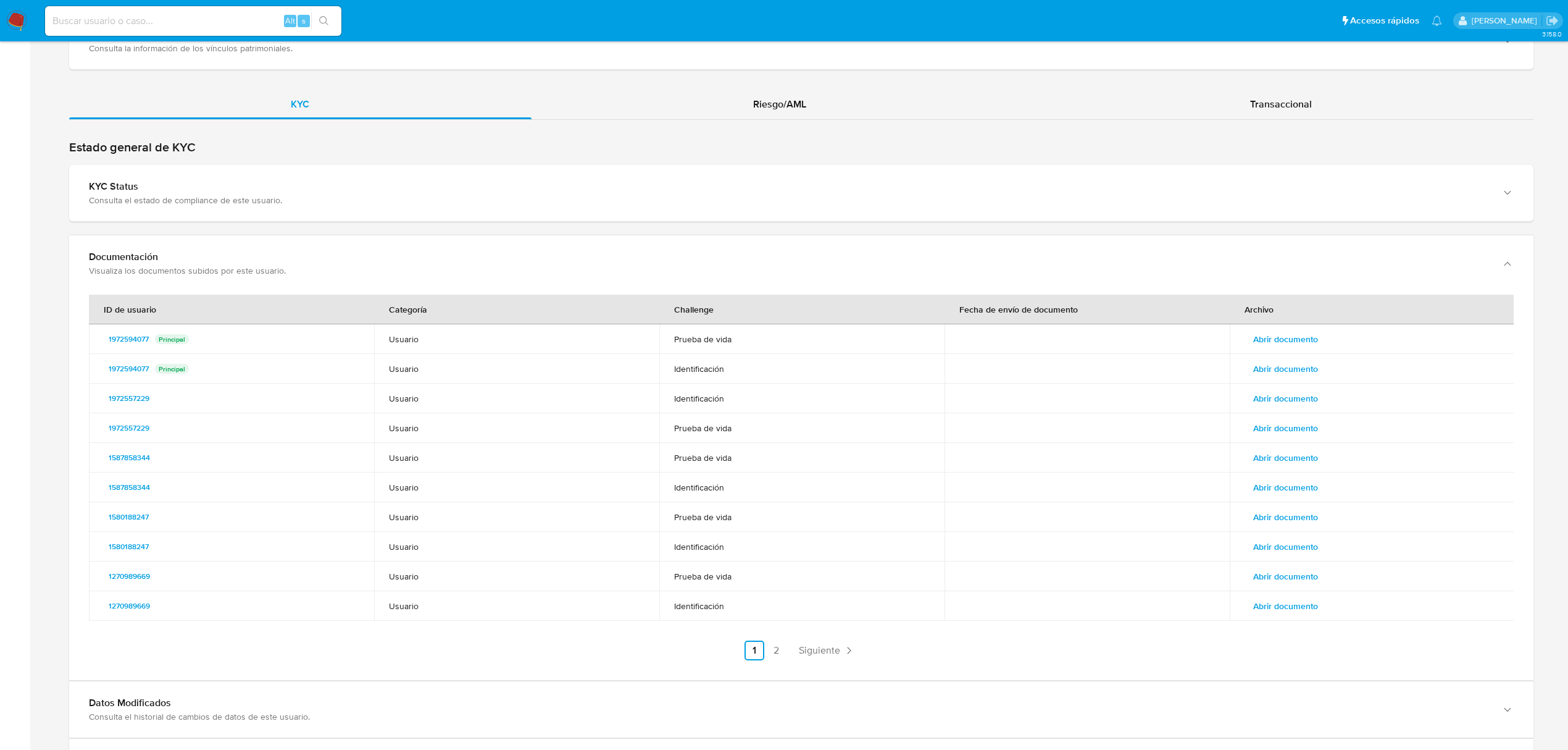
scroll to position [1565, 0]
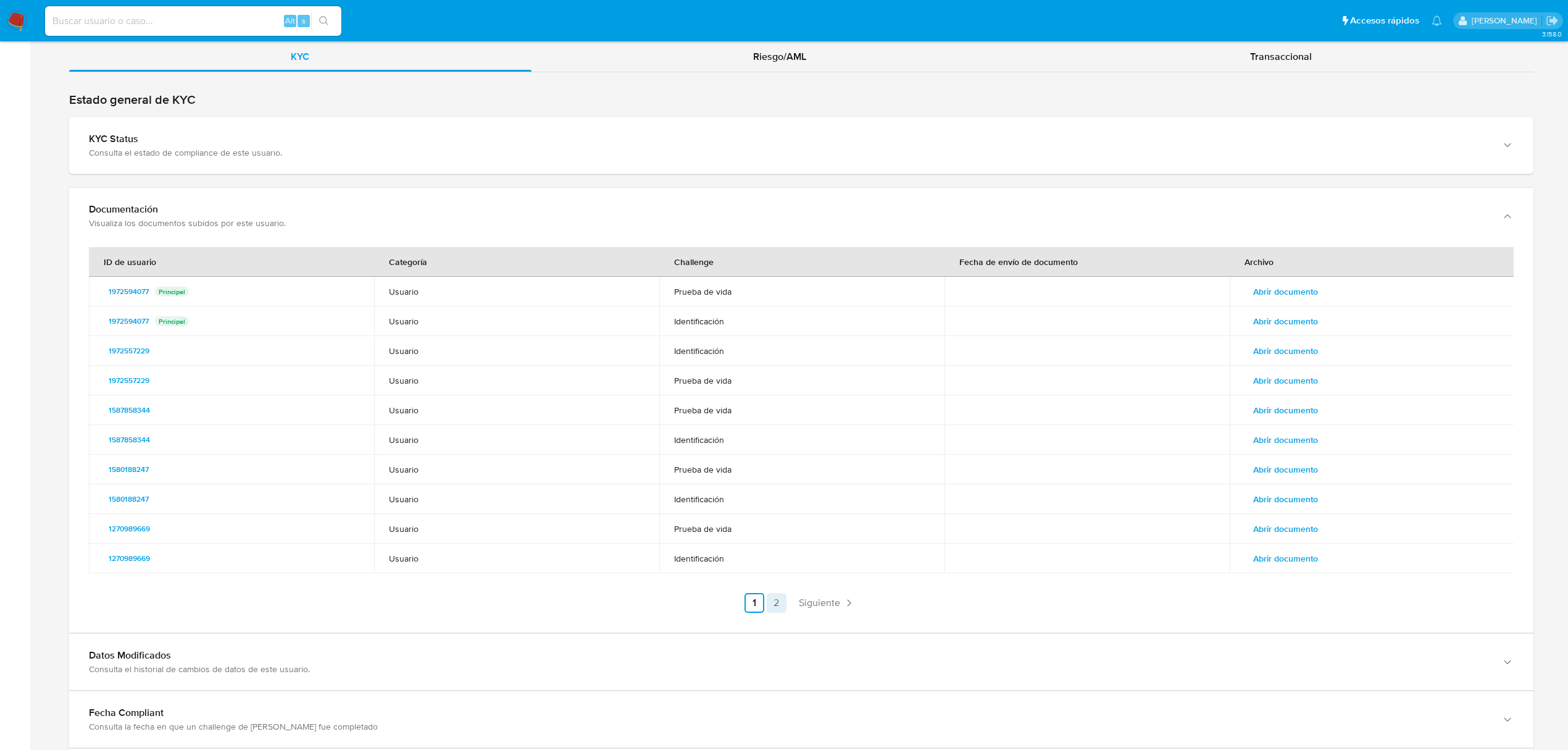
click at [776, 606] on link "2" at bounding box center [777, 603] width 20 height 20
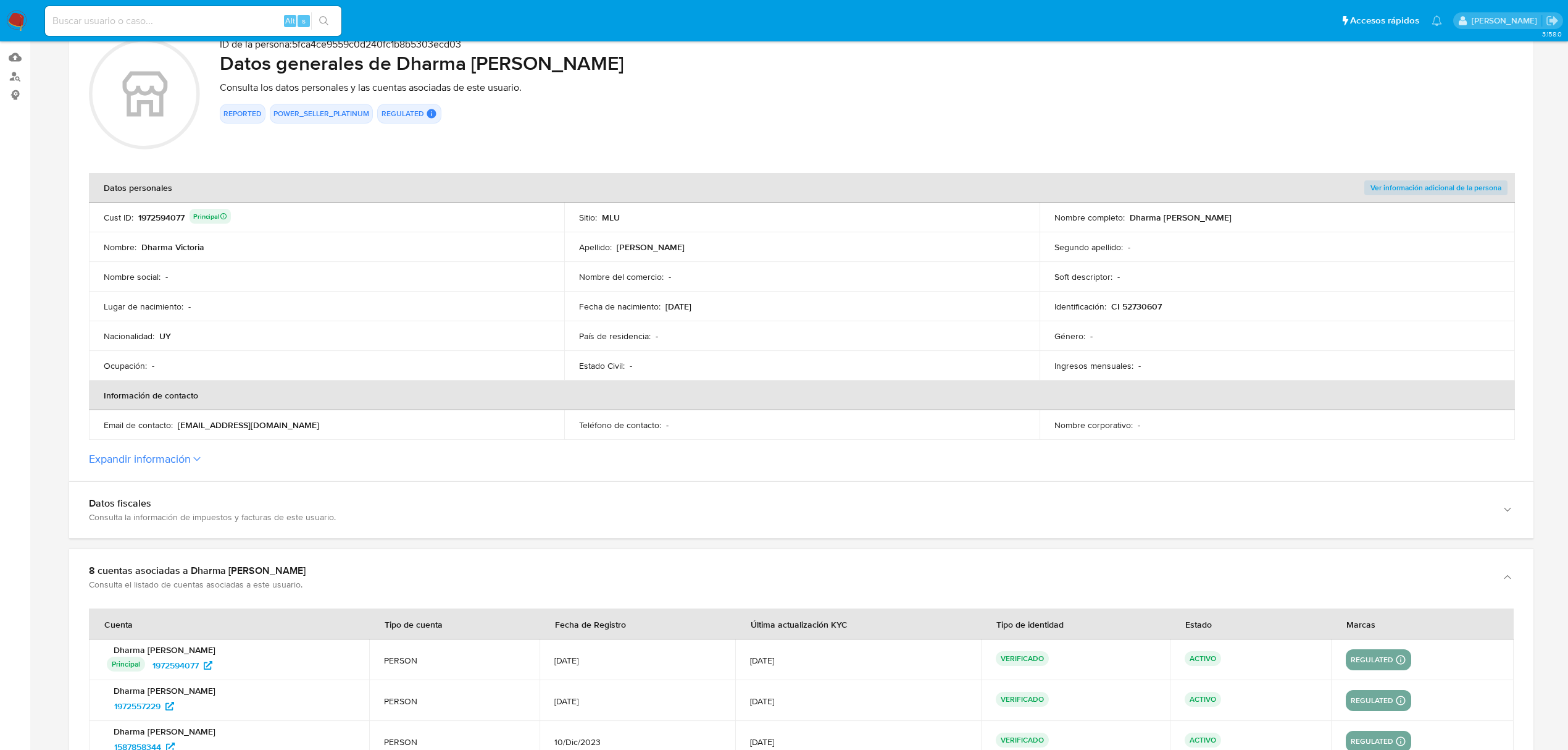
scroll to position [0, 0]
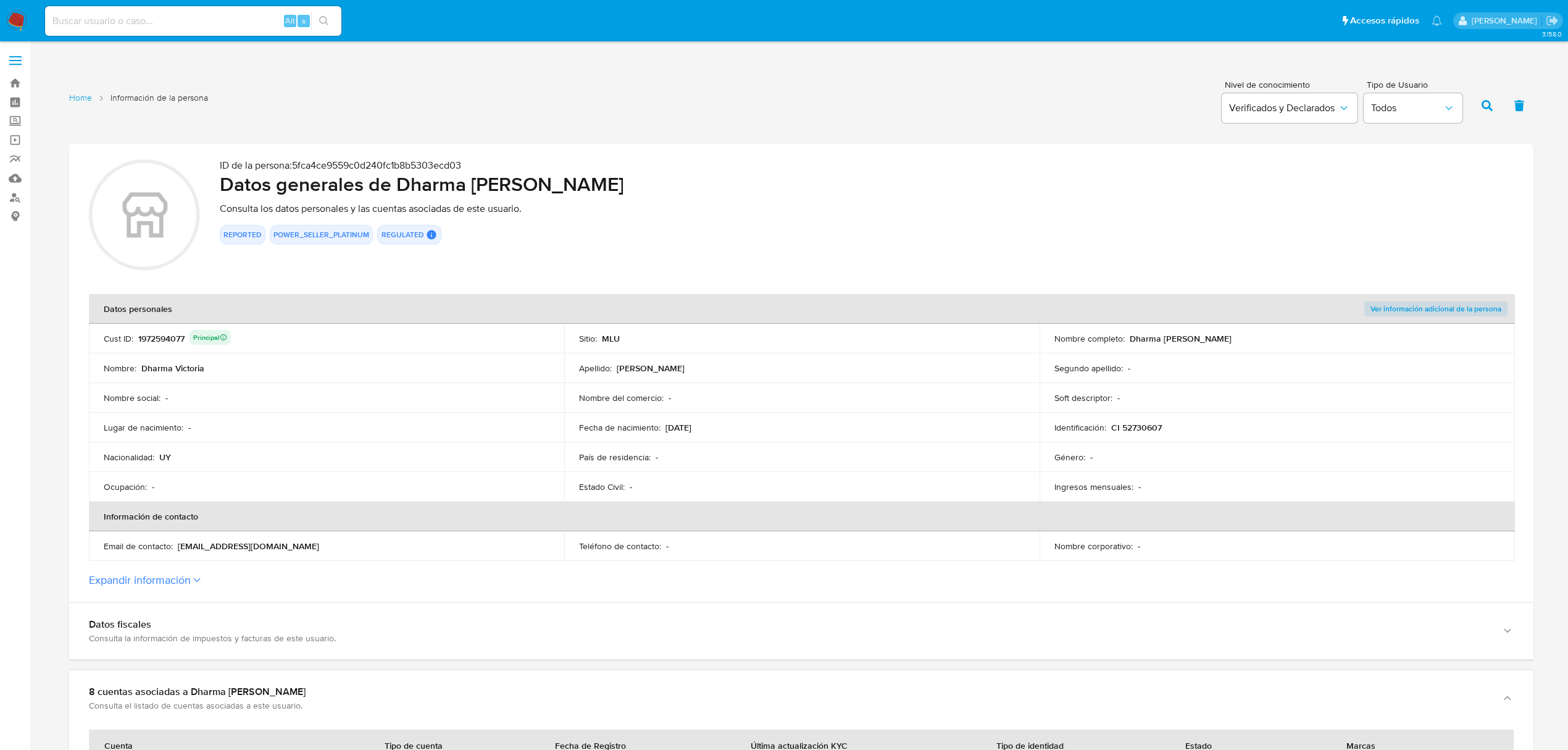
drag, startPoint x: 1261, startPoint y: 337, endPoint x: 1129, endPoint y: 339, distance: 132.0
click at [1129, 339] on div "Nombre completo : Dharma Victoria Tabarez Delgado" at bounding box center [1278, 338] width 446 height 11
drag, startPoint x: 1167, startPoint y: 425, endPoint x: 1112, endPoint y: 430, distance: 55.2
click at [1112, 430] on div "Identificación : CI 52730607" at bounding box center [1278, 427] width 446 height 11
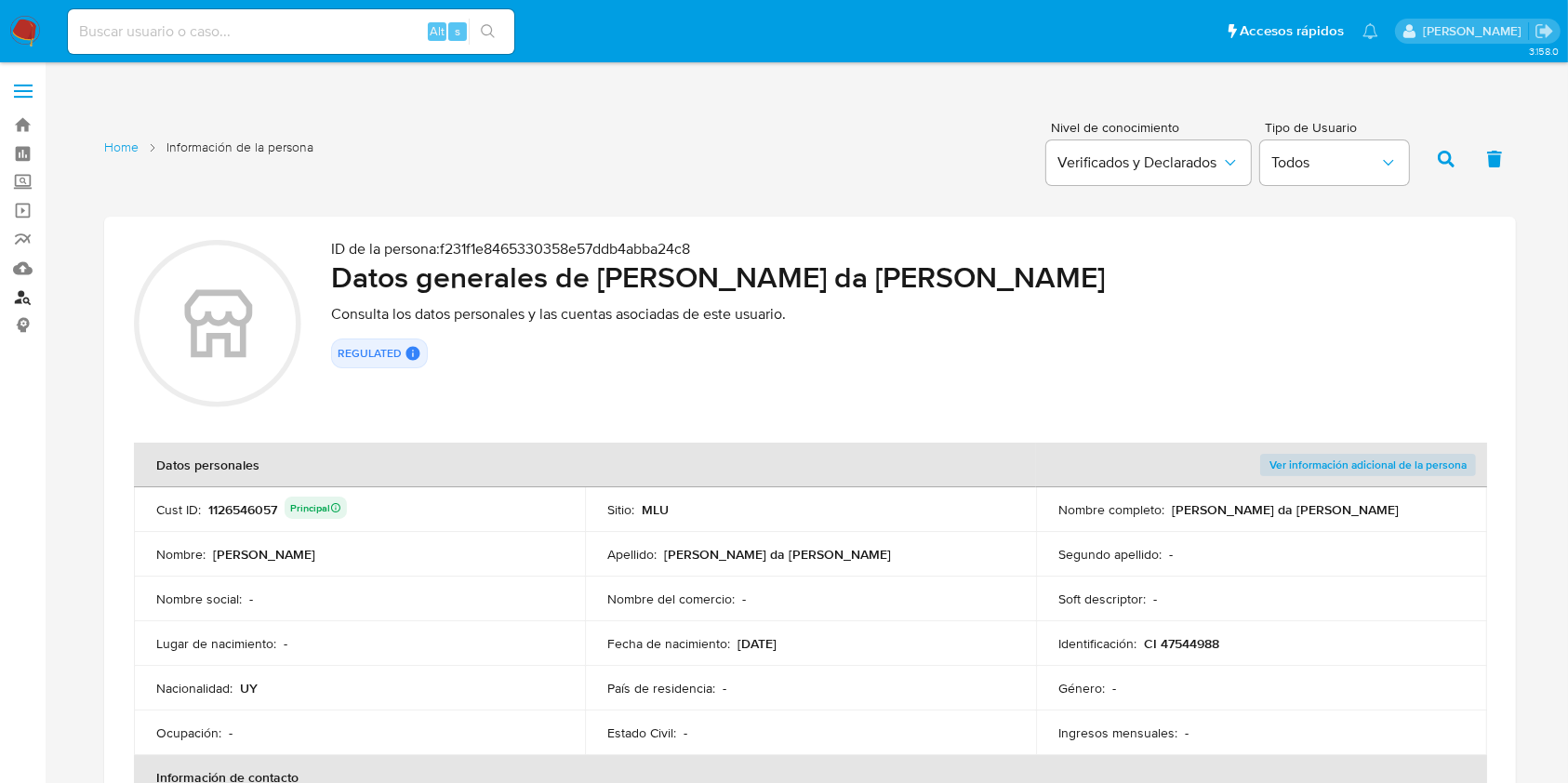
click at [23, 300] on link "Buscador de personas" at bounding box center [110, 297] width 222 height 29
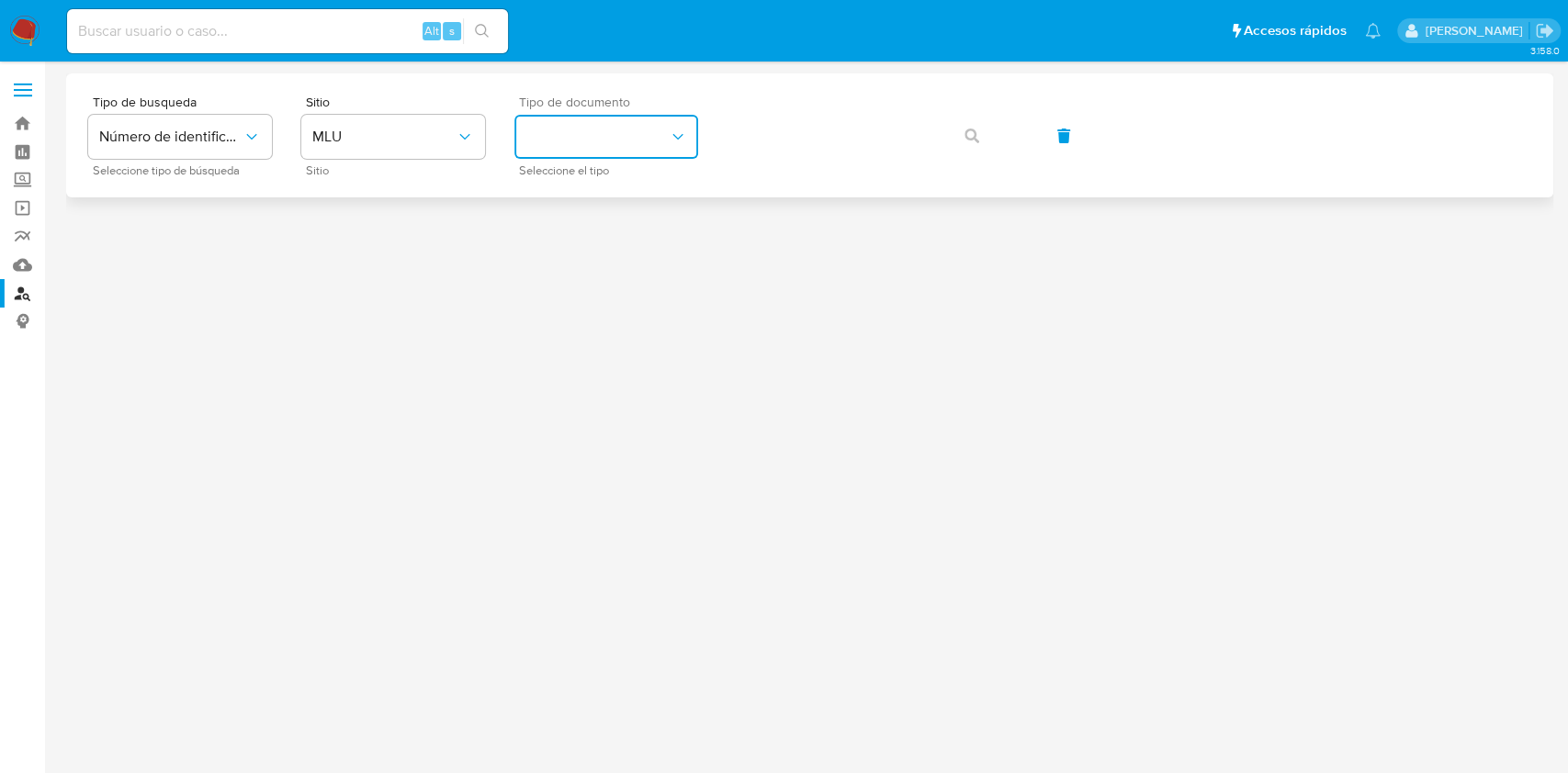
click at [663, 144] on button "identificationType" at bounding box center [606, 137] width 183 height 44
drag, startPoint x: 651, startPoint y: 162, endPoint x: 651, endPoint y: 176, distance: 14.0
click at [651, 171] on div "CI CI RUT RUT" at bounding box center [606, 224] width 191 height 130
click at [649, 181] on div "CI CI" at bounding box center [601, 195] width 151 height 62
click at [723, 149] on div "Tipo de busqueda Número de identificación Seleccione tipo de búsqueda Sitio MLU…" at bounding box center [809, 136] width 1443 height 80
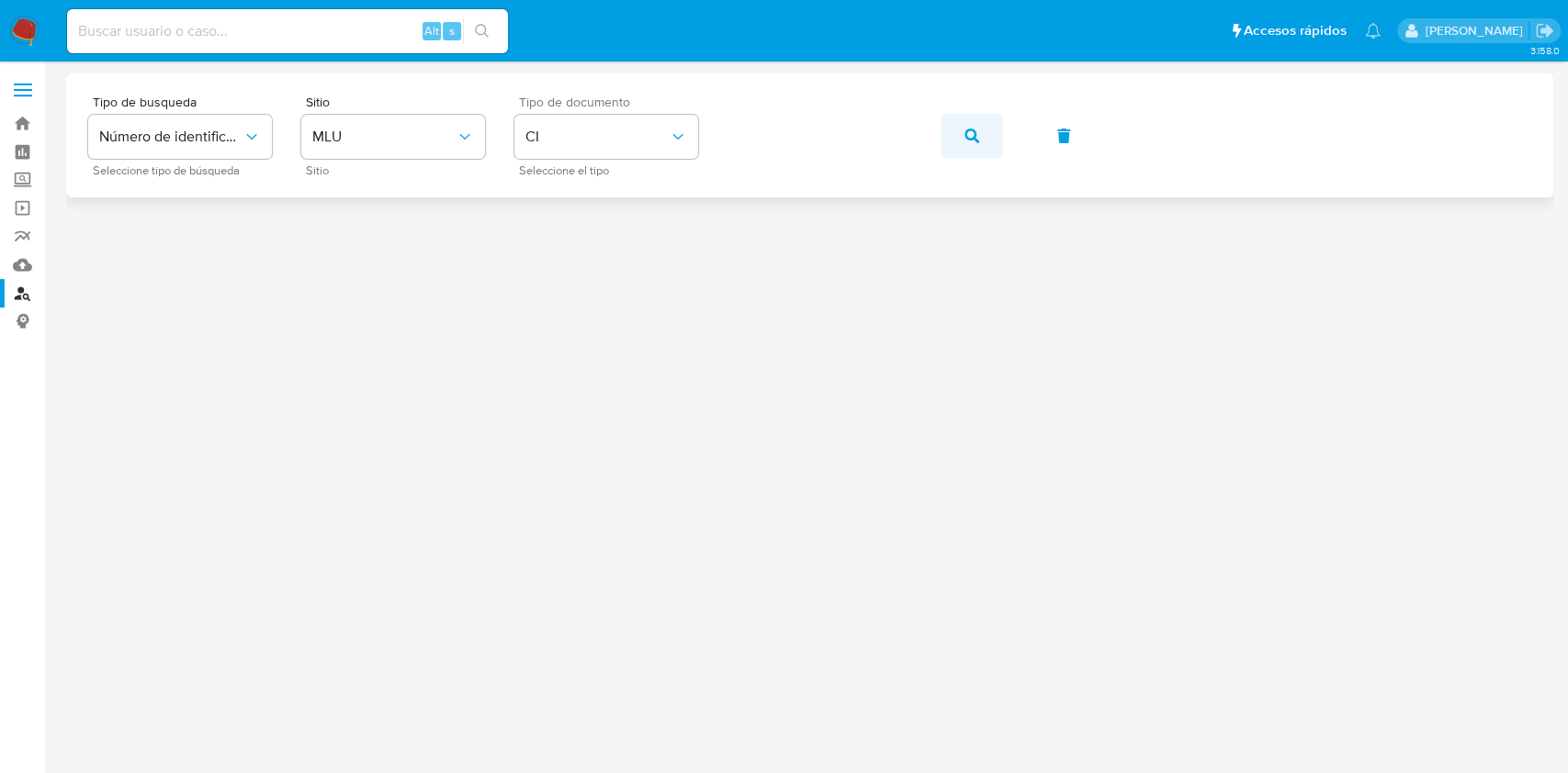
click at [978, 157] on button "button" at bounding box center [971, 136] width 62 height 44
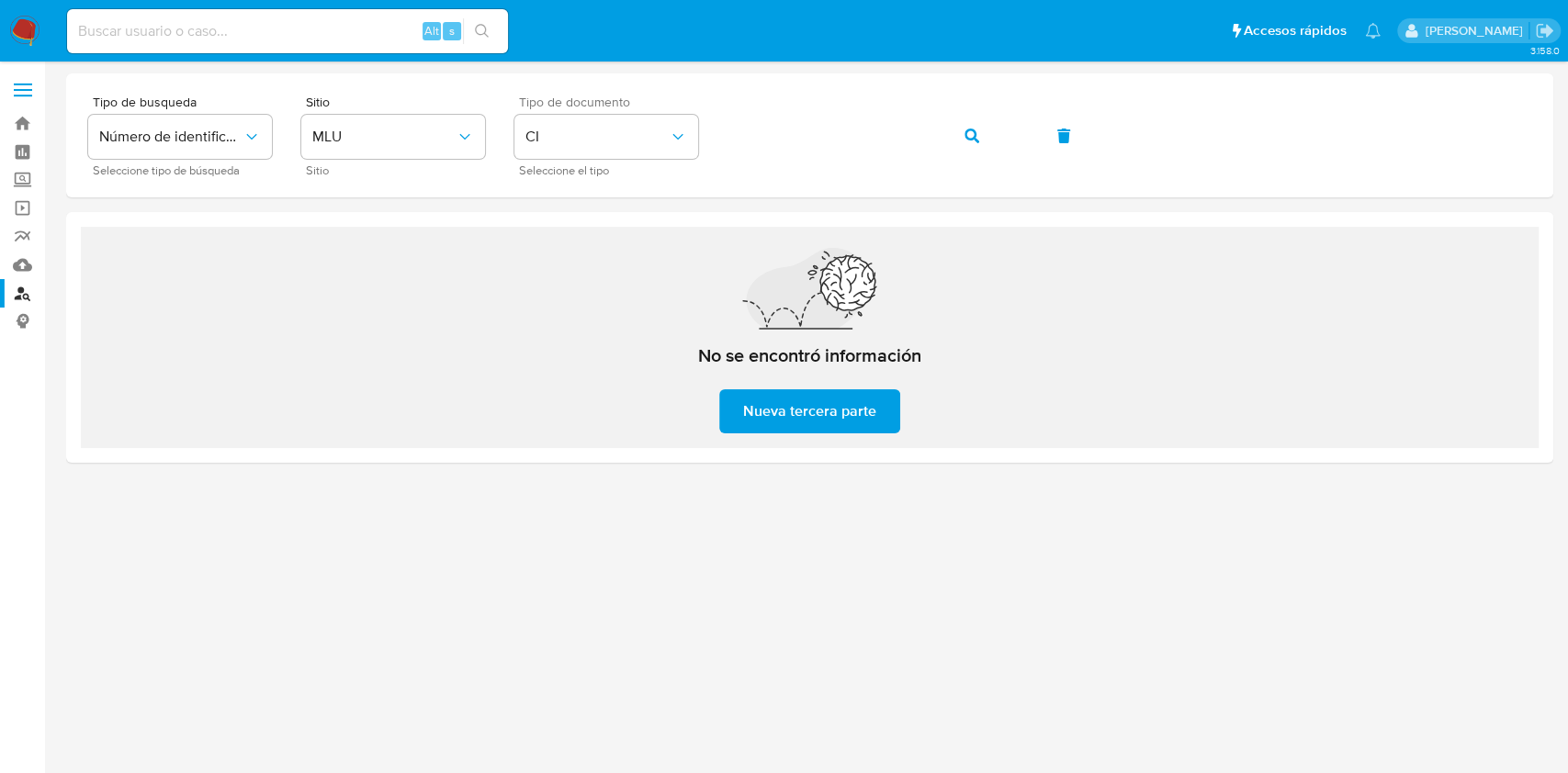
click at [343, 48] on div "Alt s" at bounding box center [287, 32] width 440 height 44
click at [353, 47] on div "Alt s" at bounding box center [287, 32] width 440 height 44
click at [367, 34] on input at bounding box center [287, 31] width 440 height 24
paste input "121853417067"
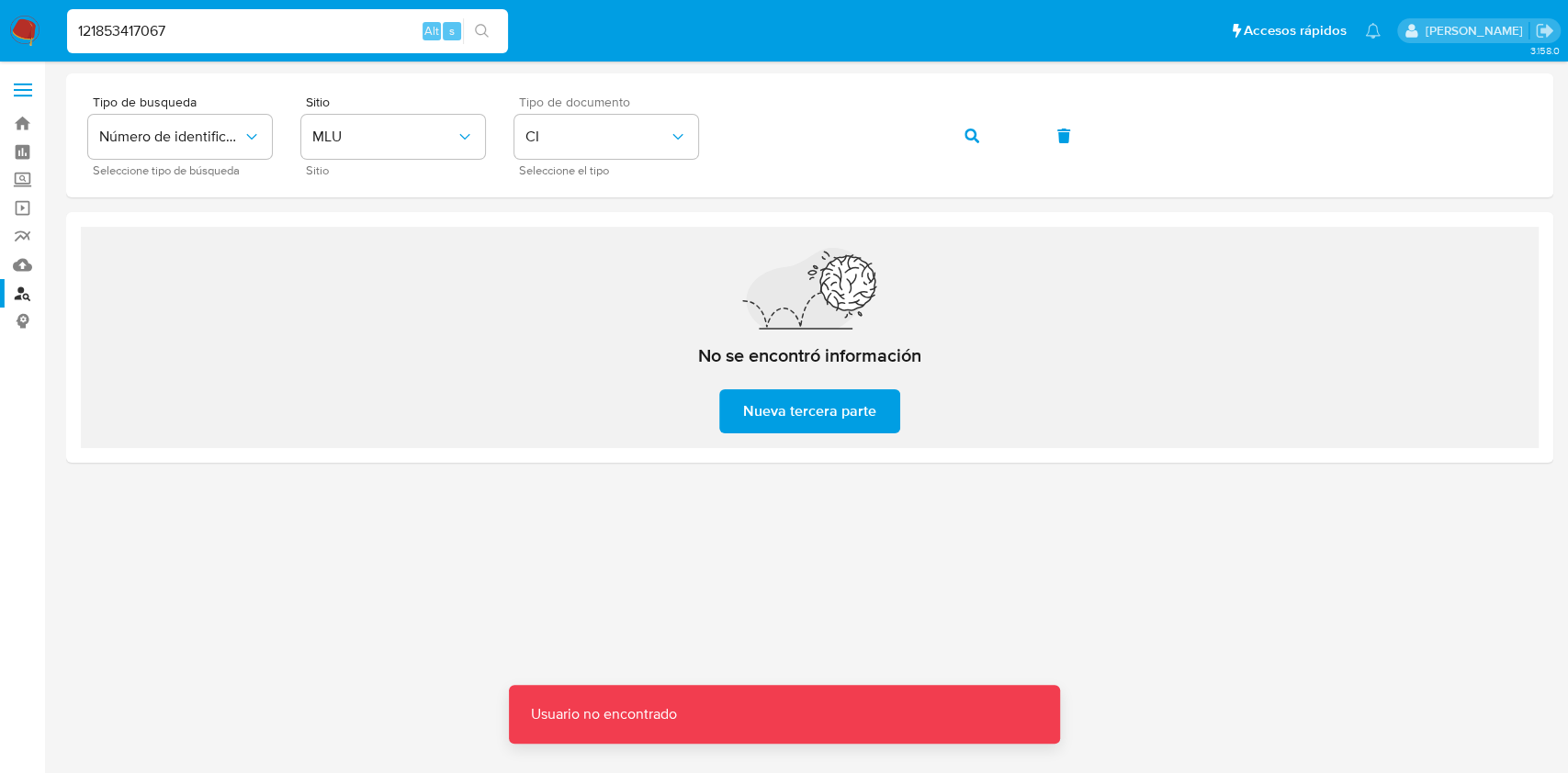
click at [363, 26] on input "121853417067" at bounding box center [287, 31] width 440 height 24
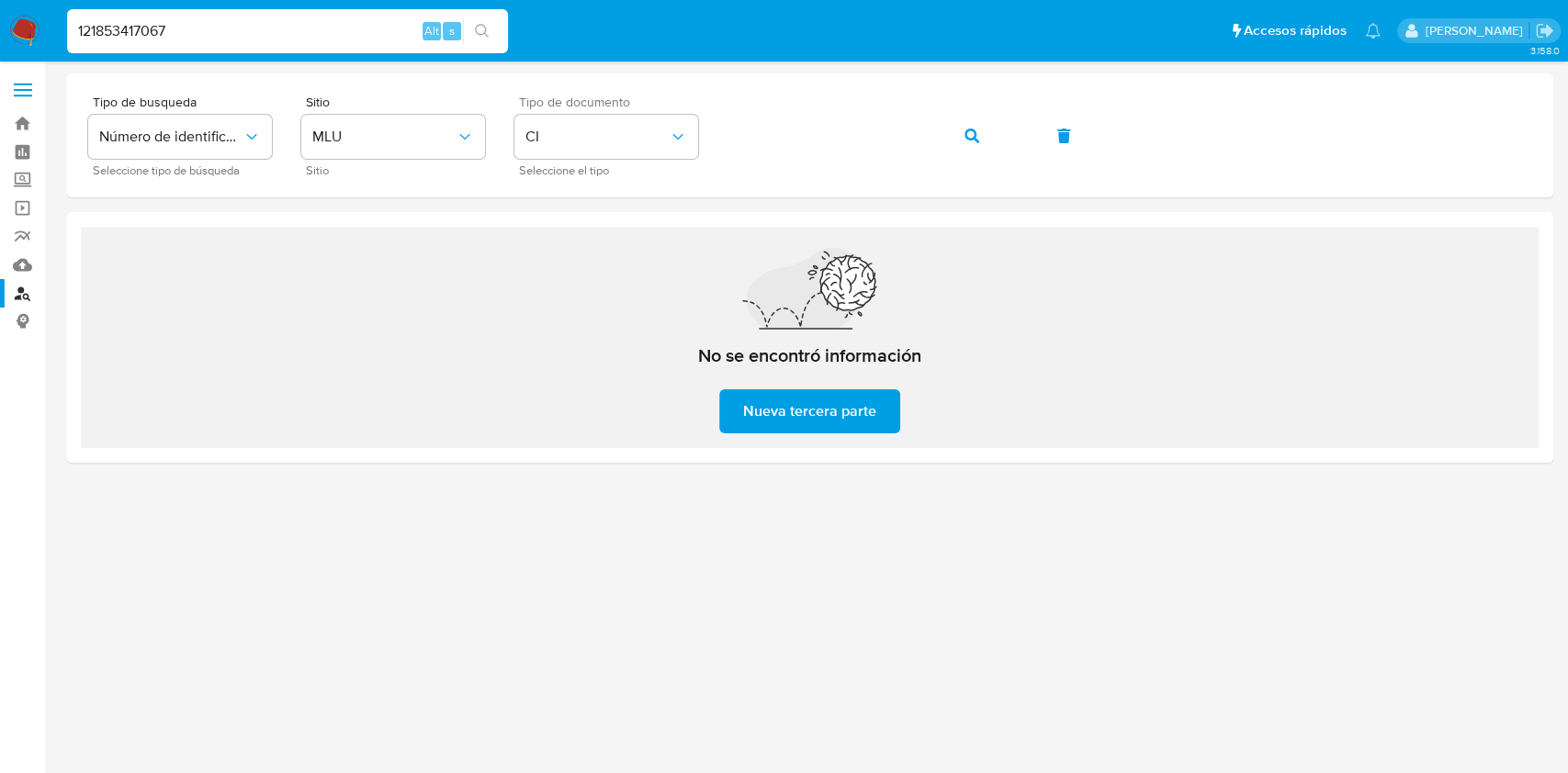
click at [123, 30] on input "121853417067" at bounding box center [287, 31] width 440 height 24
paste input "2367392469"
type input "2367392469"
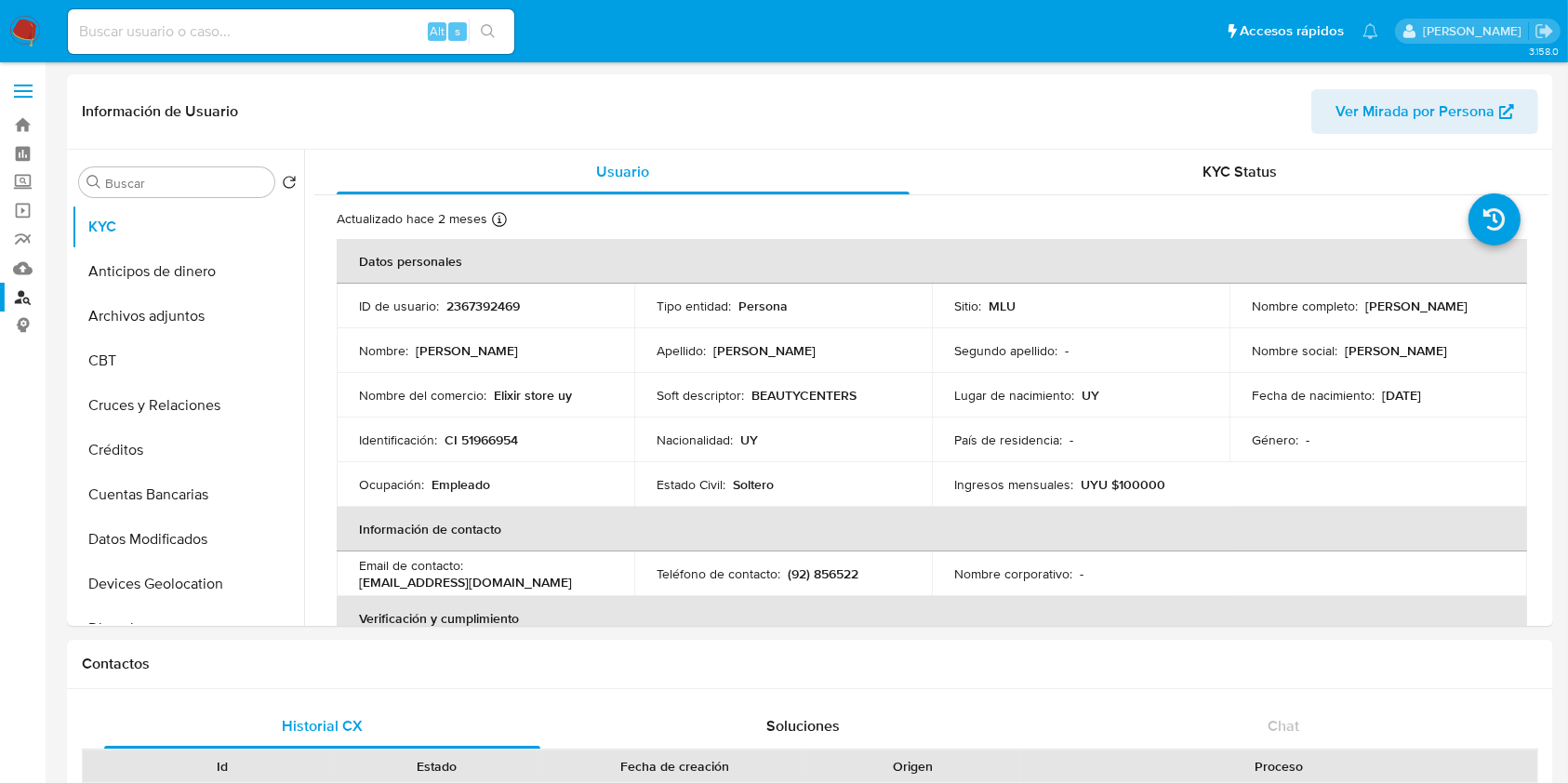
select select "10"
drag, startPoint x: 1397, startPoint y: 313, endPoint x: 1253, endPoint y: 335, distance: 145.7
click at [1253, 335] on tbody "ID de usuario : 2367392469 Tipo entidad : Persona Sitio : MLU Nombre completo :…" at bounding box center [932, 395] width 1190 height 224
click at [463, 308] on p "2367392469" at bounding box center [483, 306] width 74 height 16
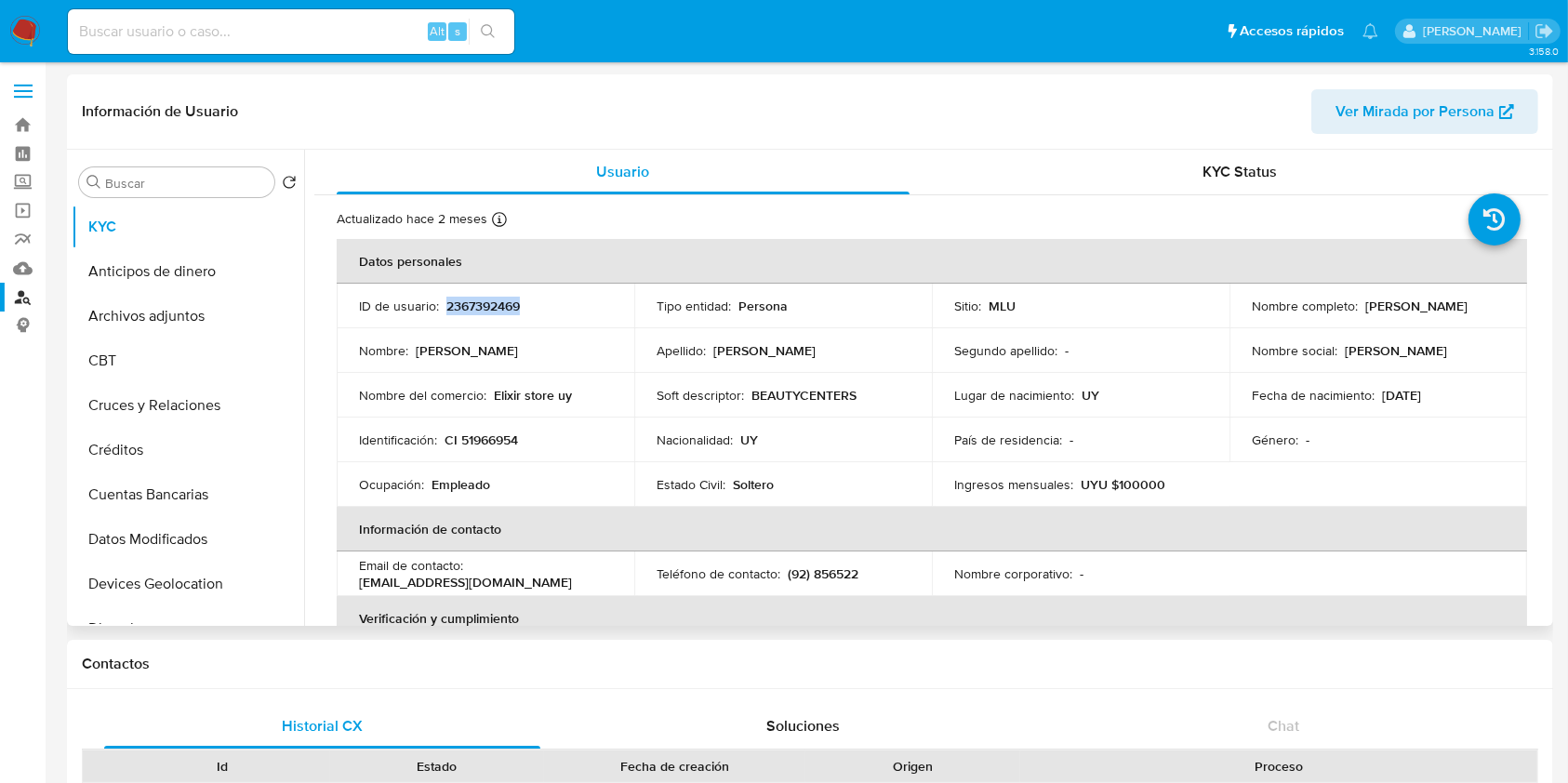
copy p "2367392469"
drag, startPoint x: 1394, startPoint y: 322, endPoint x: 1237, endPoint y: 320, distance: 157.0
click at [1252, 315] on div "Nombre completo : [PERSON_NAME]" at bounding box center [1377, 306] width 252 height 16
copy p "[PERSON_NAME]"
drag, startPoint x: 547, startPoint y: 443, endPoint x: 446, endPoint y: 443, distance: 101.0
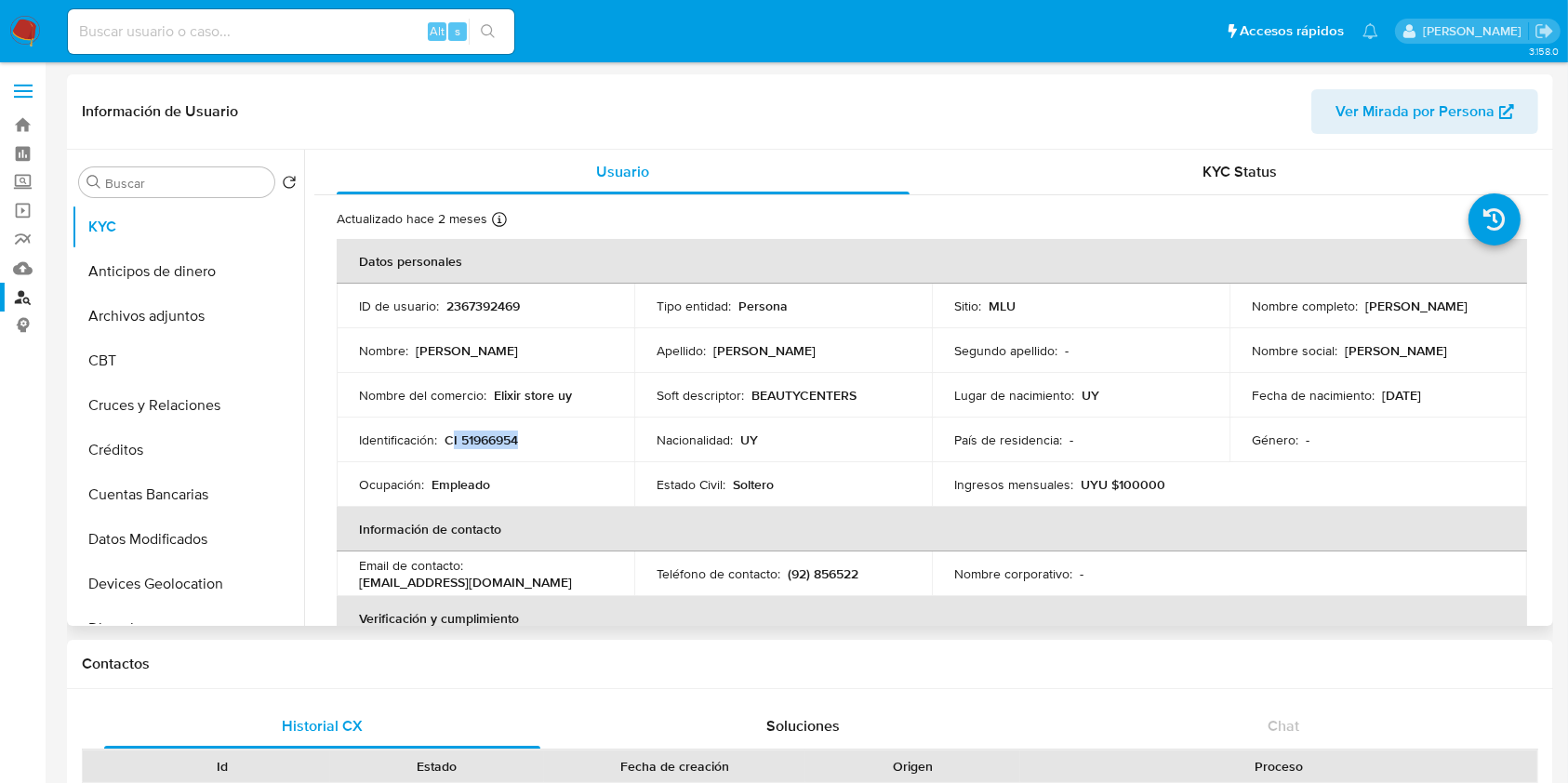
click at [446, 443] on div "Identificación : CI 51966954" at bounding box center [485, 439] width 252 height 16
copy p "CI 51966954"
drag, startPoint x: 869, startPoint y: 391, endPoint x: 691, endPoint y: 392, distance: 178.0
click at [721, 392] on div "Soft descriptor : BEAUTYCENTERS" at bounding box center [783, 395] width 252 height 16
drag, startPoint x: 582, startPoint y: 385, endPoint x: 491, endPoint y: 396, distance: 91.7
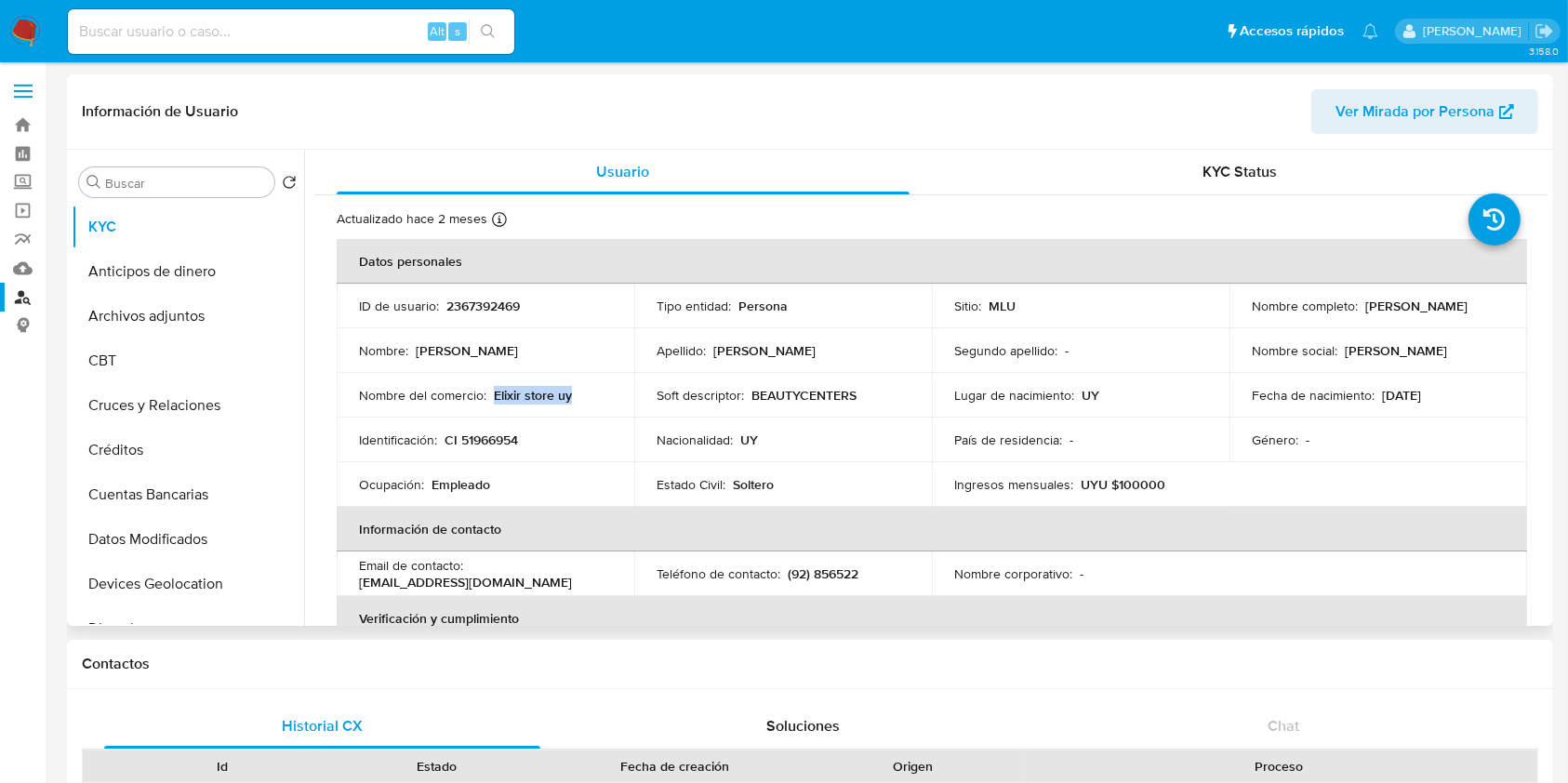
click at [491, 396] on td "Nombre del comercio : Elixir store uy" at bounding box center [486, 395] width 298 height 45
copy p "Elixir store uy"
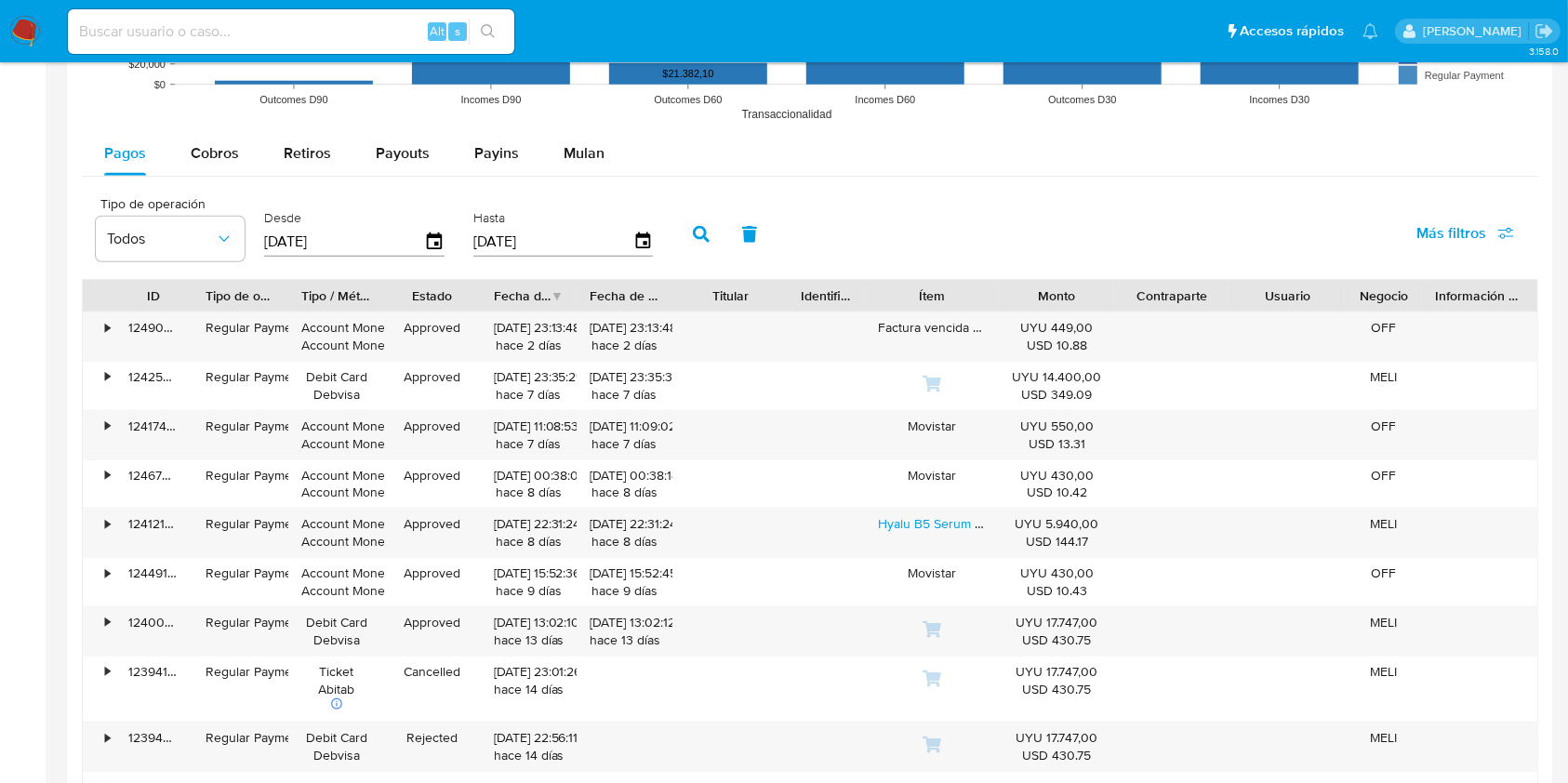
scroll to position [1489, 0]
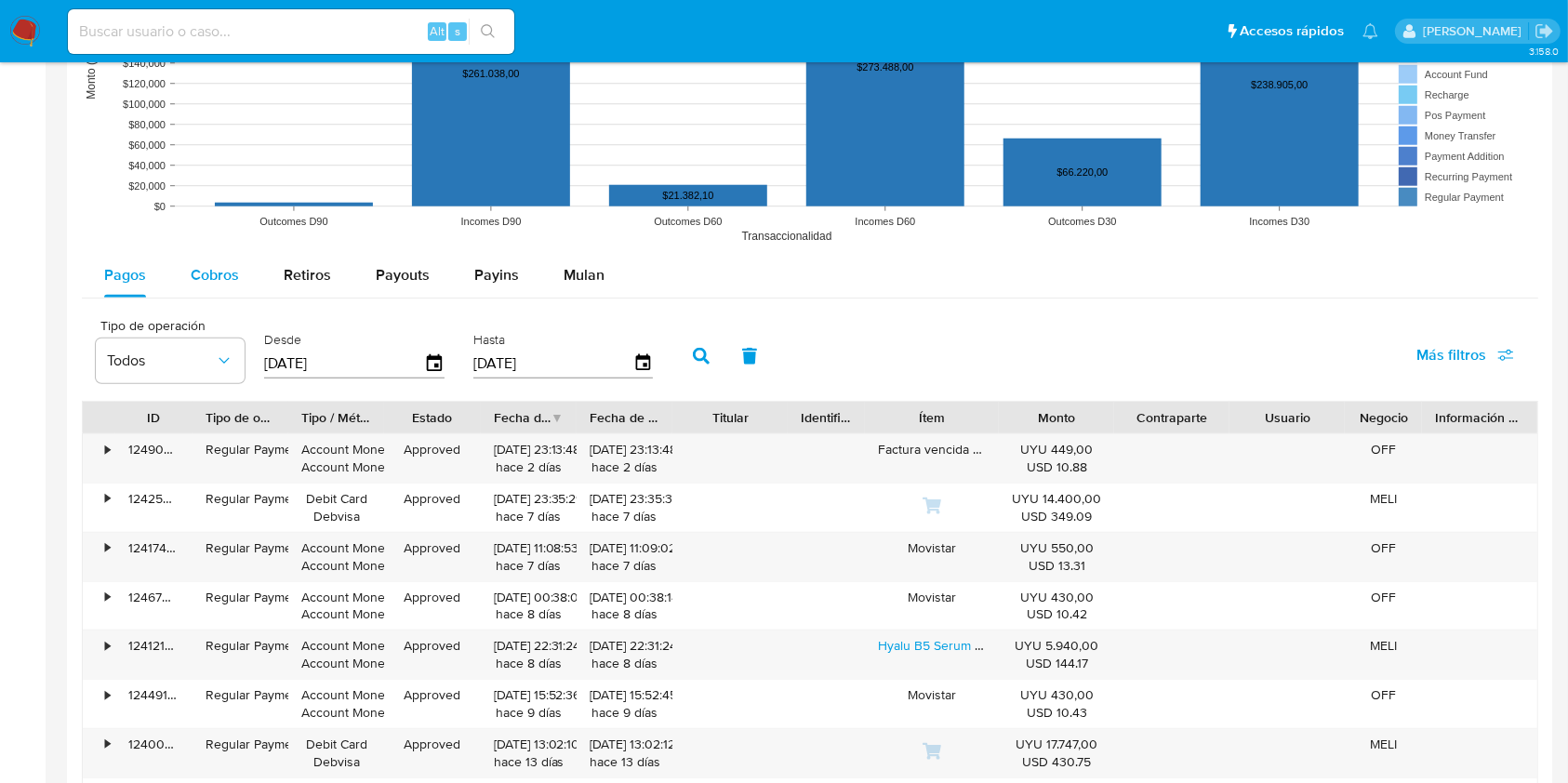
click at [212, 284] on span "Cobros" at bounding box center [215, 275] width 48 height 21
select select "10"
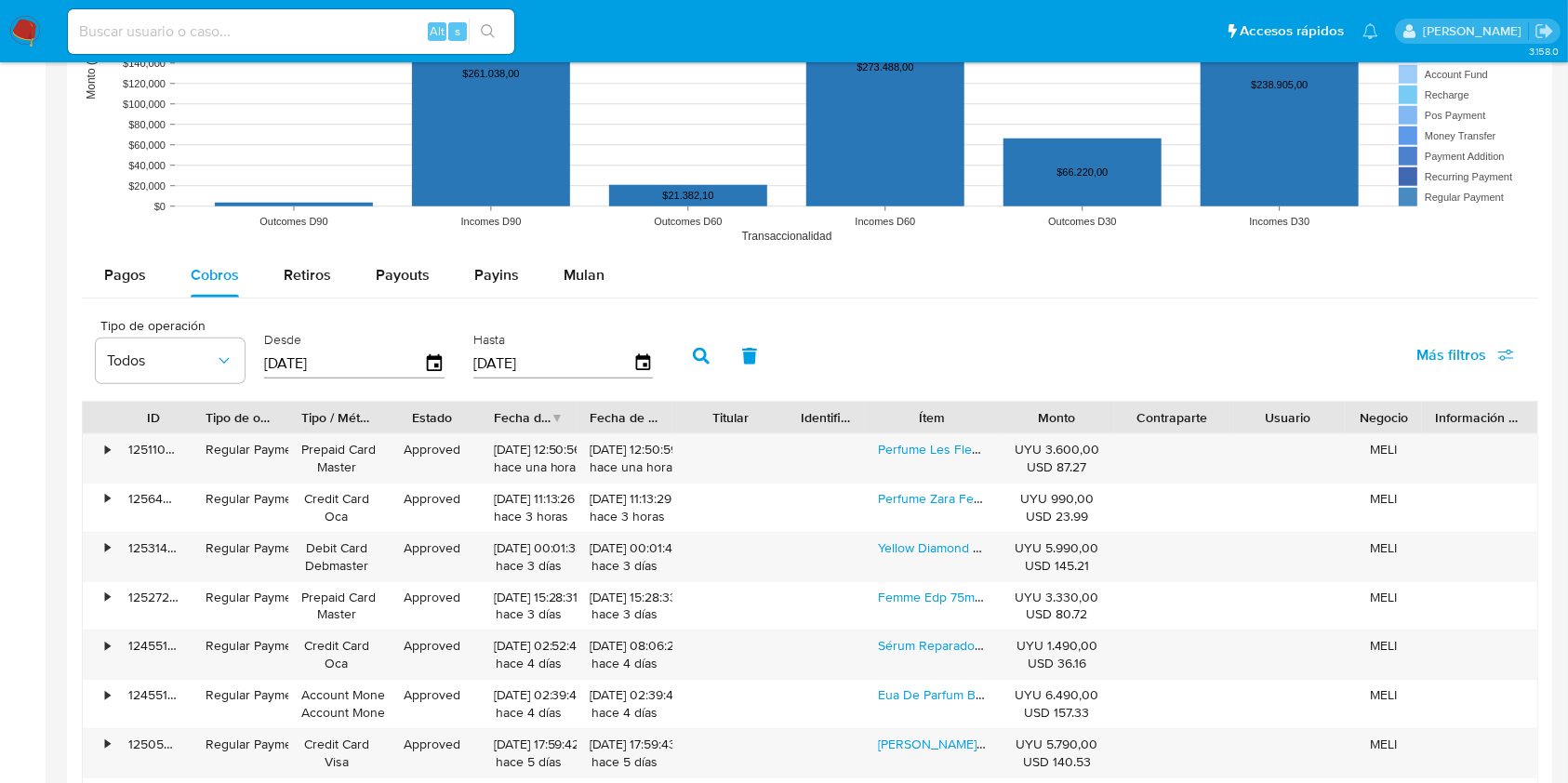
click at [230, 22] on input at bounding box center [290, 31] width 446 height 24
paste input "2570212452"
type input "2570212452"
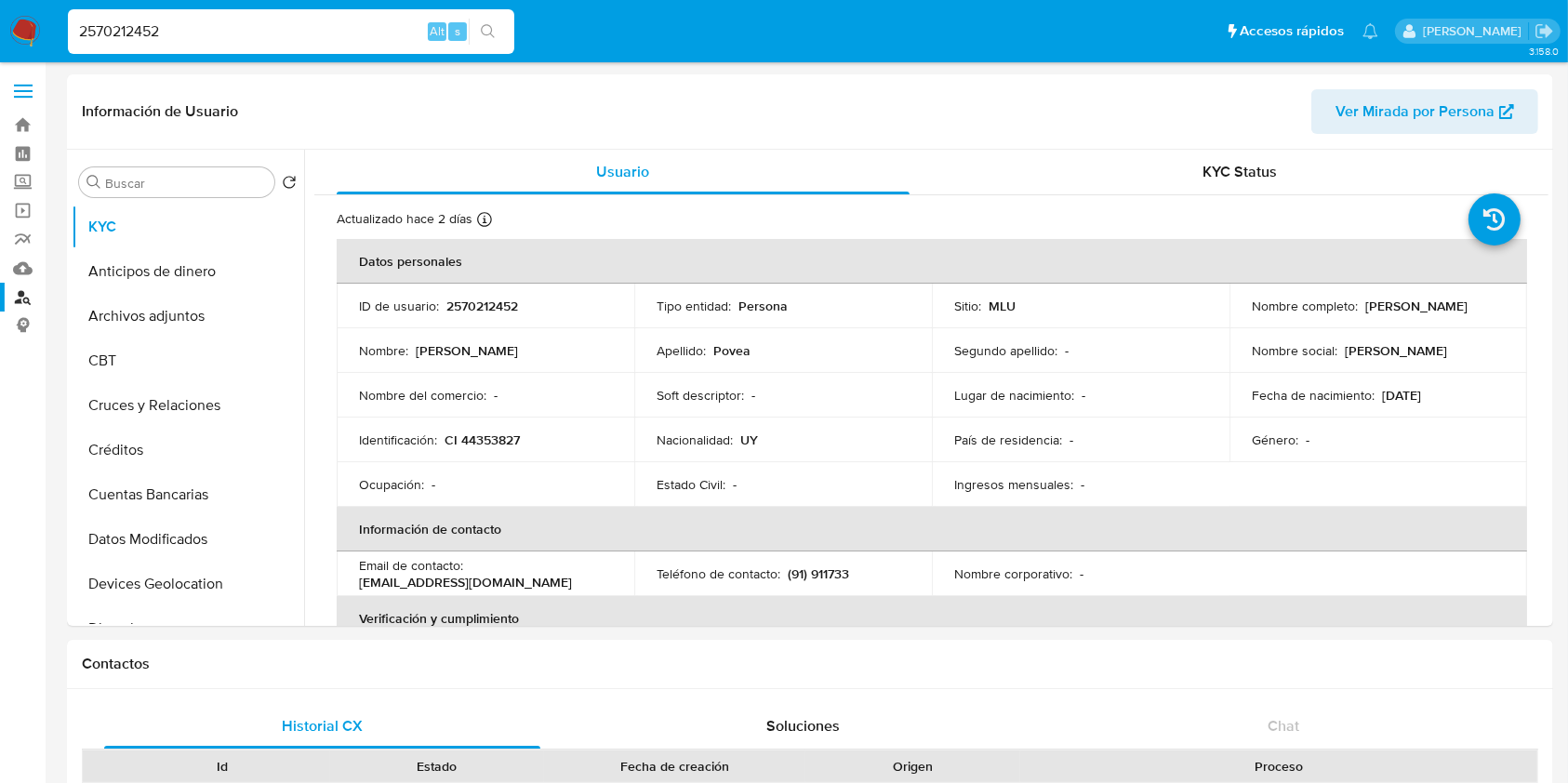
select select "10"
click at [491, 292] on td "ID de usuario : 2570212452" at bounding box center [486, 306] width 298 height 45
click at [491, 302] on p "2570212452" at bounding box center [482, 306] width 72 height 16
copy p "2570212452"
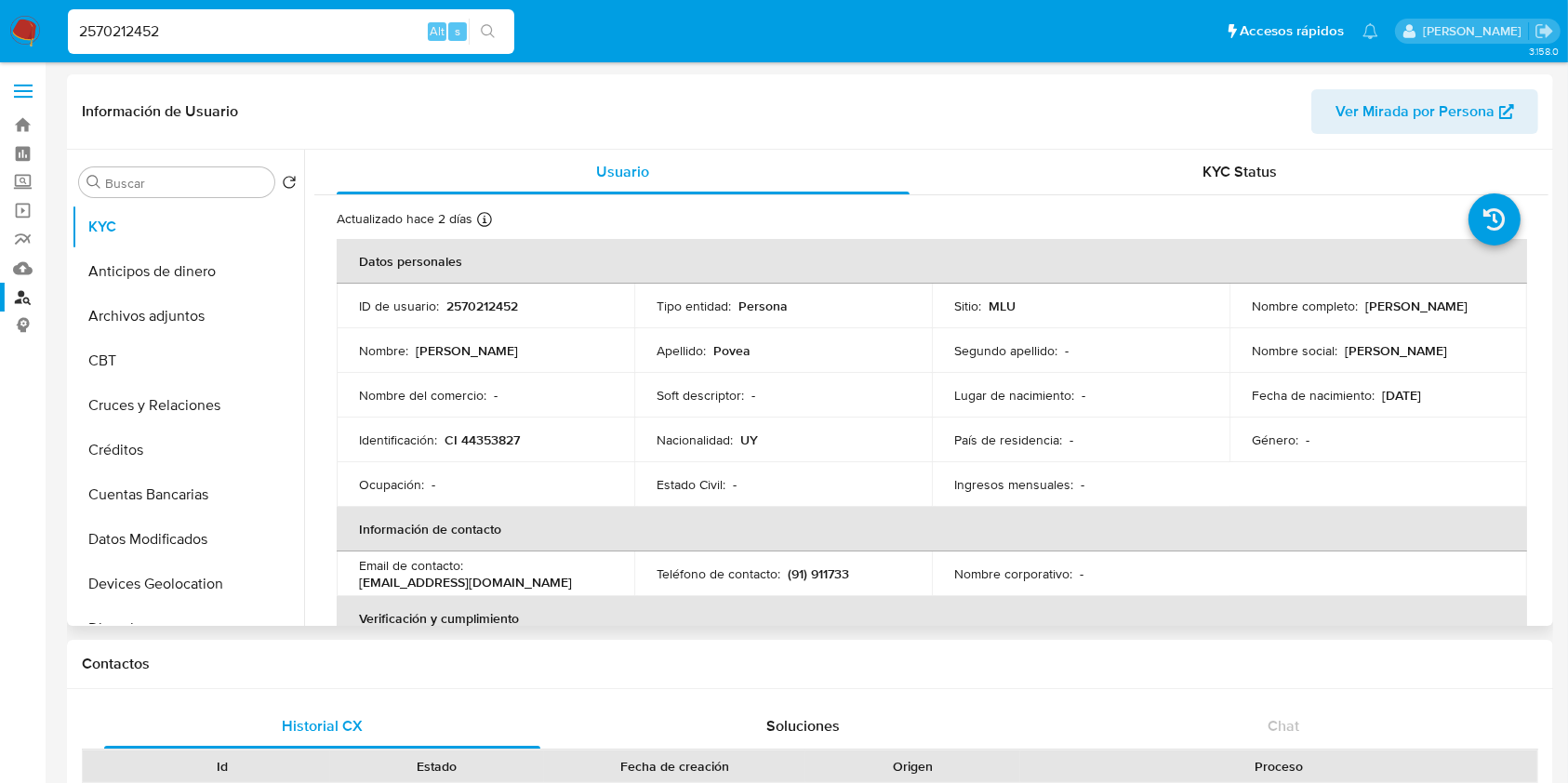
click at [1424, 301] on p "Pablo Povea" at bounding box center [1416, 306] width 103 height 16
drag, startPoint x: 1436, startPoint y: 303, endPoint x: 1361, endPoint y: 304, distance: 75.0
click at [1361, 304] on div "Nombre completo : Pablo Povea" at bounding box center [1377, 306] width 252 height 16
copy p "Pablo Povea"
drag, startPoint x: 517, startPoint y: 459, endPoint x: 487, endPoint y: 448, distance: 32.0
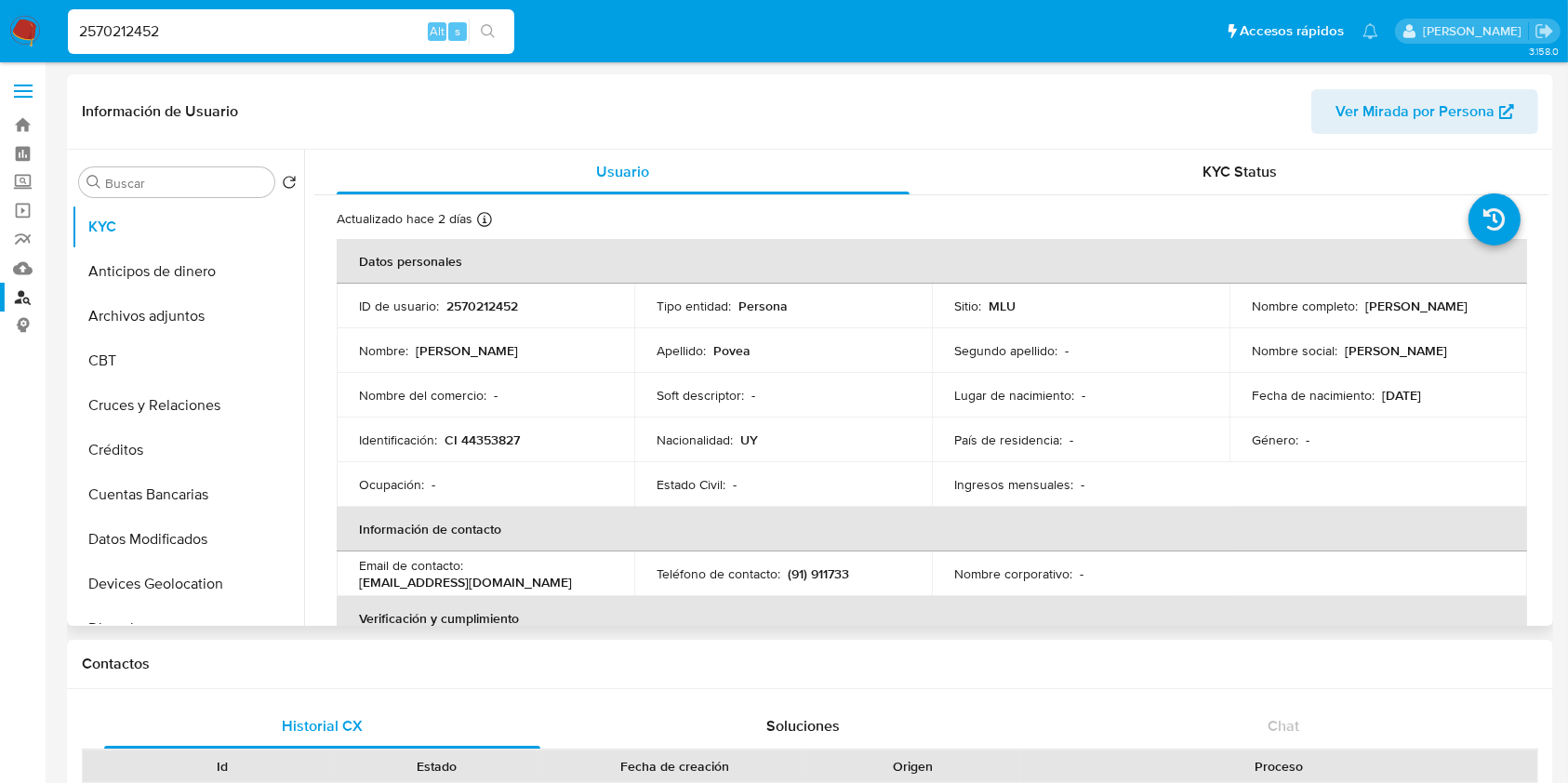
click at [500, 457] on td "Identificación : CI 44353827" at bounding box center [486, 440] width 298 height 45
click at [484, 439] on p "CI 44353827" at bounding box center [482, 439] width 75 height 16
copy p "44353827"
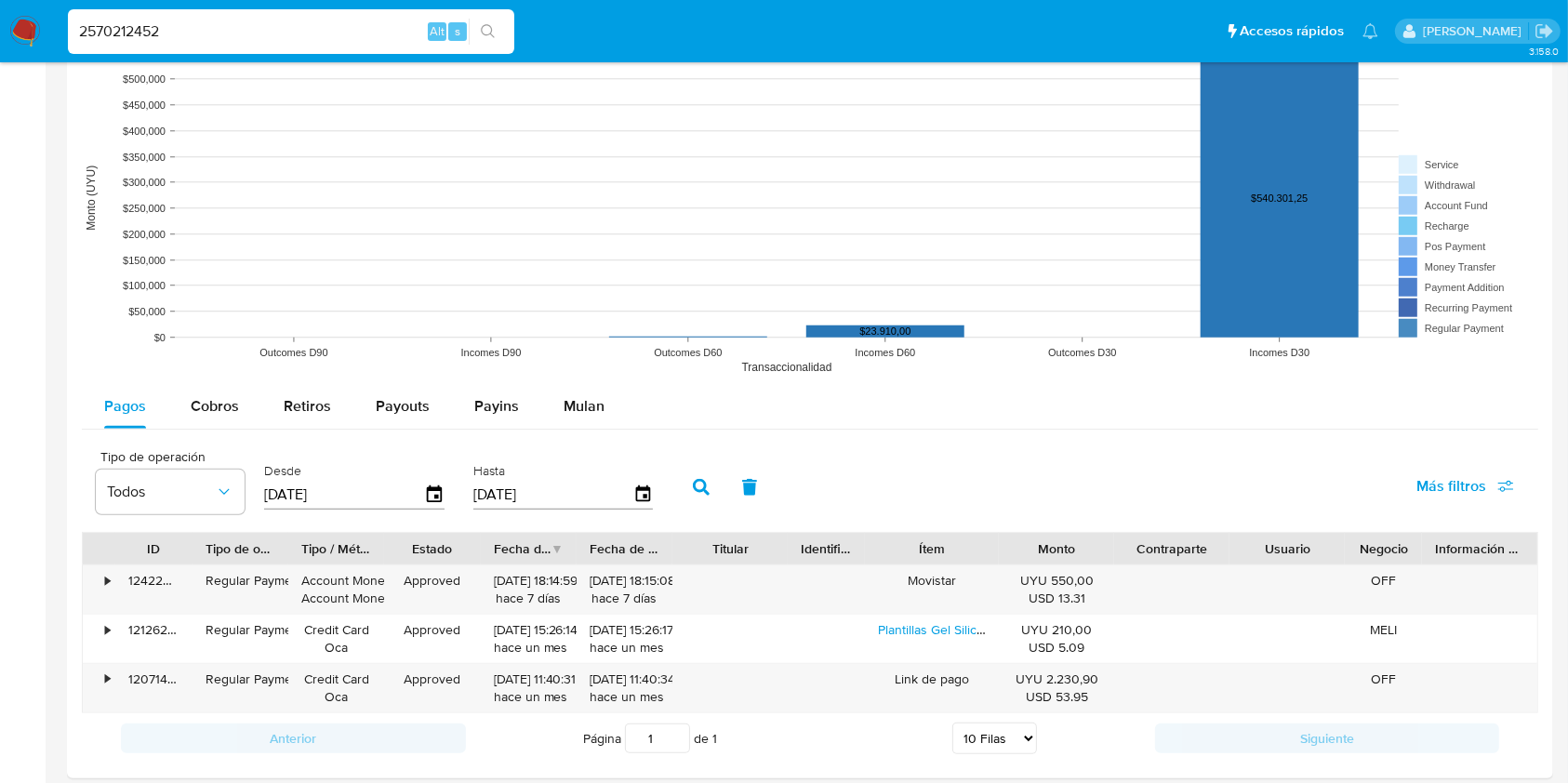
scroll to position [1364, 0]
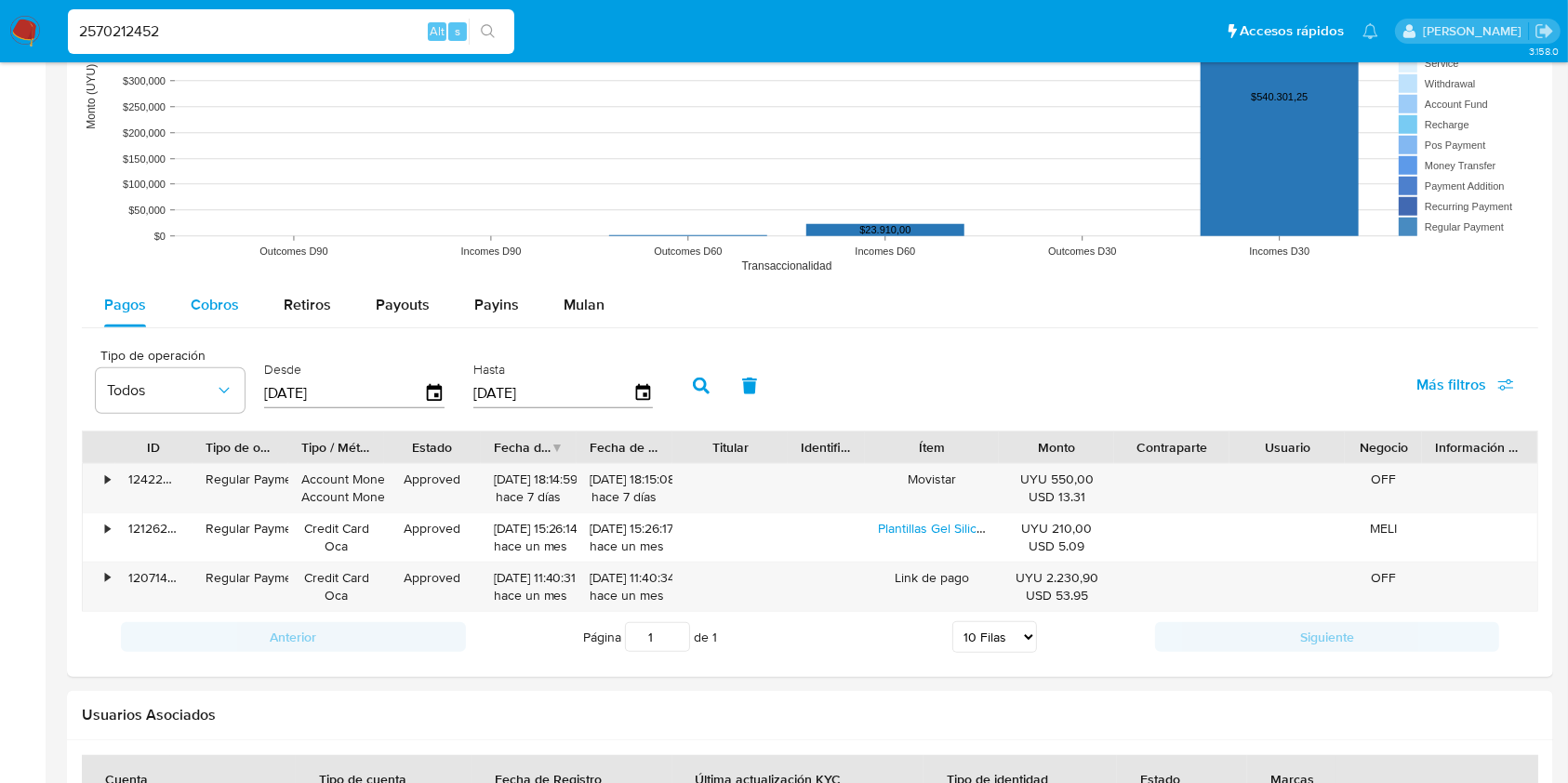
click at [197, 298] on span "Cobros" at bounding box center [215, 305] width 48 height 21
select select "10"
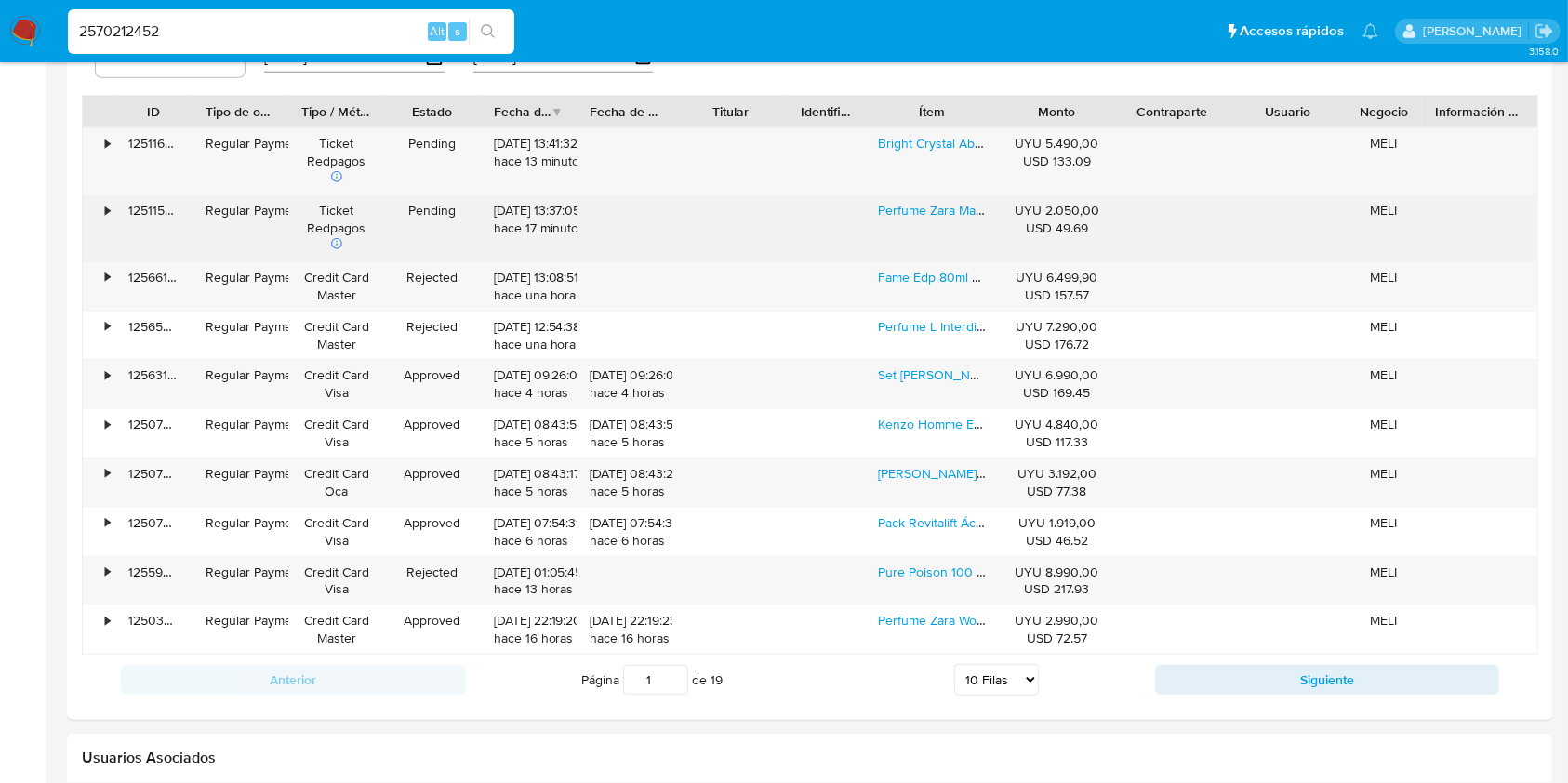
scroll to position [1736, 0]
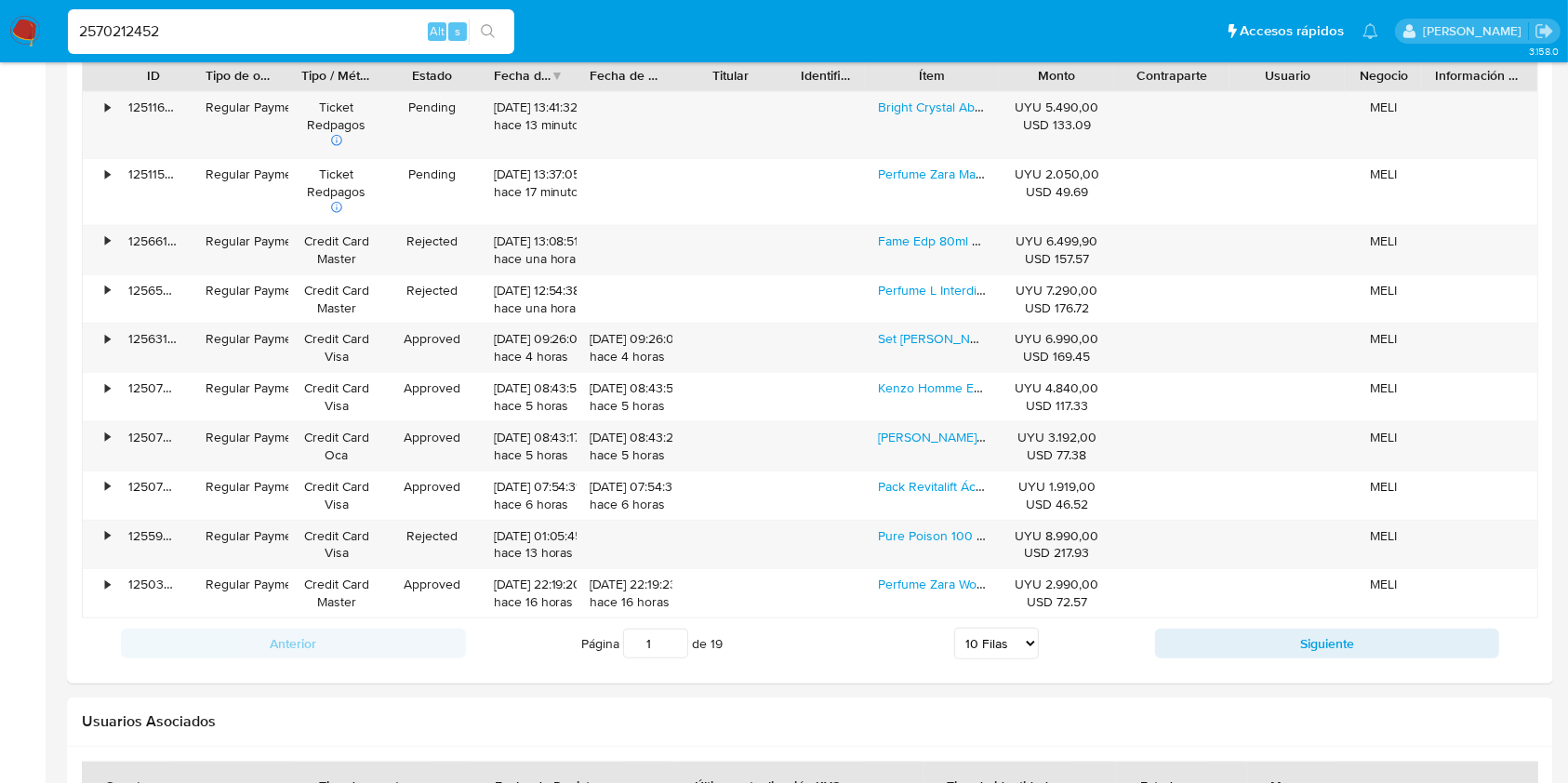
click at [127, 25] on input "2570212452" at bounding box center [290, 31] width 446 height 24
paste input "Resultados por página: 50 1 – 7 de 7"
drag, startPoint x: 168, startPoint y: 40, endPoint x: 359, endPoint y: 30, distance: 191.3
click at [168, 39] on input "2570212452 Resultados por página: 50 1 – 7 de 7" at bounding box center [290, 31] width 446 height 24
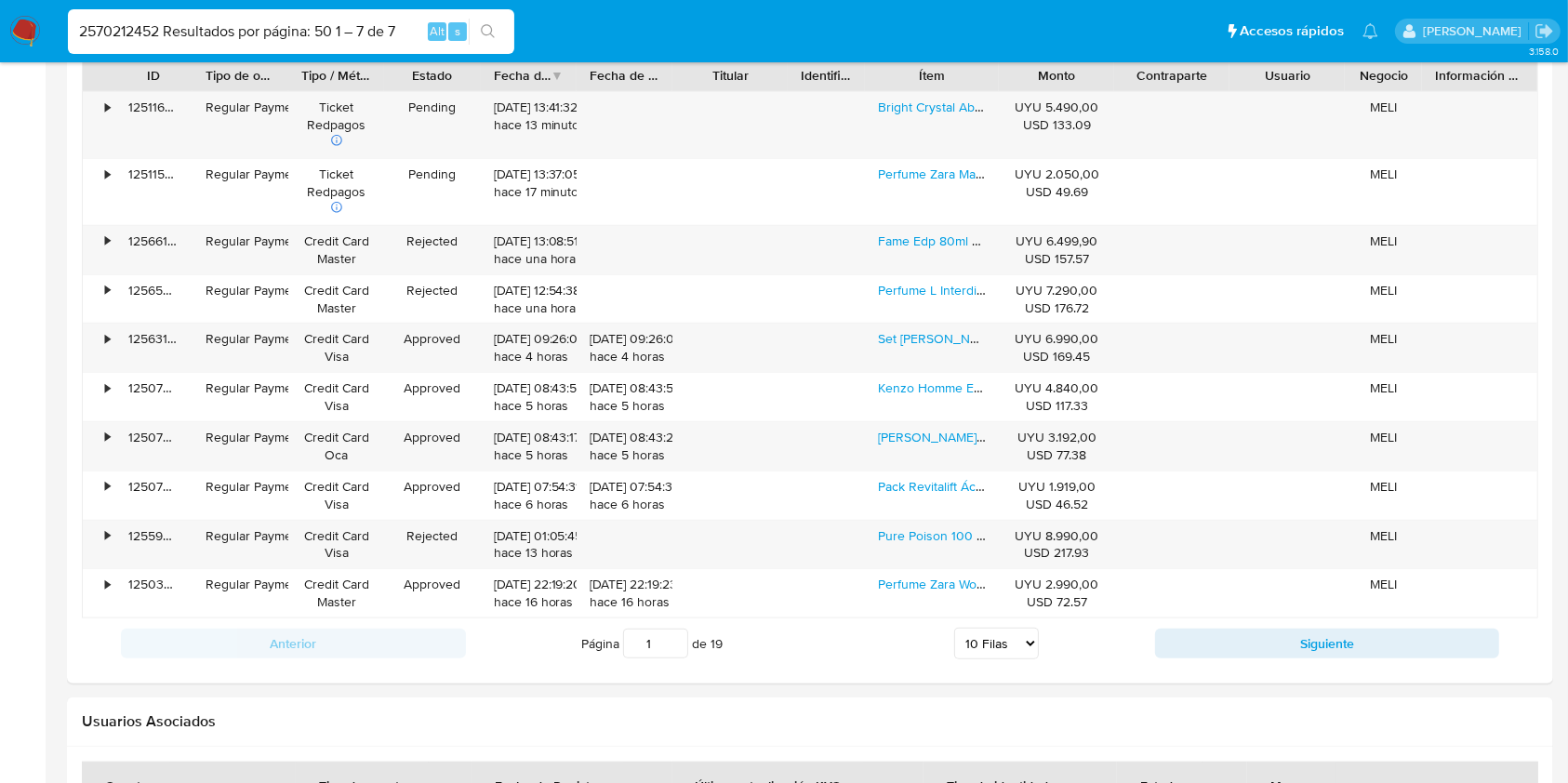
type input "2570212452 Resultados por página: 50 1 – 7 de 7"
click at [36, 32] on img at bounding box center [25, 31] width 32 height 32
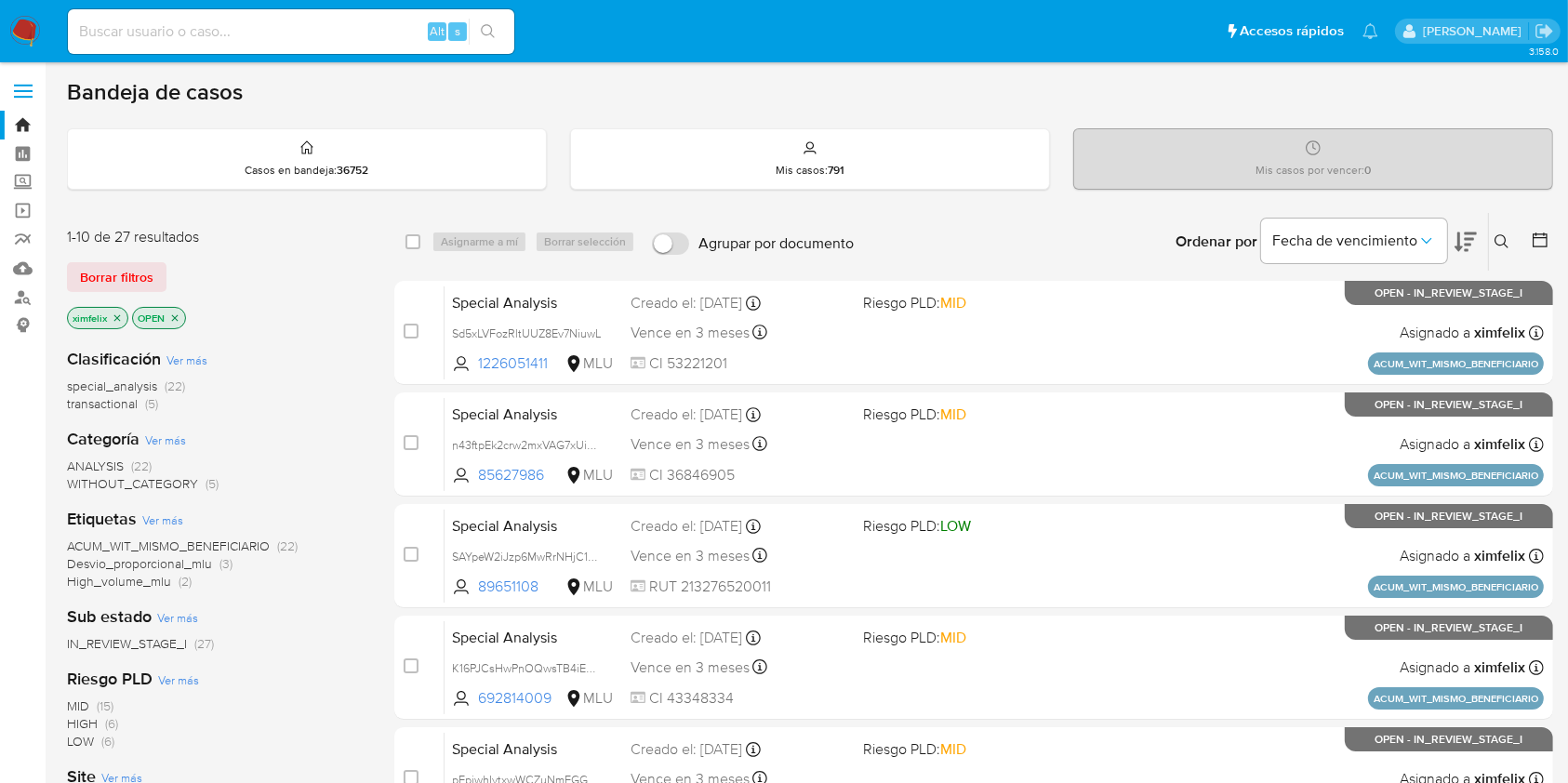
click at [192, 50] on div "Alt s" at bounding box center [290, 32] width 446 height 45
paste input "2570212452"
type input "2570212452"
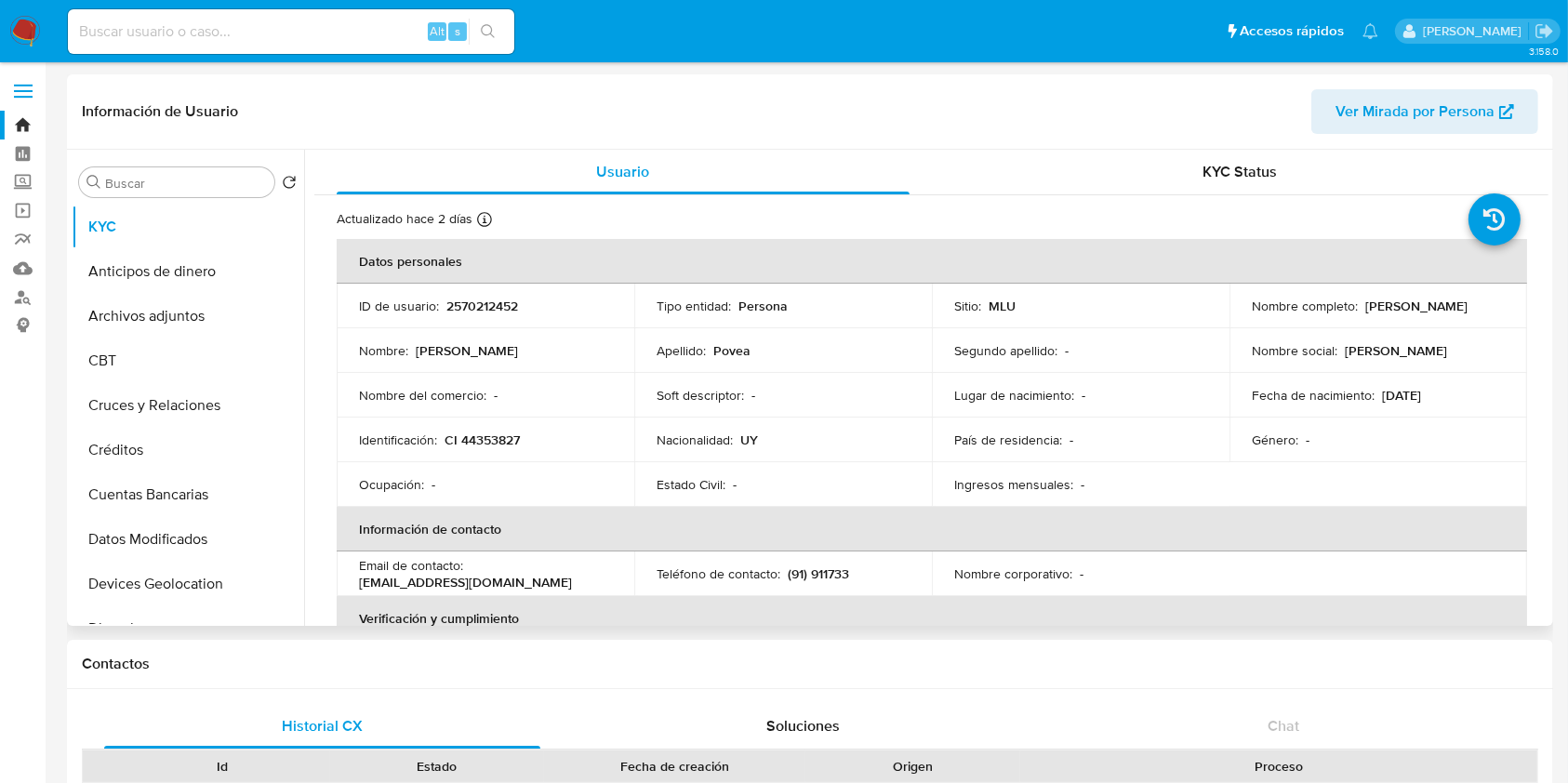
select select "10"
click at [199, 29] on input at bounding box center [290, 31] width 446 height 24
paste input "LliczC1vbx569bo6APL0I7qS"
type input "LliczC1vbx569bo6APL0I7qS"
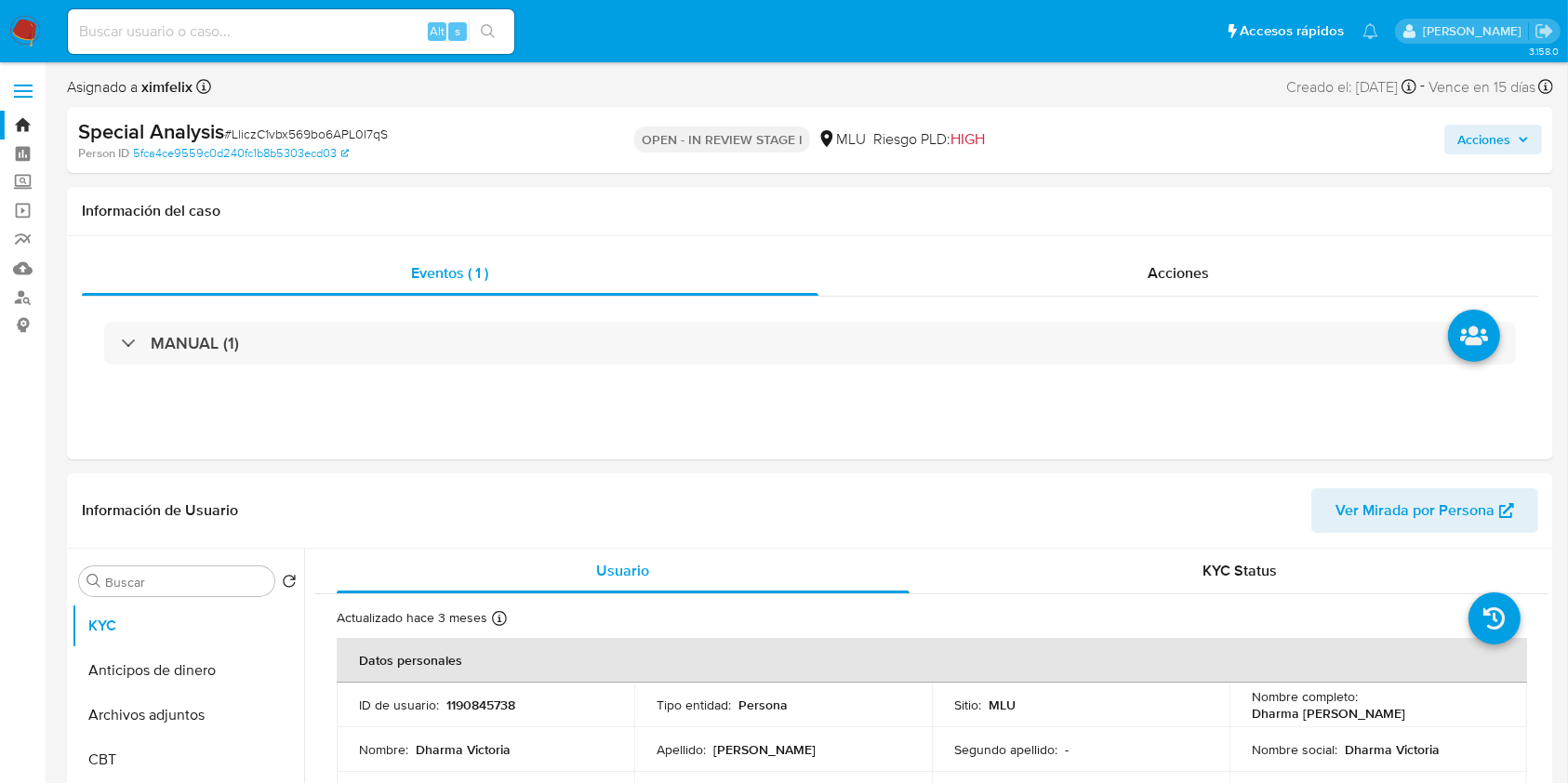
select select "10"
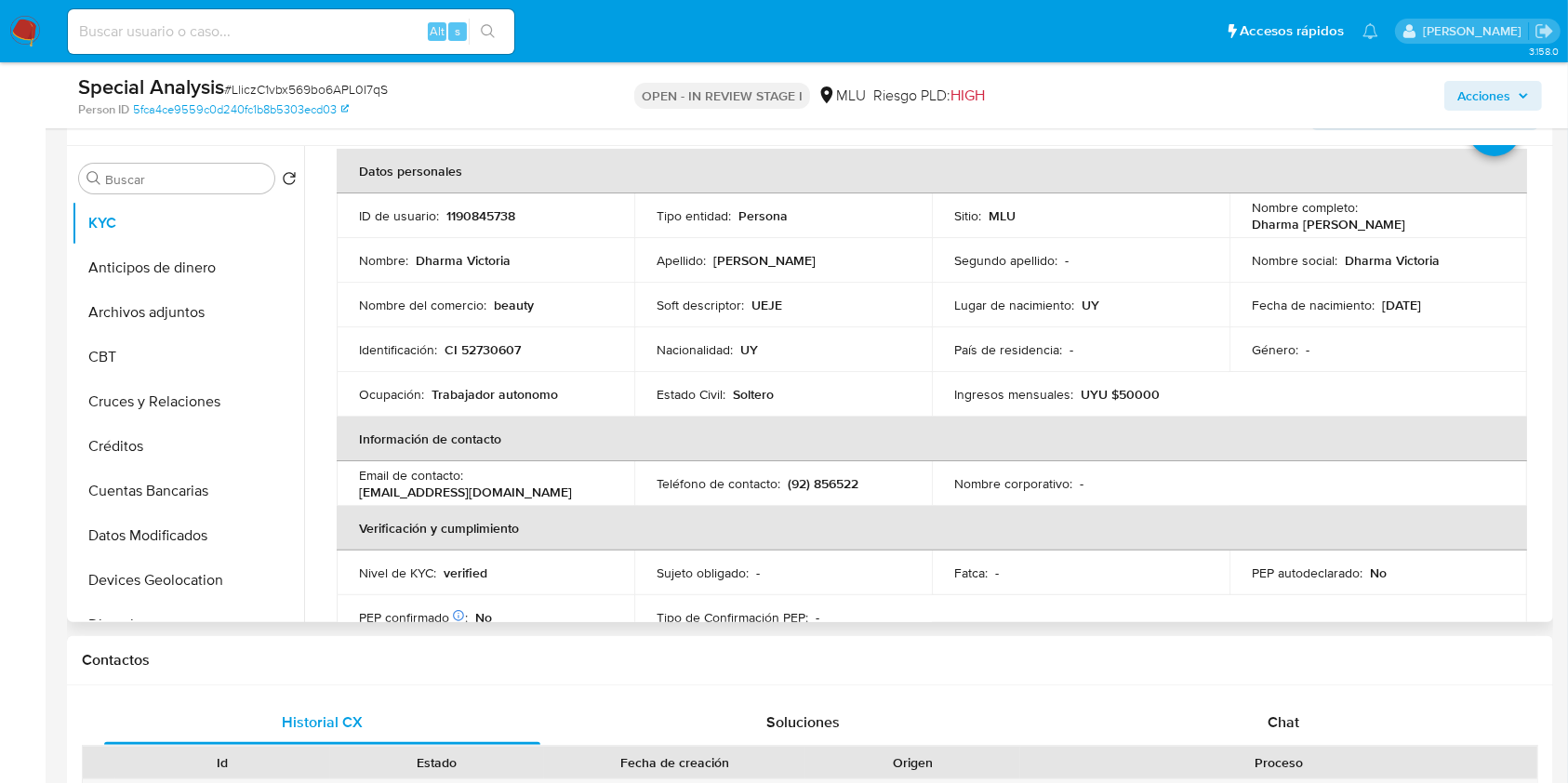
scroll to position [103, 0]
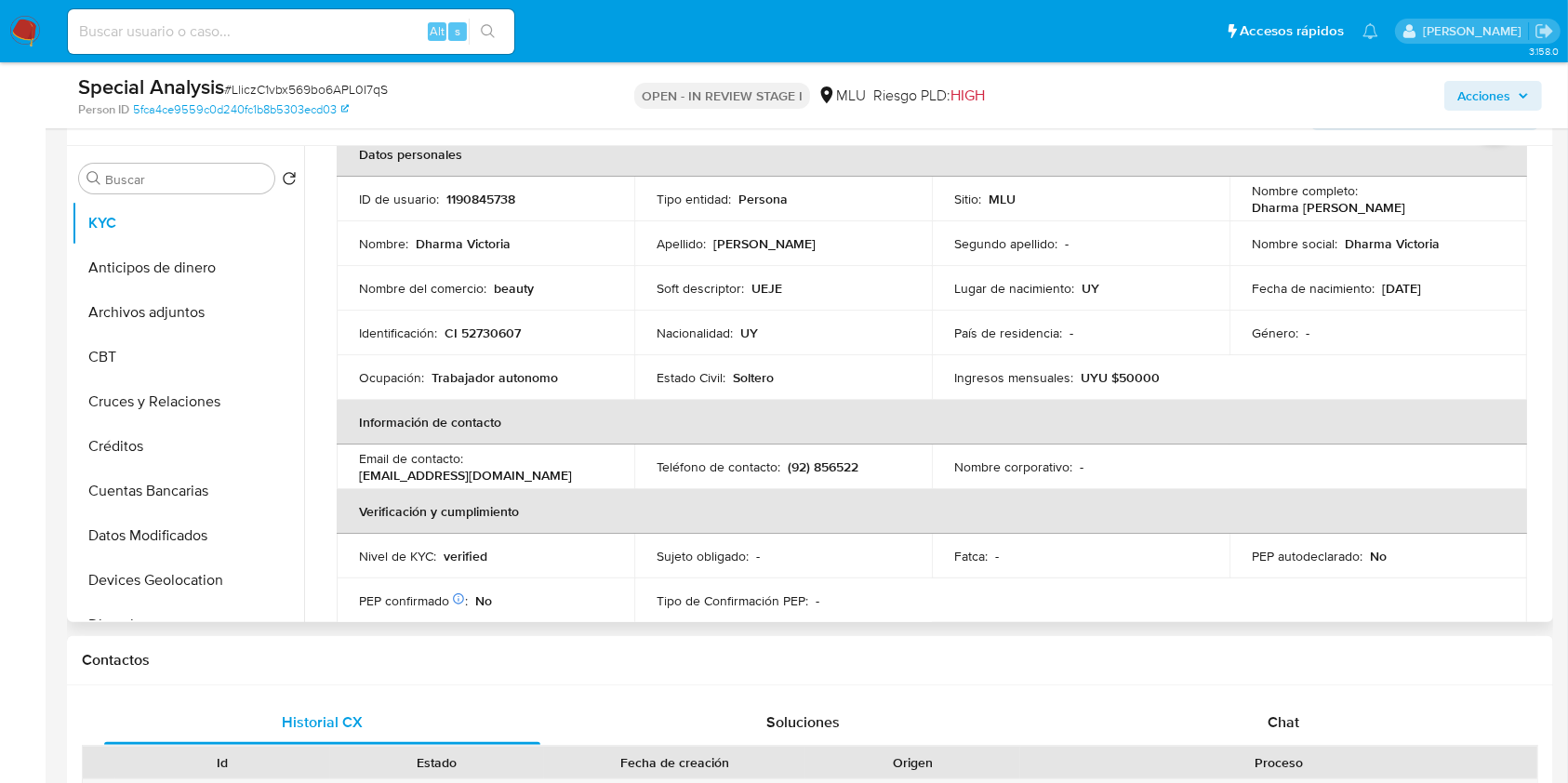
click at [1413, 467] on table "Datos personales ID de usuario : 1190845738 Tipo entidad : Persona Sitio : MLU …" at bounding box center [932, 467] width 1190 height 670
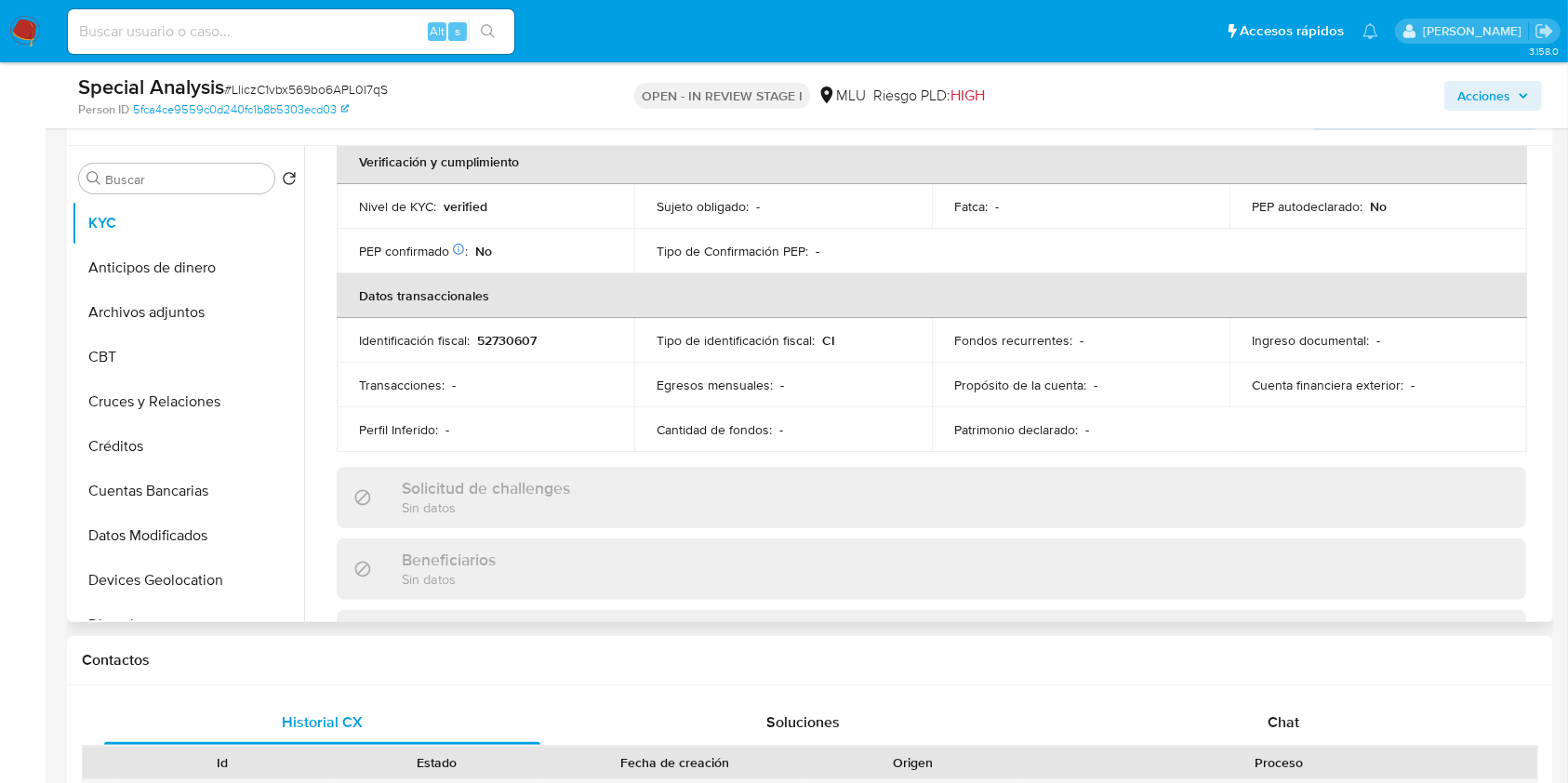
scroll to position [935, 0]
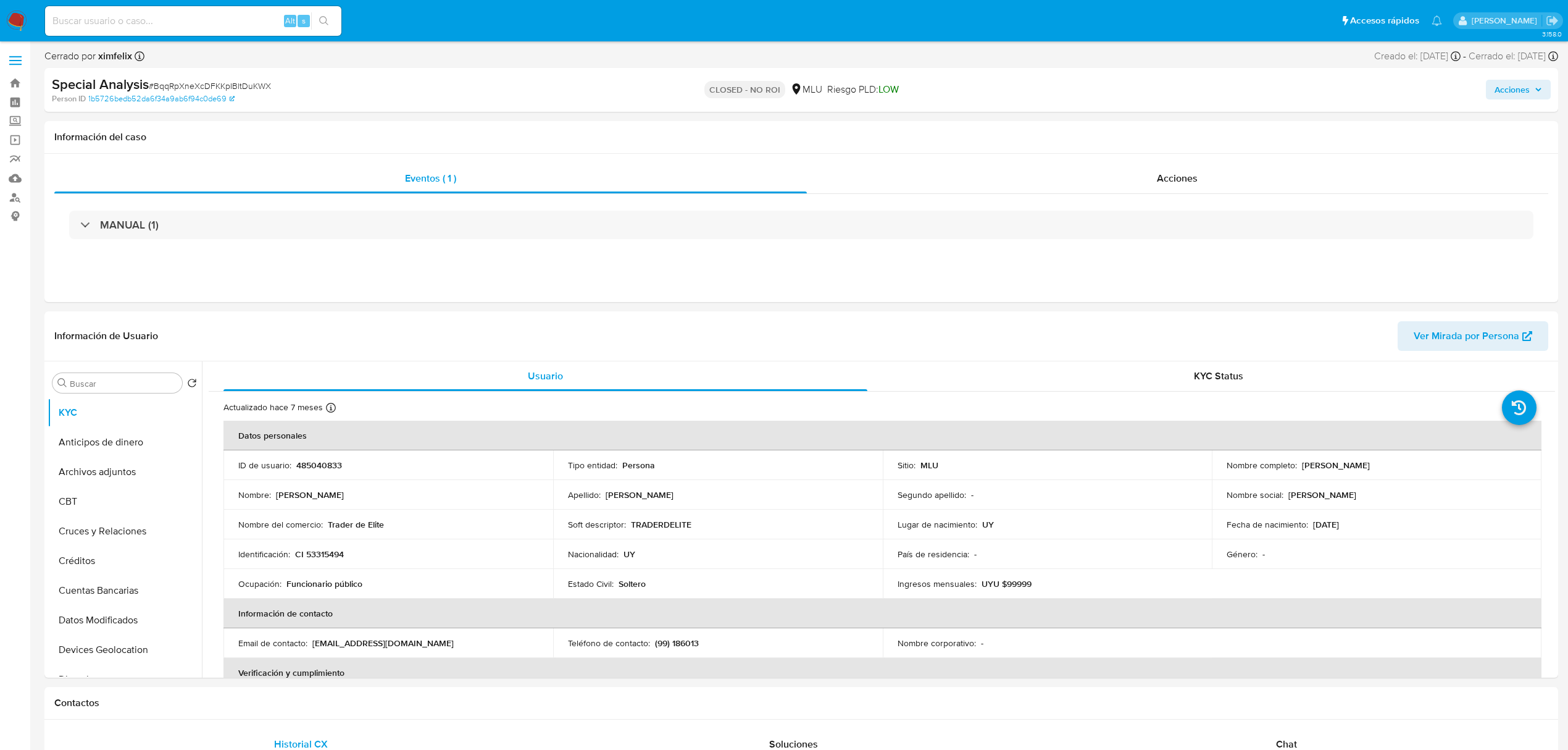
select select "10"
click at [203, 19] on input at bounding box center [193, 21] width 296 height 16
paste input "cpgeSSaHqaqyrLazkZksMnvS"
type input "cpgeSSaHqaqyrLazkZksMnvS"
click at [317, 24] on button "search-icon" at bounding box center [323, 21] width 25 height 17
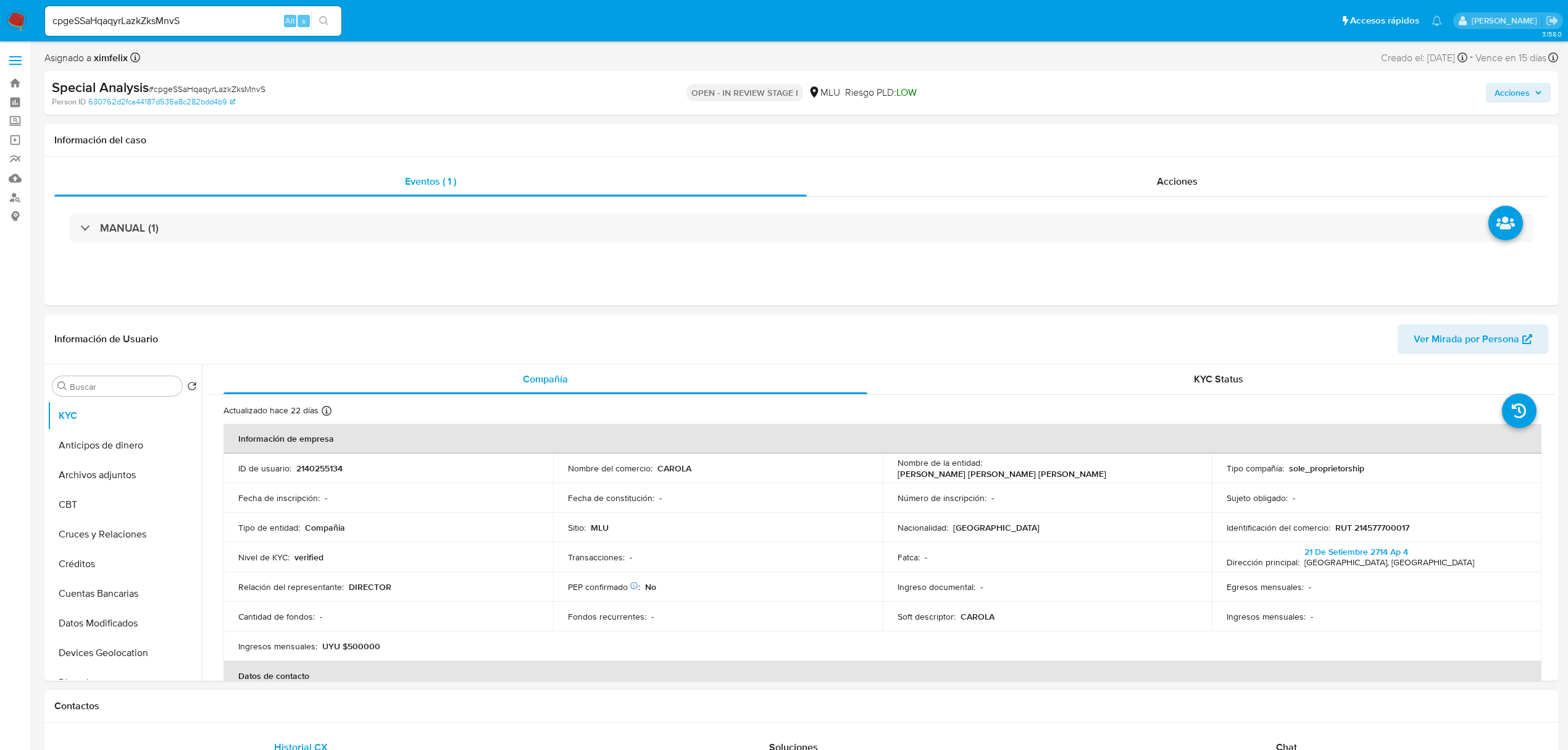
select select "10"
